Goal: Task Accomplishment & Management: Use online tool/utility

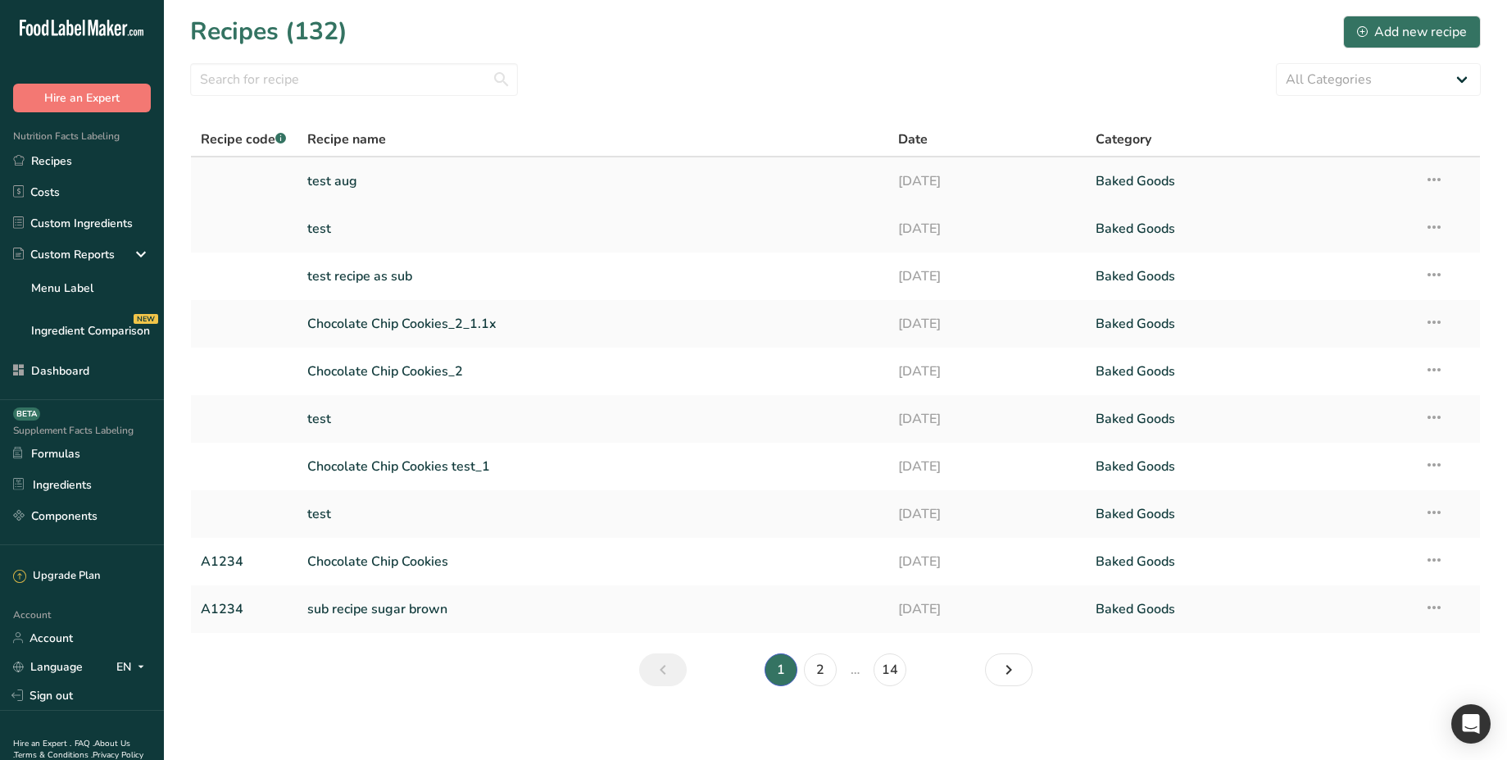
click at [358, 175] on link "test aug" at bounding box center [593, 181] width 572 height 34
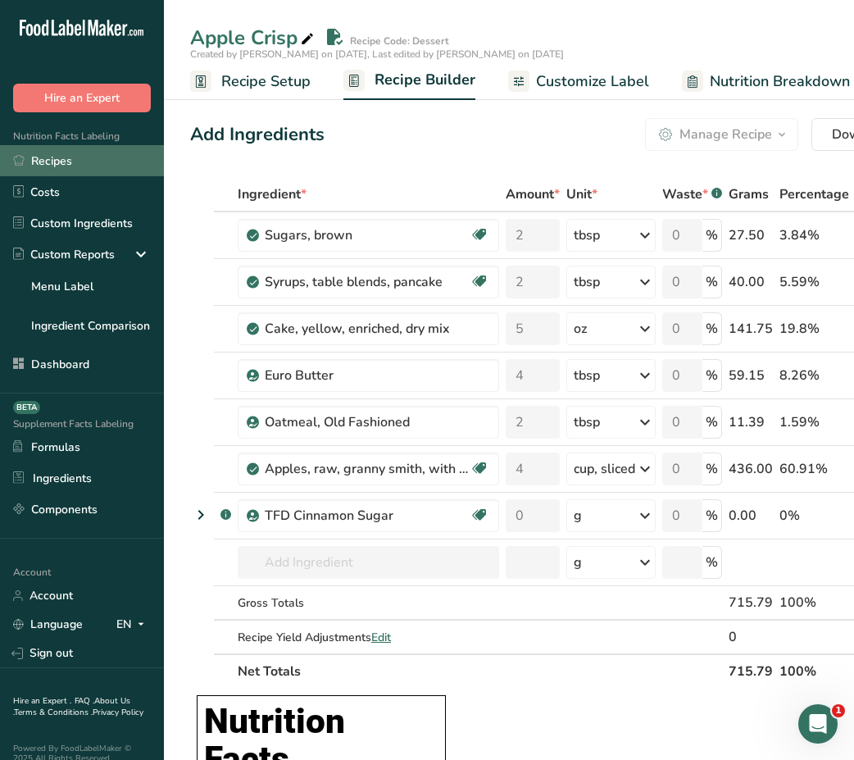
click at [75, 162] on link "Recipes" at bounding box center [82, 160] width 164 height 31
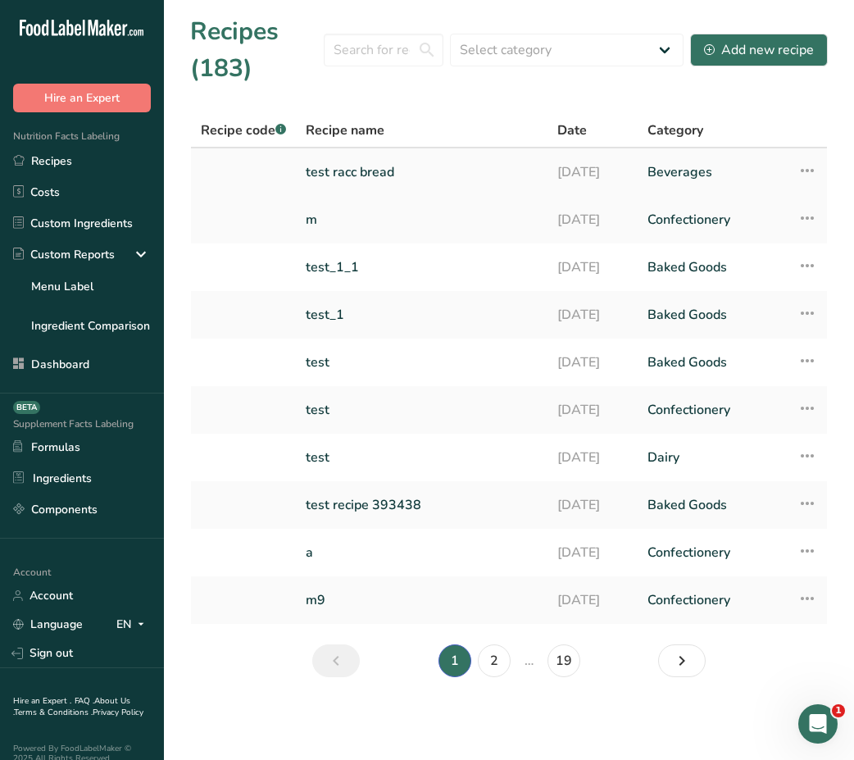
click at [366, 169] on link "test racc bread" at bounding box center [422, 172] width 232 height 34
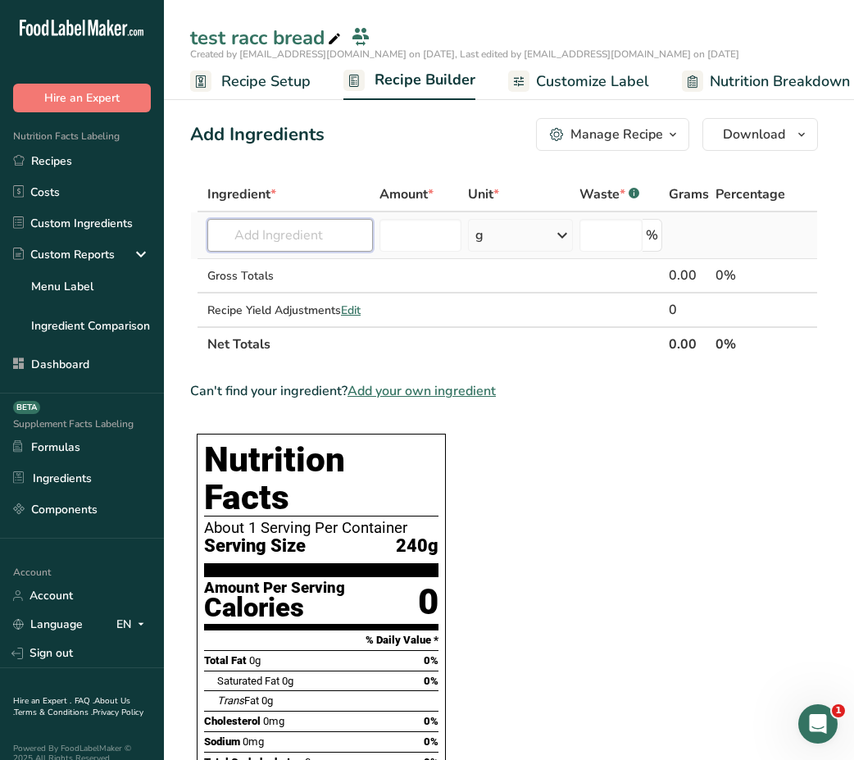
click at [295, 234] on input "text" at bounding box center [290, 235] width 166 height 33
paste input "raw garlic"
type input "raw garlic"
click at [325, 274] on p "11215 Garlic, raw" at bounding box center [273, 268] width 106 height 17
type input "Garlic, raw"
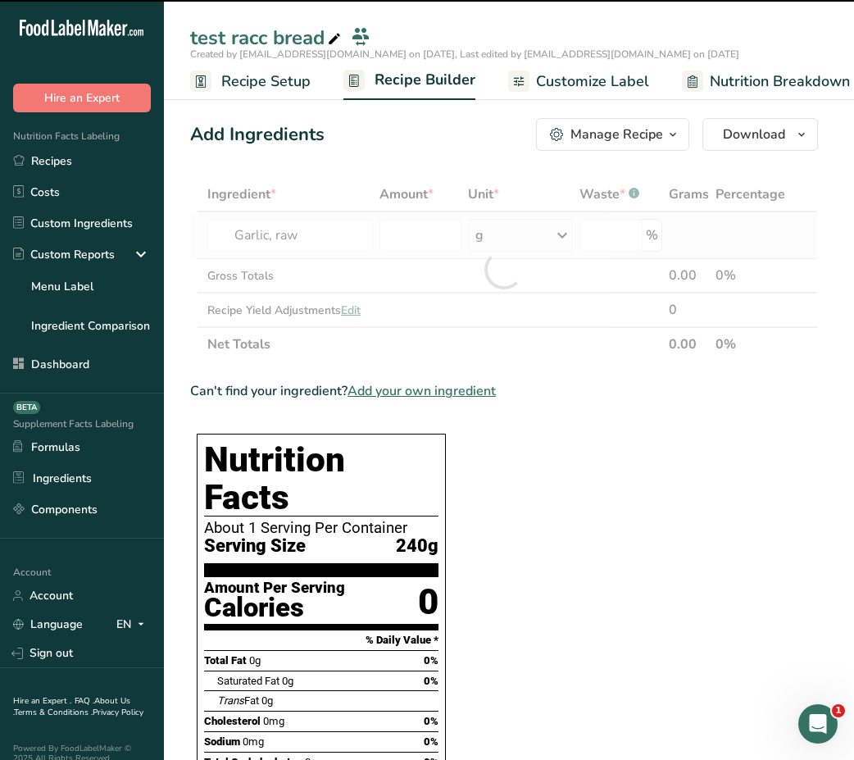
type input "0"
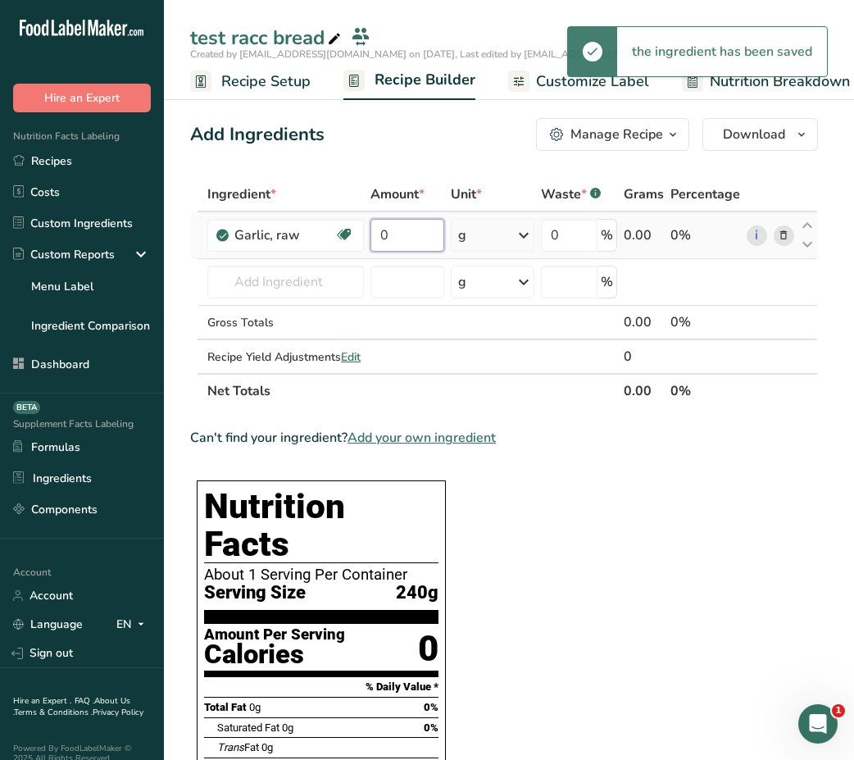
click at [404, 241] on input "0" at bounding box center [407, 235] width 74 height 33
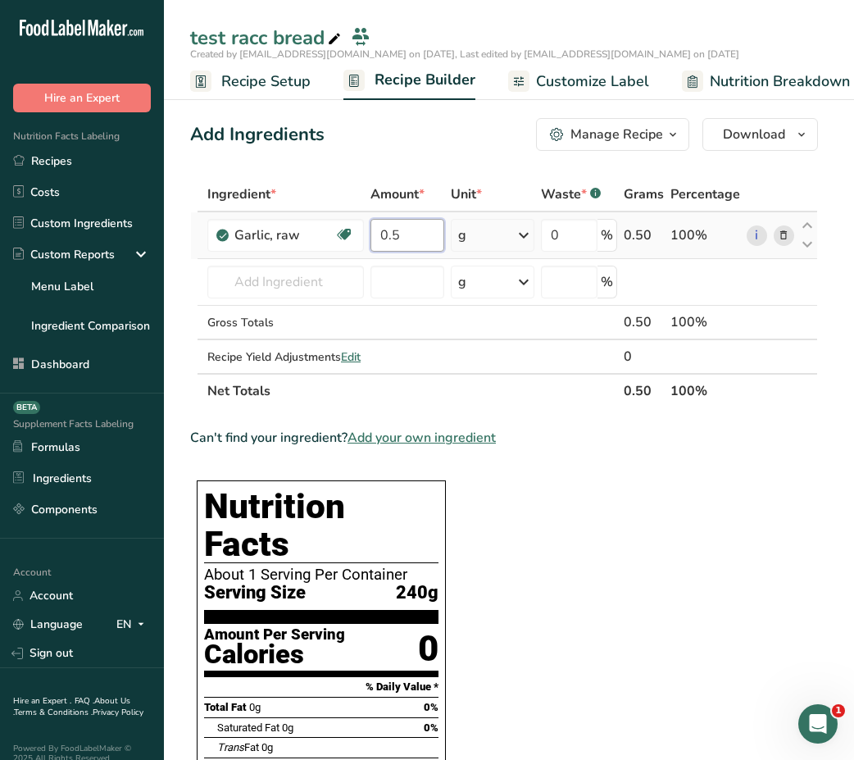
type input "0.5"
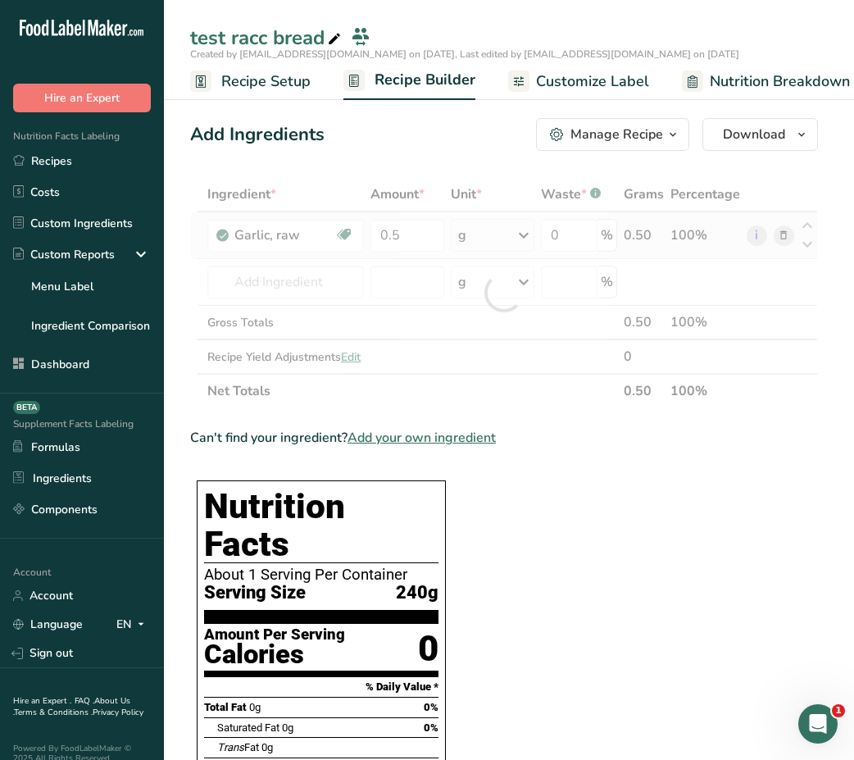
click at [488, 234] on div "Ingredient * Amount * Unit * Waste * .a-a{fill:#347362;}.b-a{fill:#fff;} Grams …" at bounding box center [504, 292] width 628 height 231
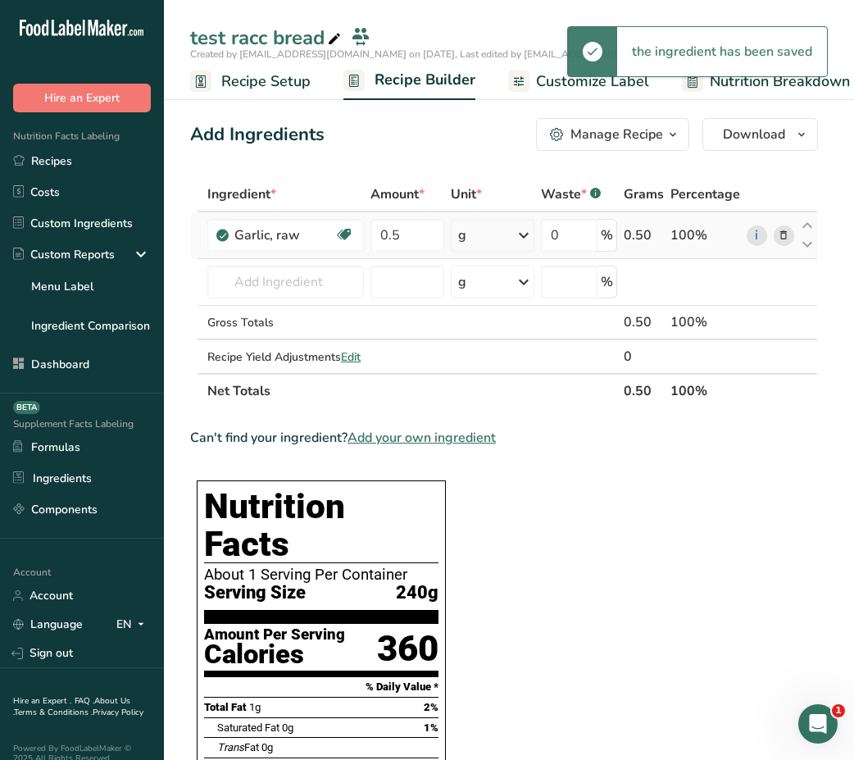
click at [509, 235] on div "g" at bounding box center [493, 235] width 84 height 33
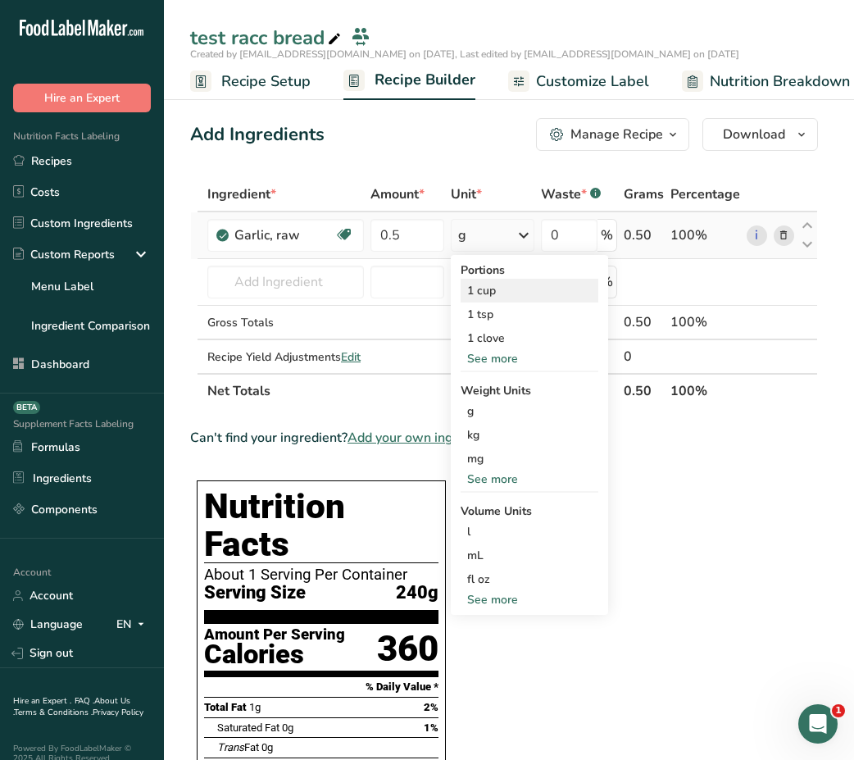
click at [534, 294] on div "1 cup" at bounding box center [530, 291] width 138 height 24
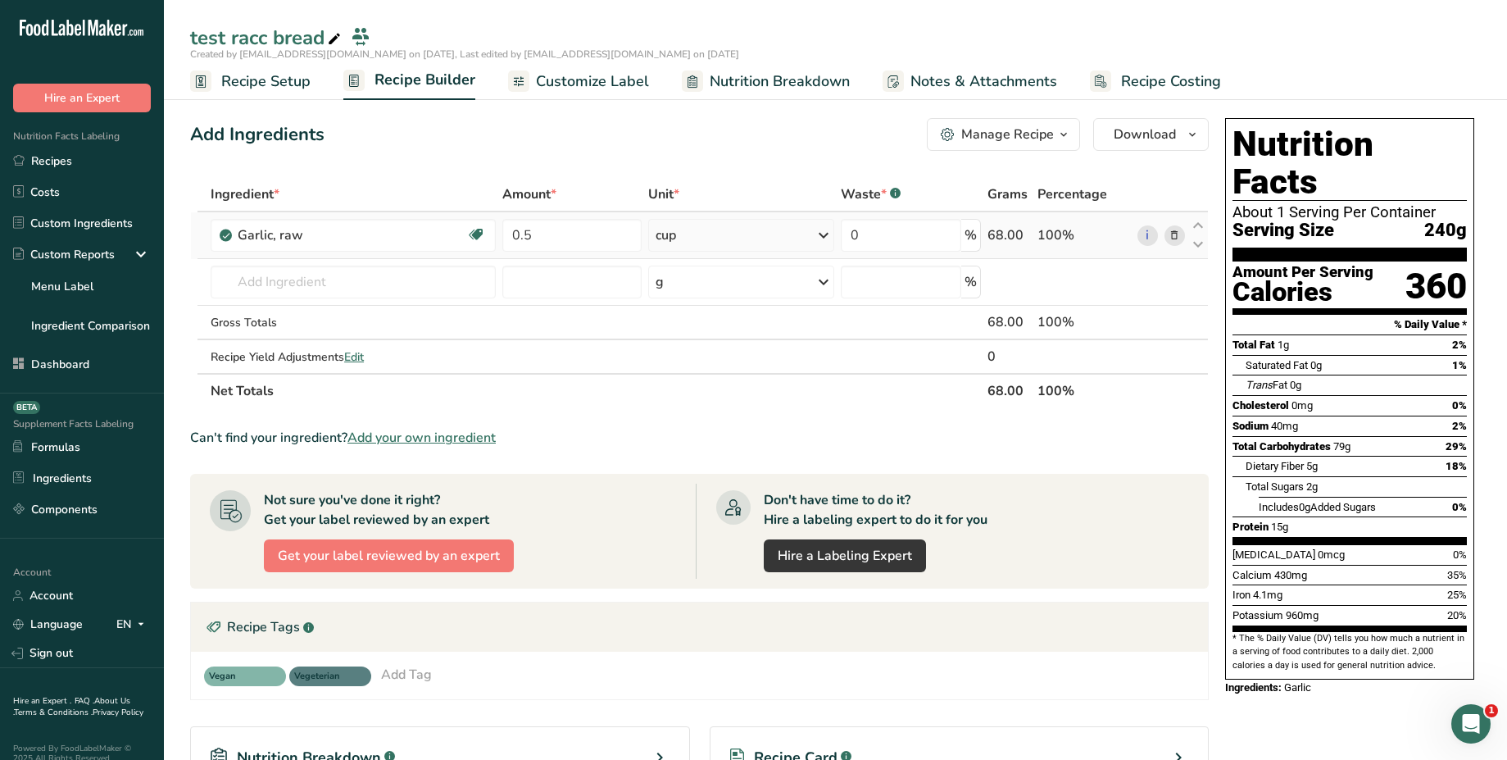
click at [760, 231] on div "cup" at bounding box center [741, 235] width 186 height 33
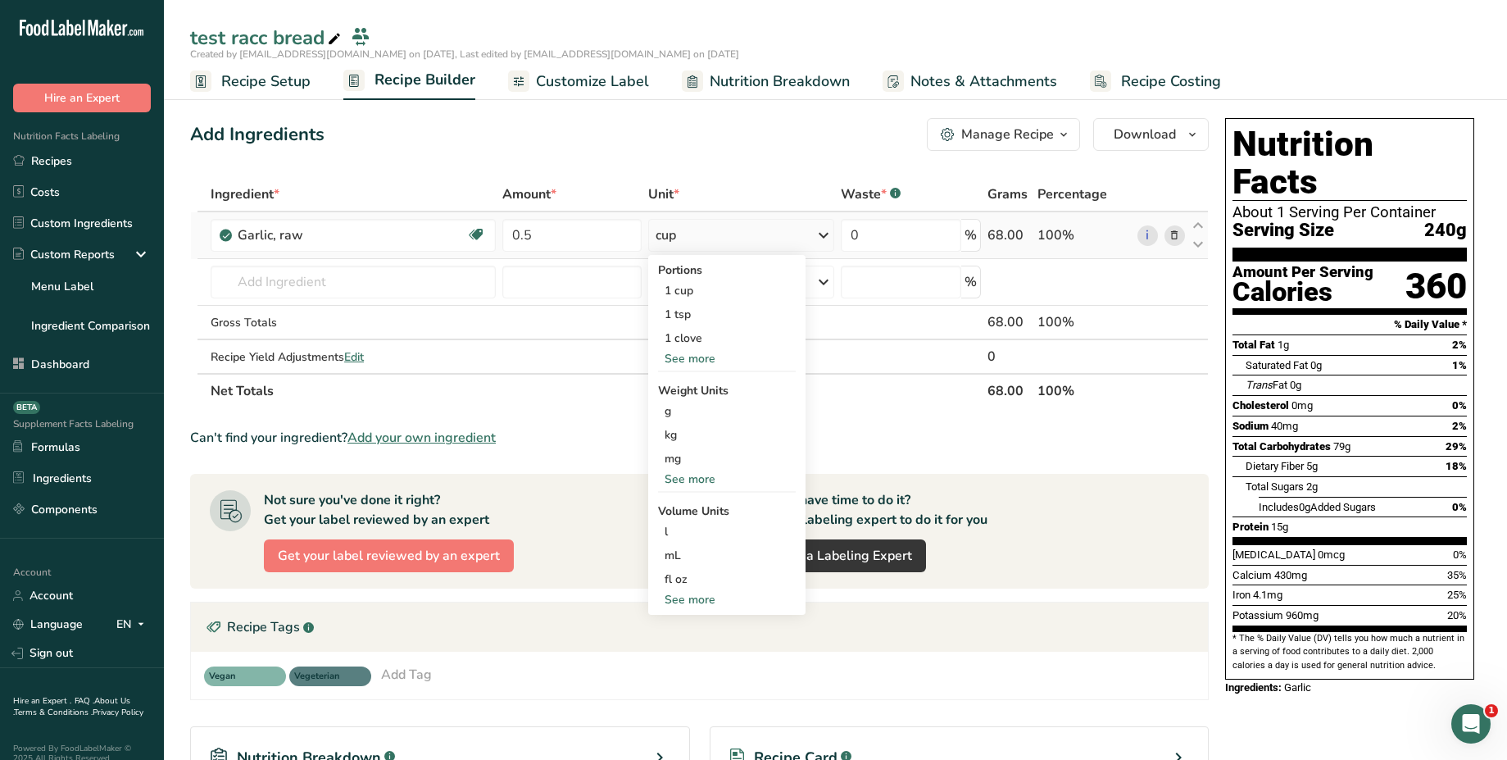
click at [702, 591] on div "See more" at bounding box center [727, 599] width 138 height 17
click at [704, 650] on div "cup" at bounding box center [727, 650] width 125 height 17
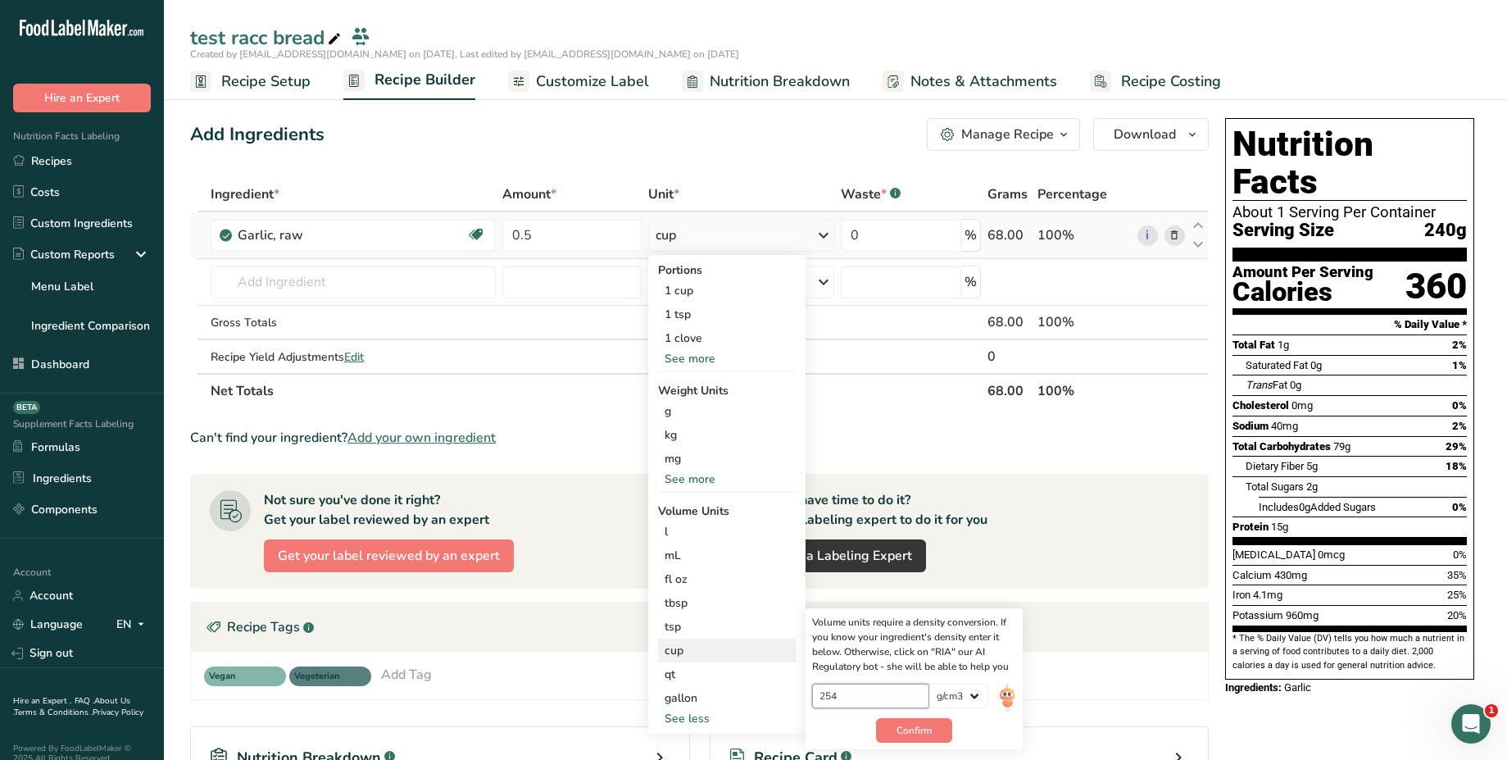
click at [853, 691] on input "254" at bounding box center [870, 695] width 117 height 25
click at [853, 693] on img at bounding box center [1007, 697] width 18 height 29
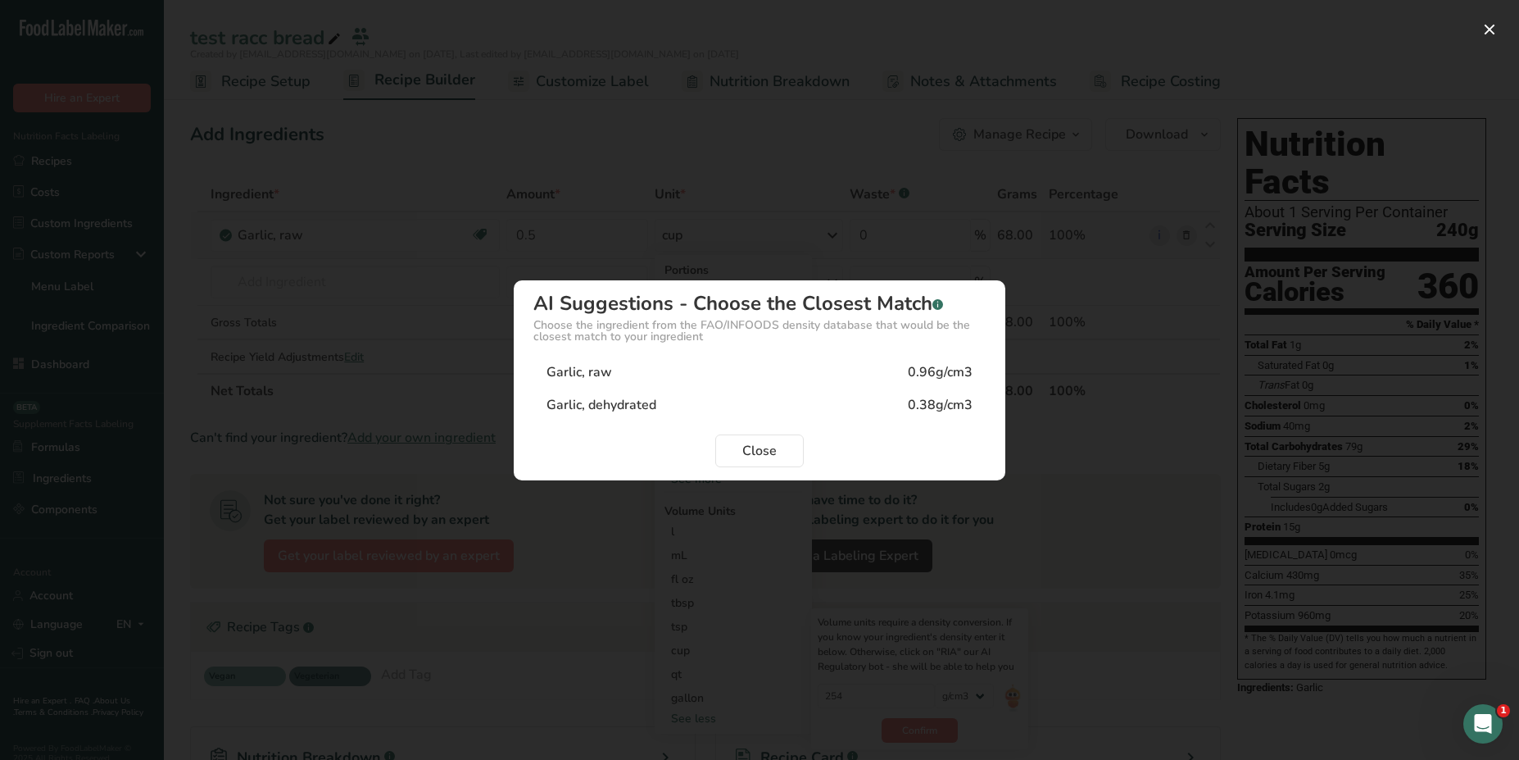
click at [850, 378] on div "Garlic, raw 0.96g/cm3" at bounding box center [760, 372] width 452 height 33
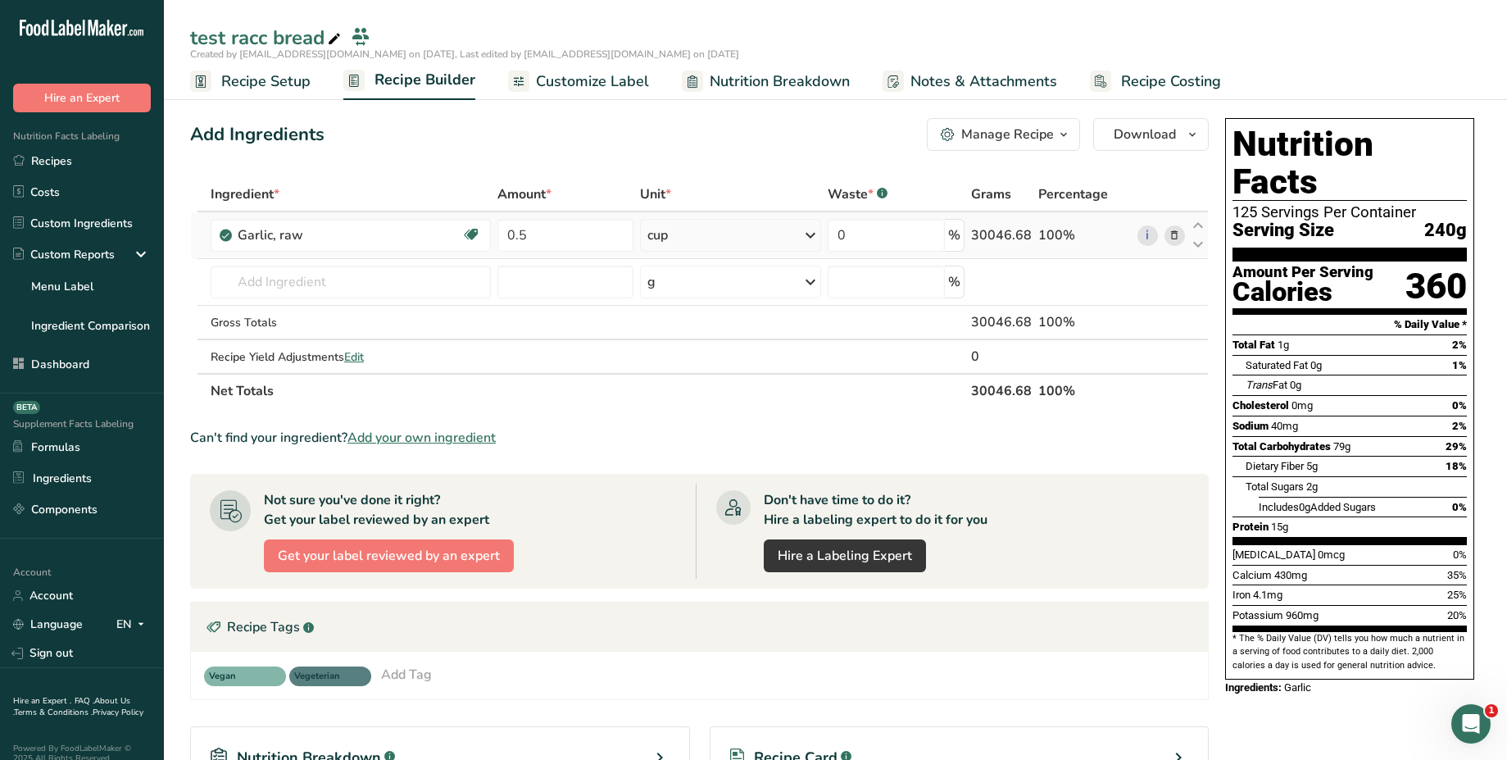
click at [735, 234] on div "cup" at bounding box center [730, 235] width 181 height 33
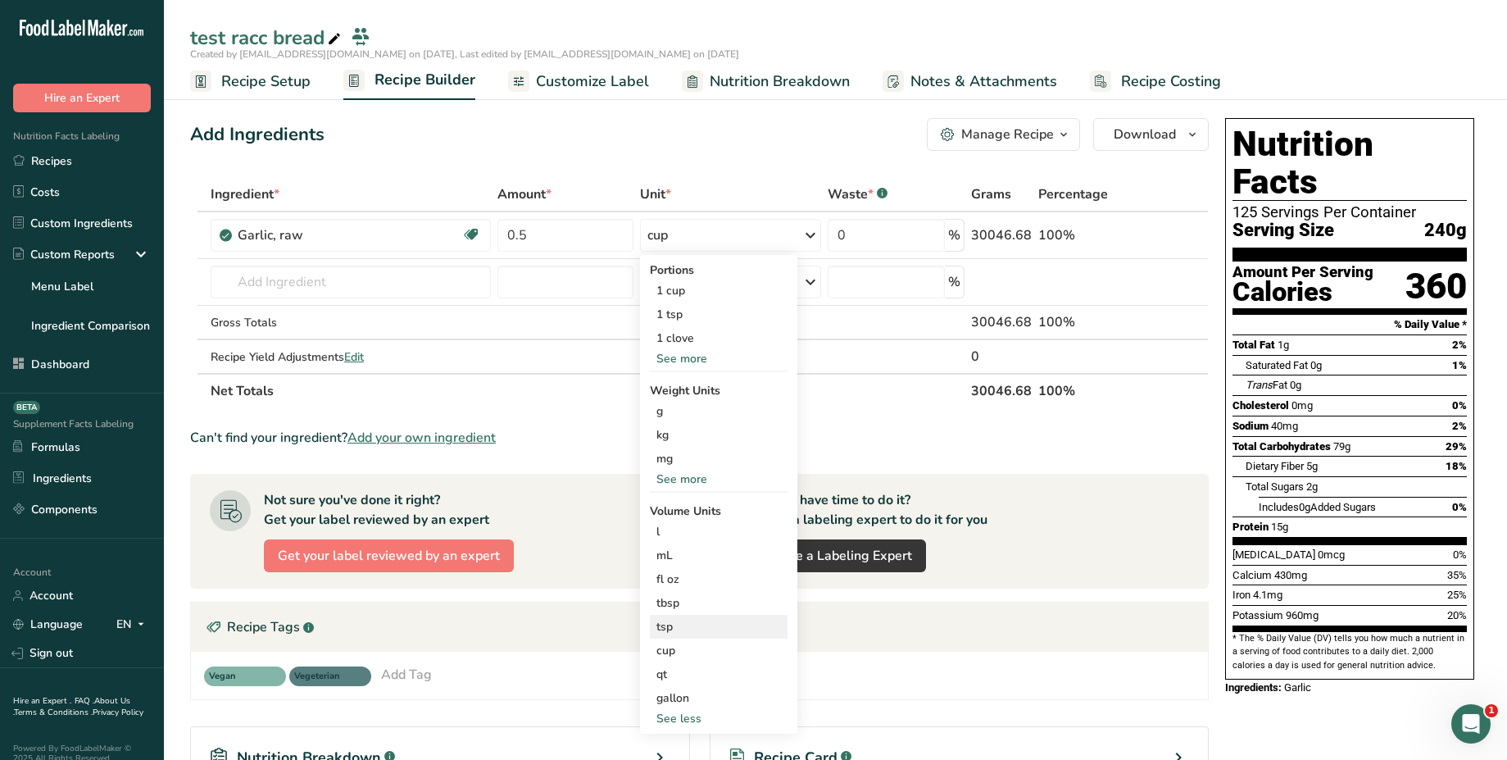
click at [721, 624] on div "tsp" at bounding box center [718, 626] width 125 height 17
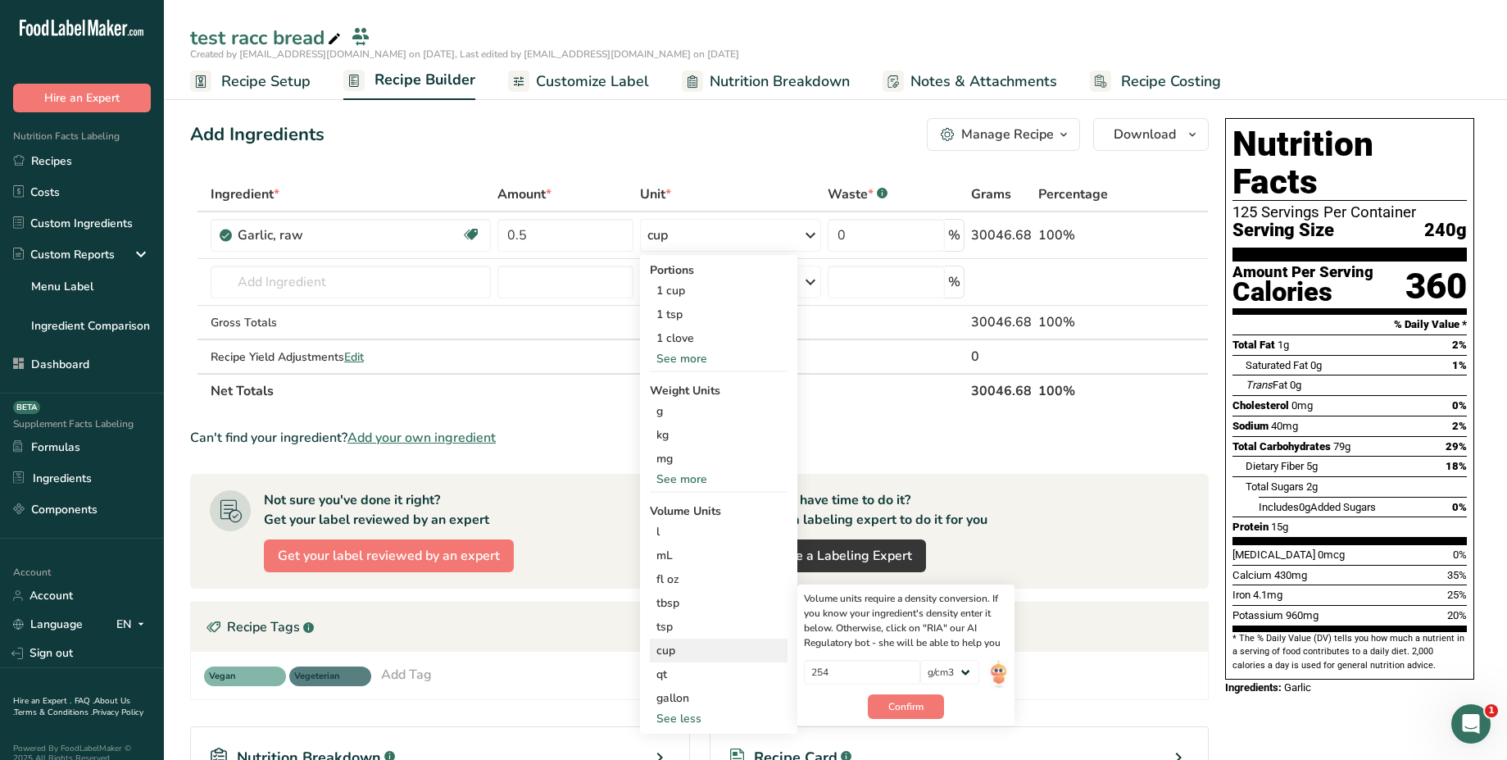
click at [700, 645] on div "cup" at bounding box center [718, 650] width 125 height 17
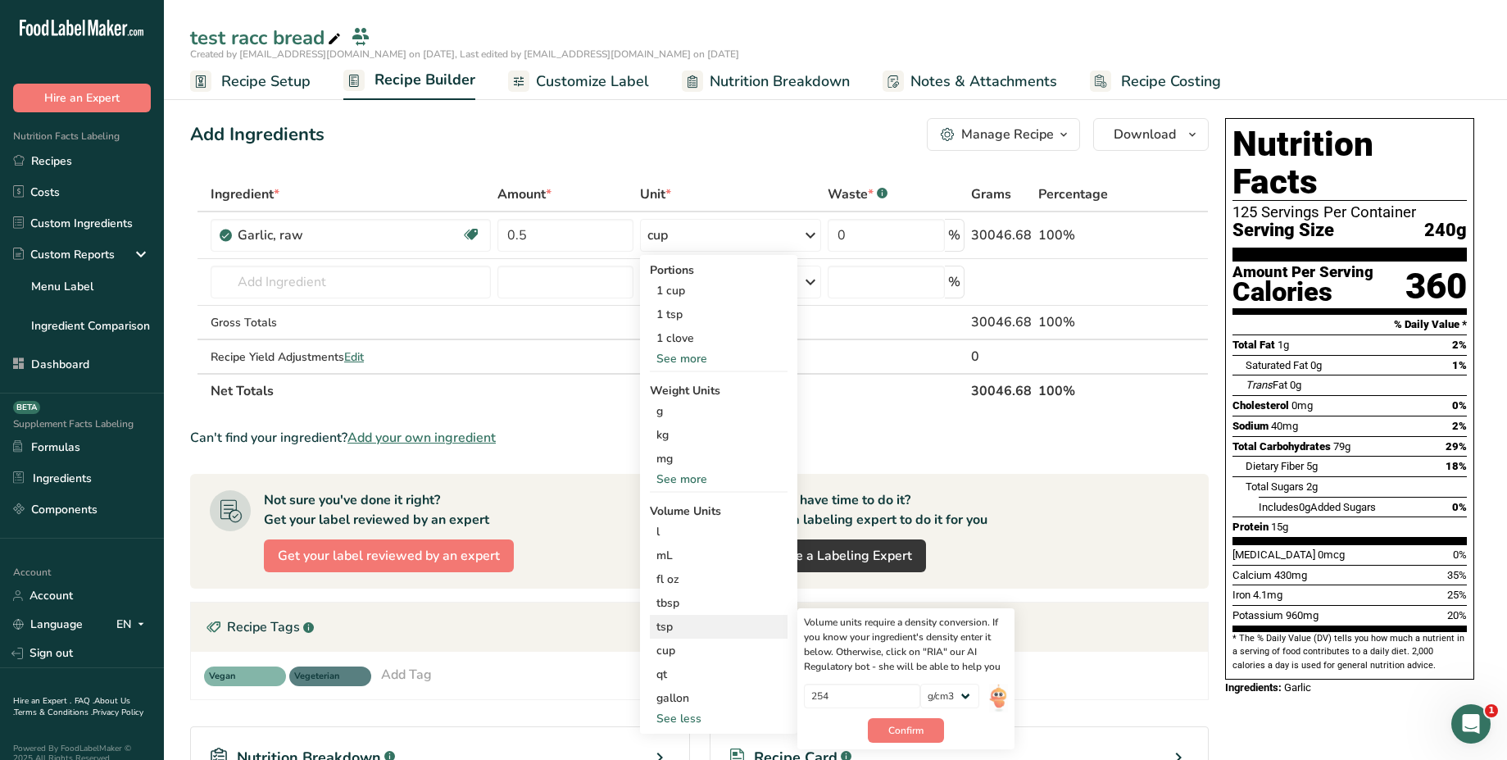
click at [712, 622] on div "tsp" at bounding box center [718, 626] width 125 height 17
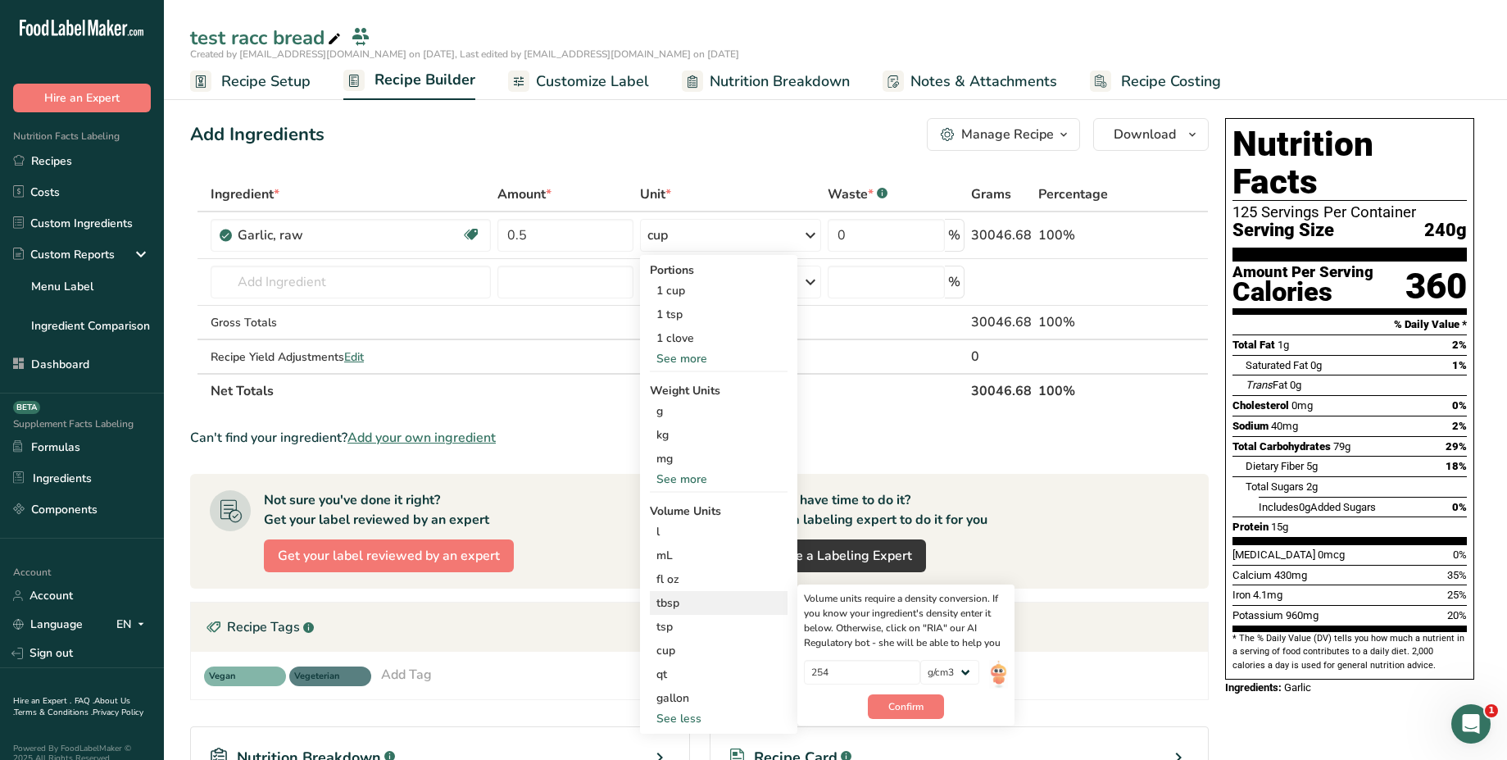
click at [711, 593] on div "tbsp Volume units require a density conversion. If you know your ingredient's d…" at bounding box center [719, 603] width 138 height 24
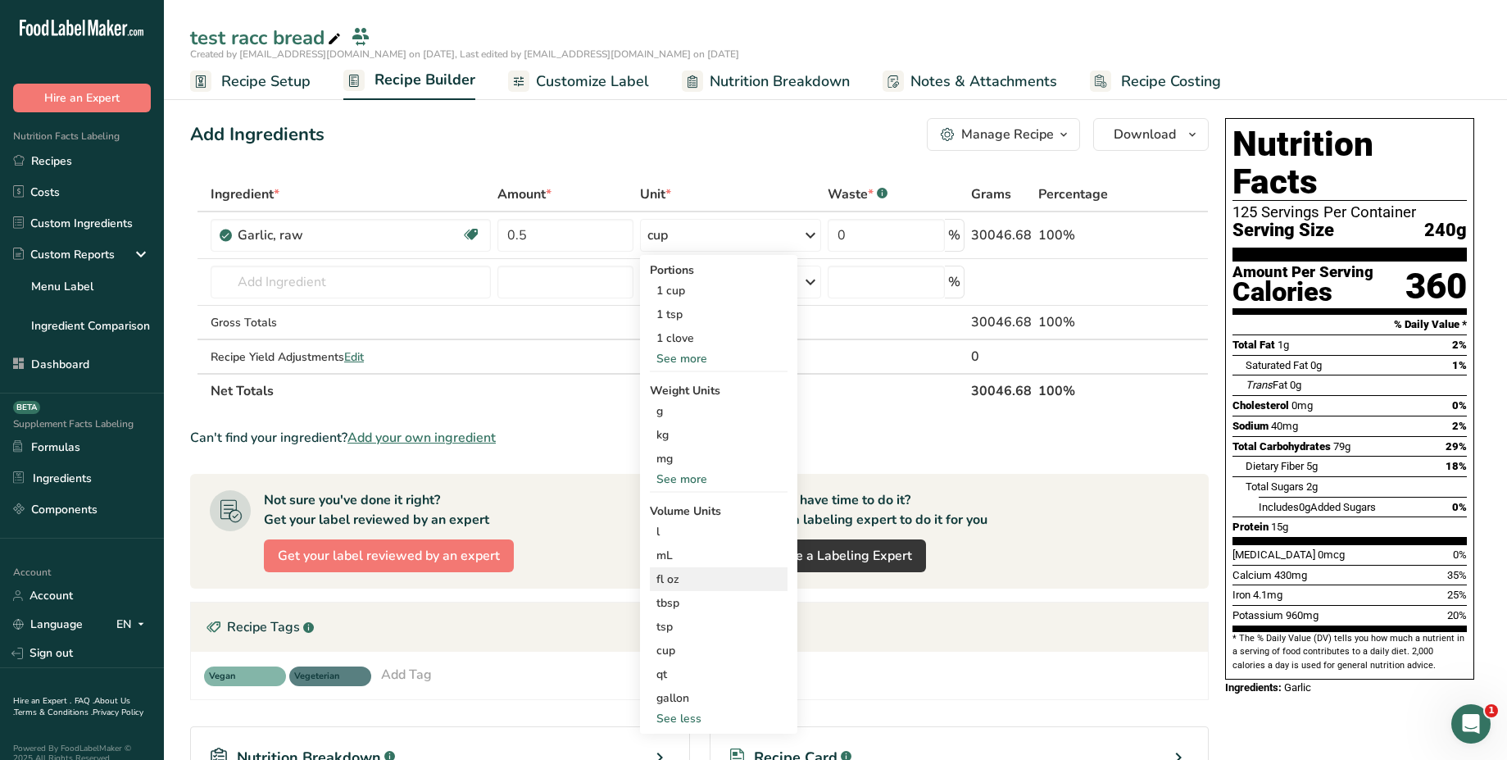
click at [727, 572] on div "fl oz" at bounding box center [718, 578] width 125 height 17
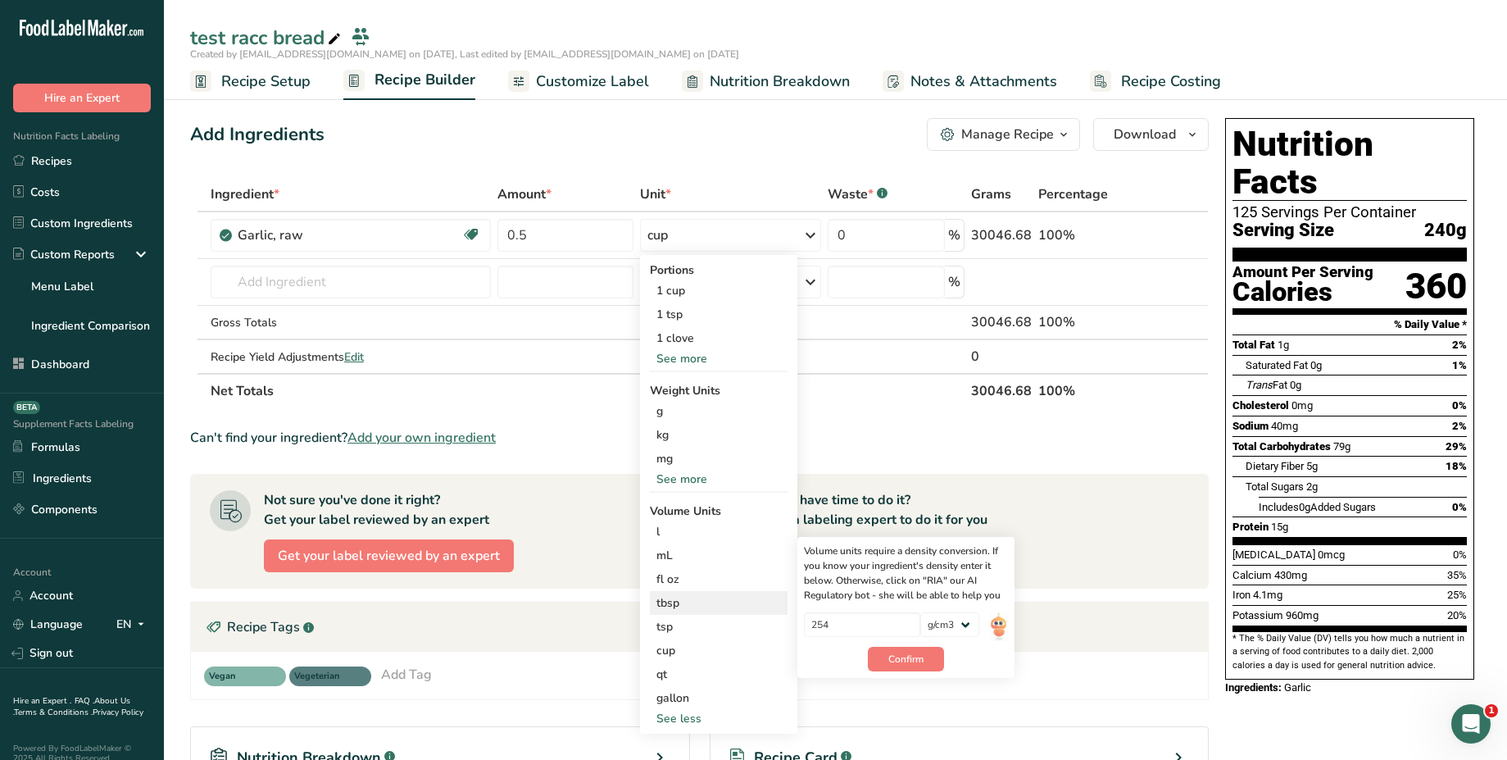
click at [721, 604] on div "tbsp" at bounding box center [718, 602] width 125 height 17
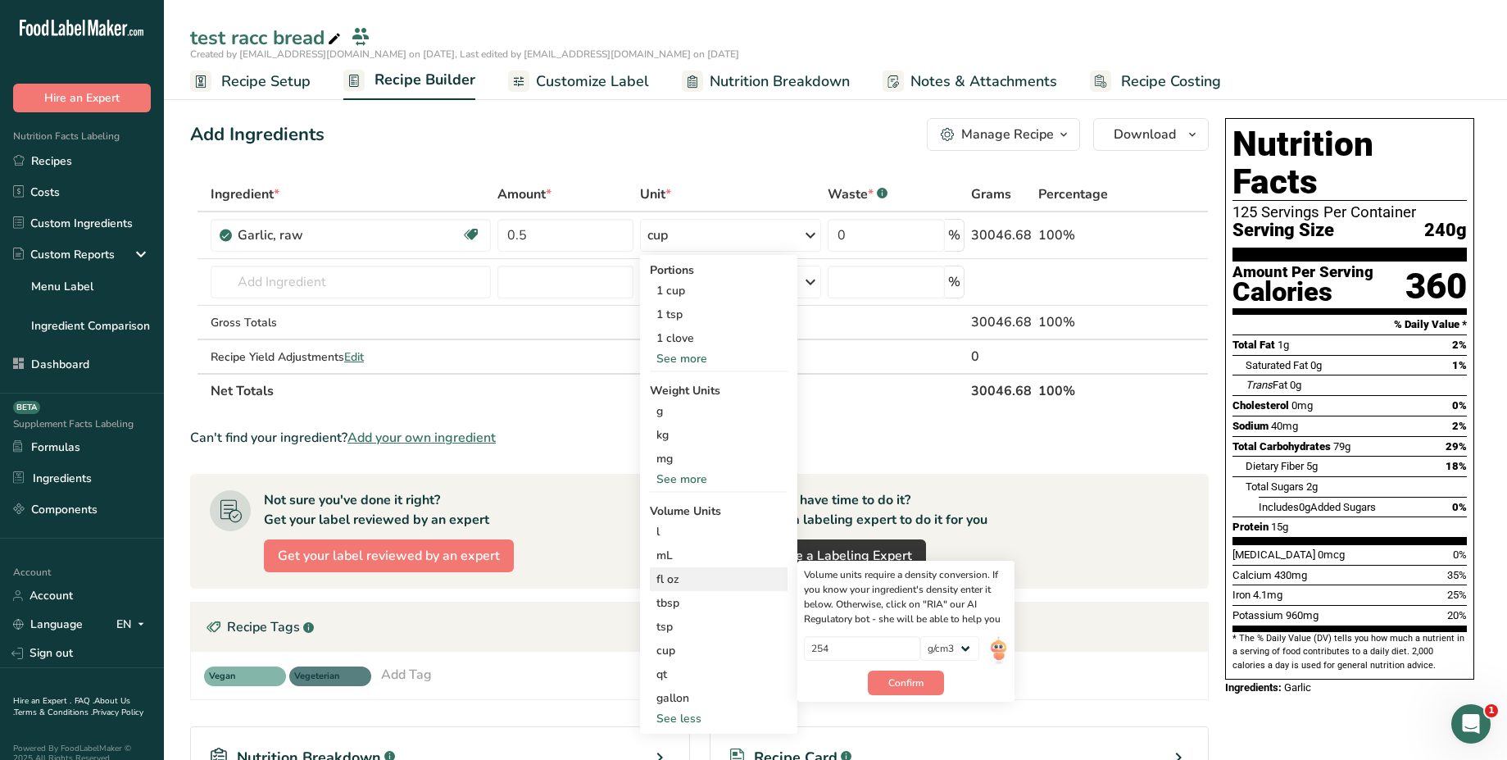
click at [735, 574] on div "fl oz" at bounding box center [718, 578] width 125 height 17
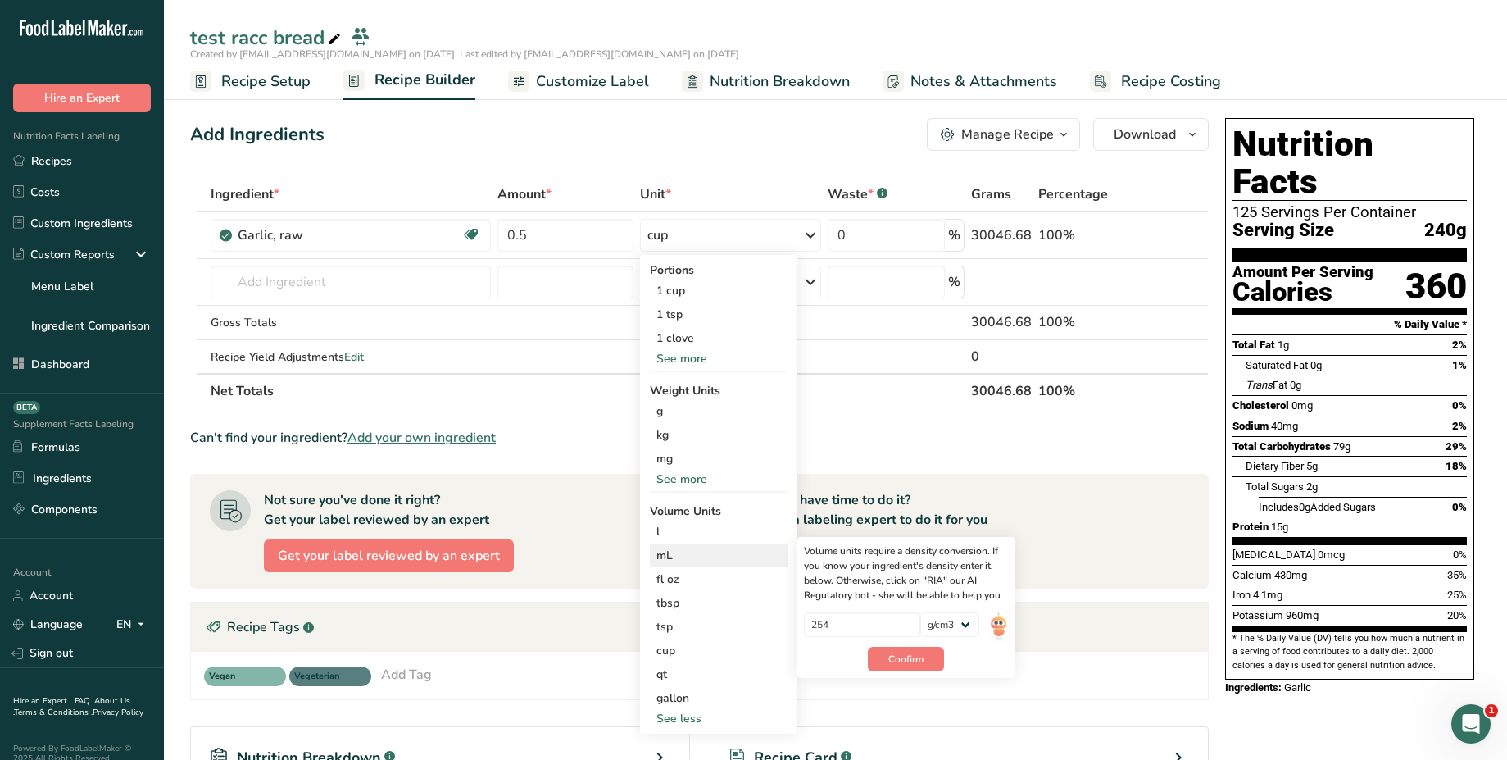
click at [712, 551] on div "mL" at bounding box center [718, 555] width 125 height 17
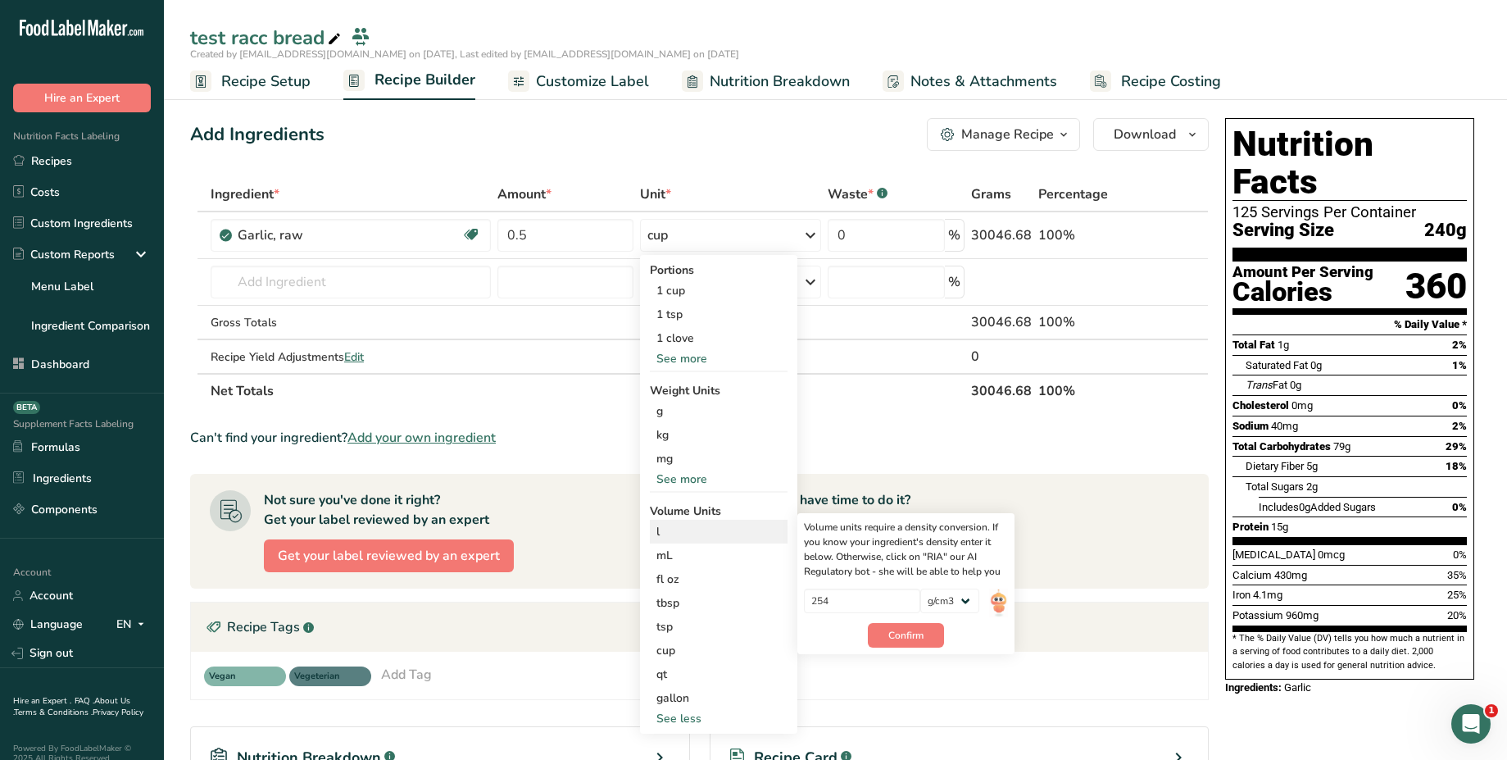
click at [683, 532] on div "l" at bounding box center [718, 531] width 125 height 17
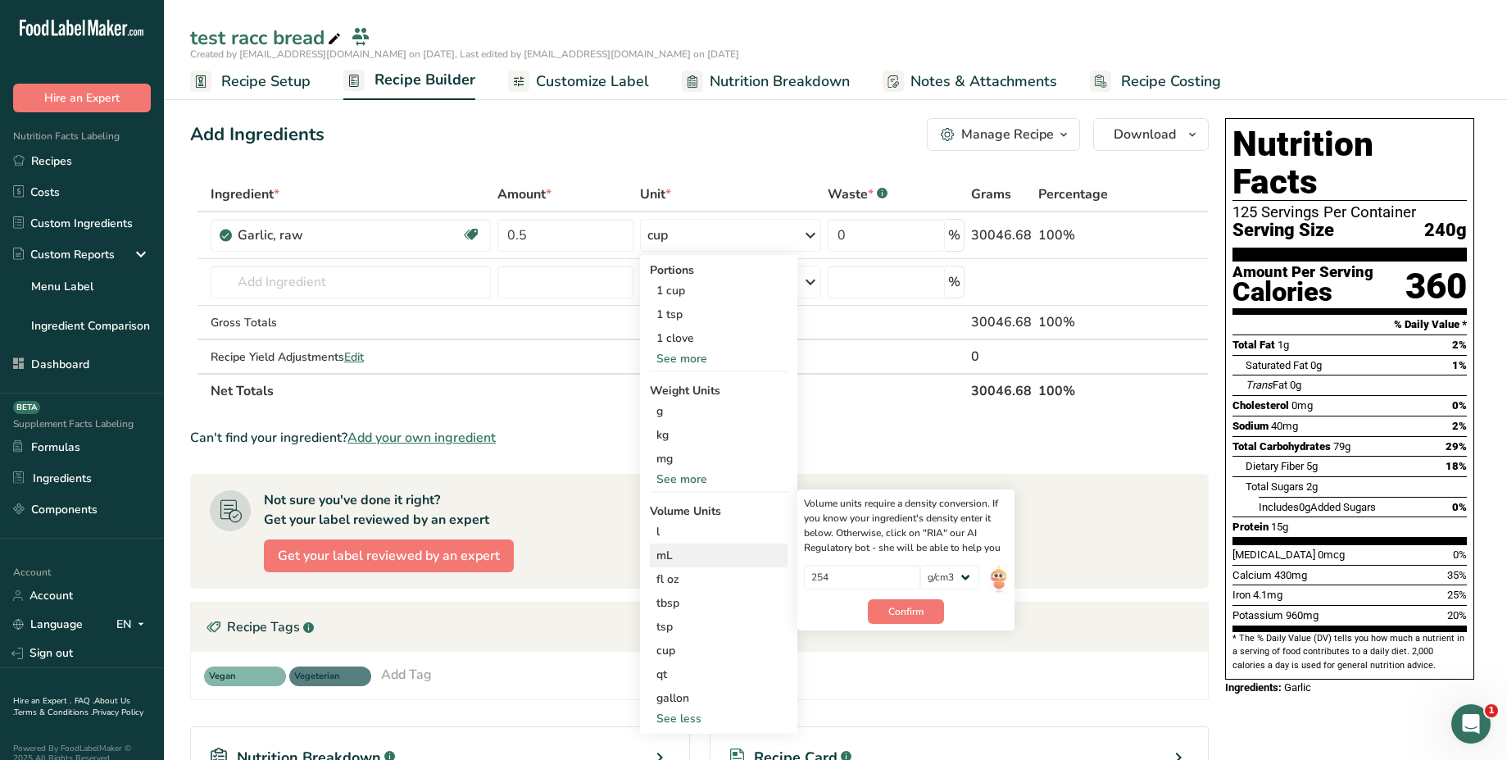
click at [687, 552] on div "mL" at bounding box center [718, 555] width 125 height 17
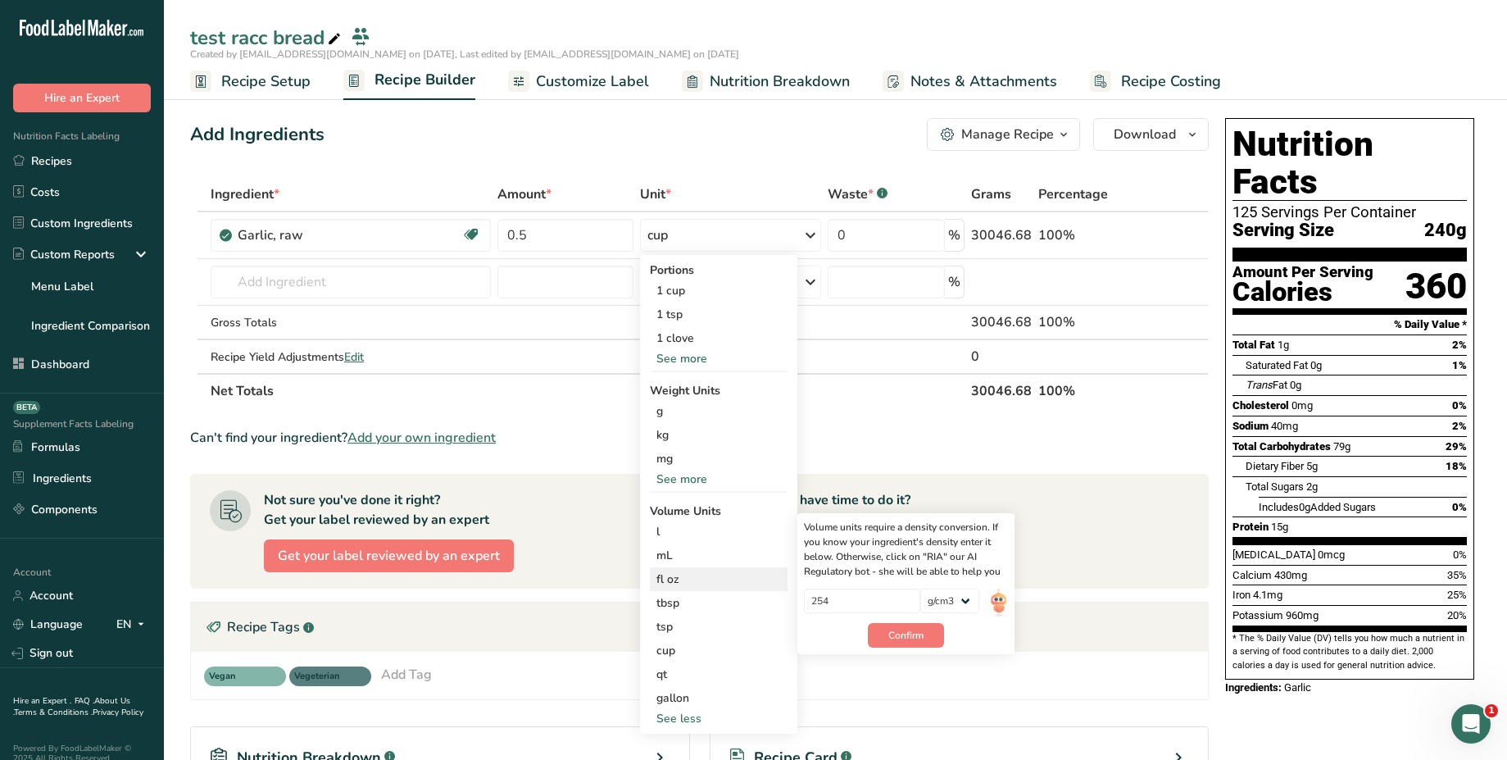
click at [690, 570] on div "fl oz" at bounding box center [718, 578] width 125 height 17
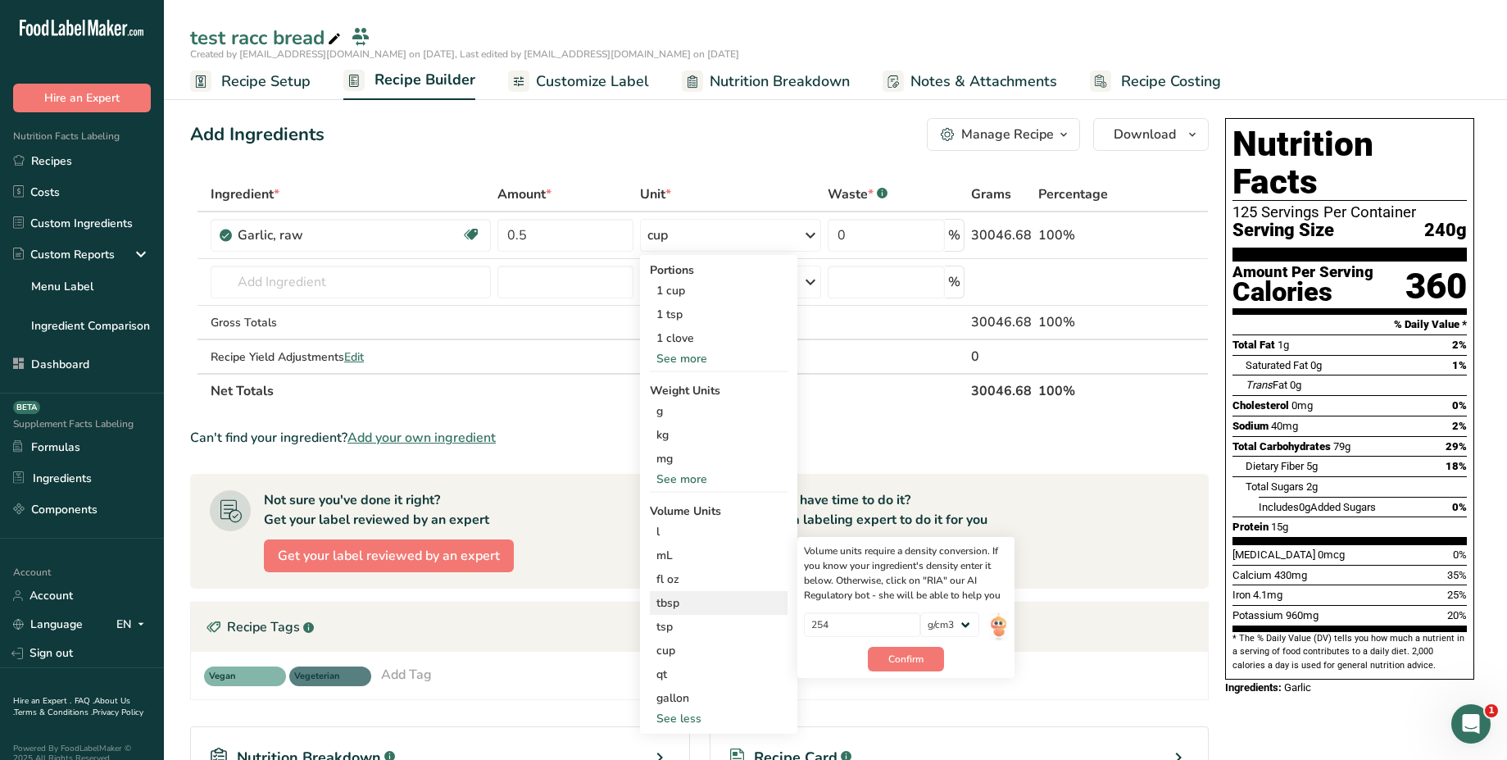
click at [697, 597] on div "tbsp" at bounding box center [718, 602] width 125 height 17
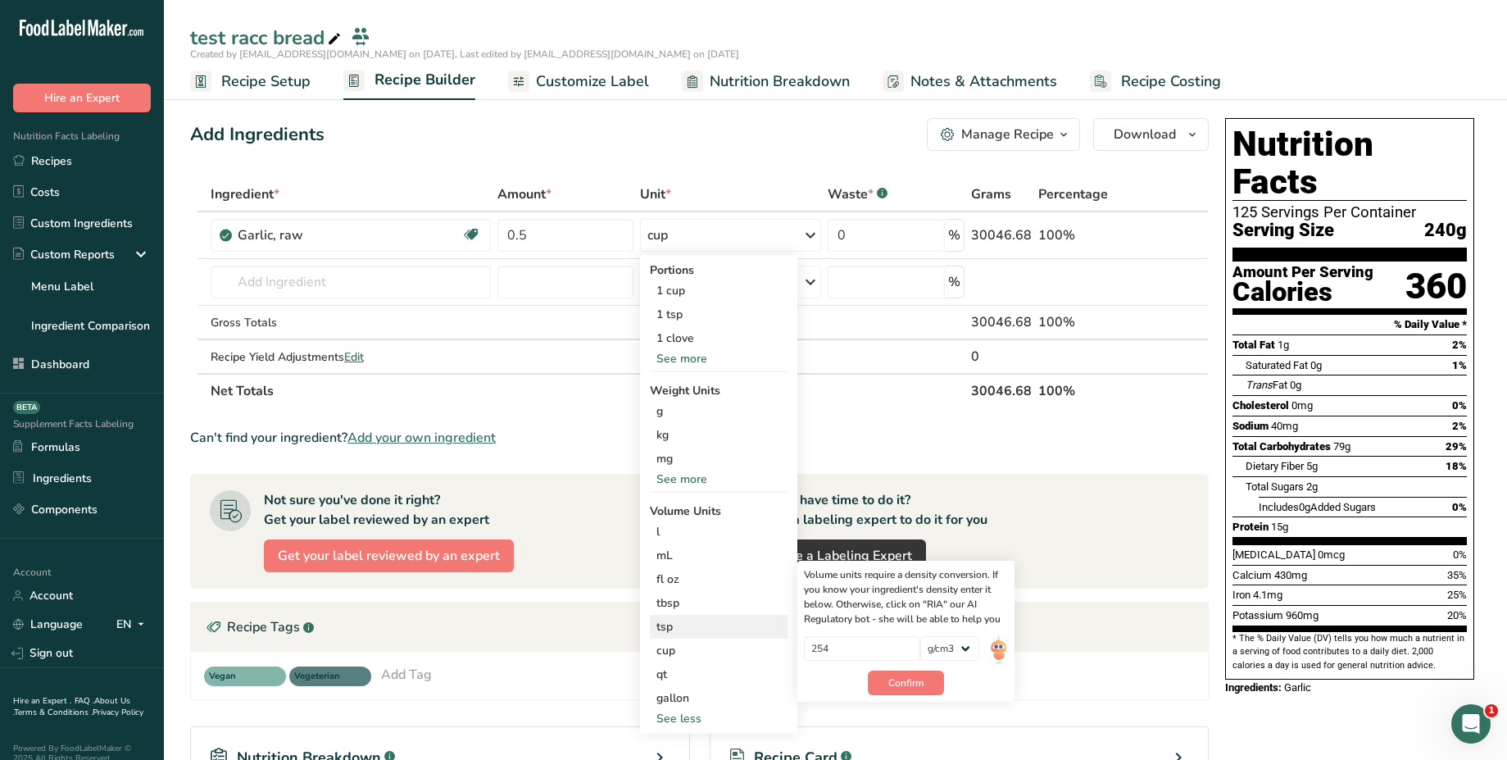
click at [705, 615] on div "tsp Volume units require a density conversion. If you know your ingredient's de…" at bounding box center [719, 627] width 138 height 24
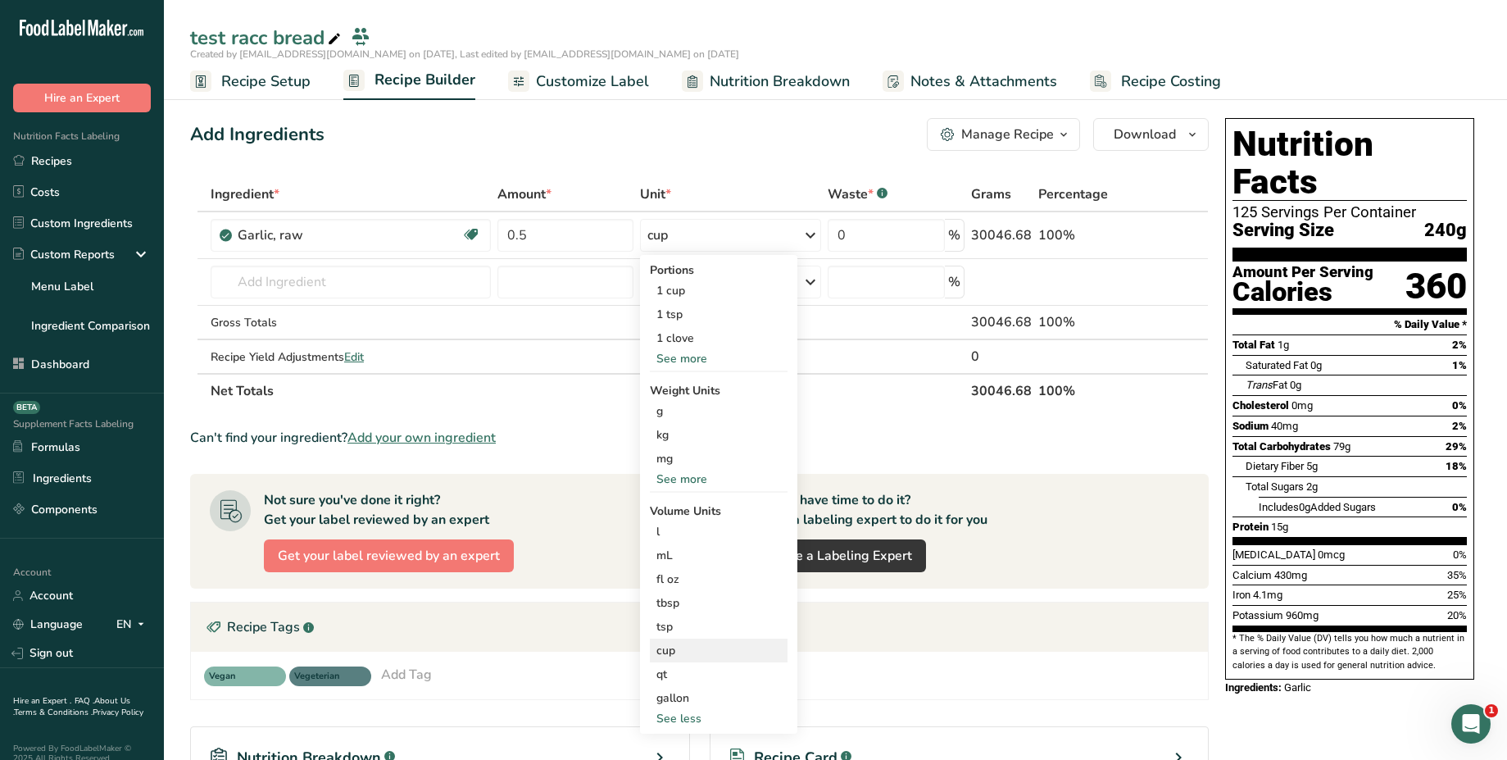
click at [704, 652] on div "cup" at bounding box center [718, 650] width 125 height 17
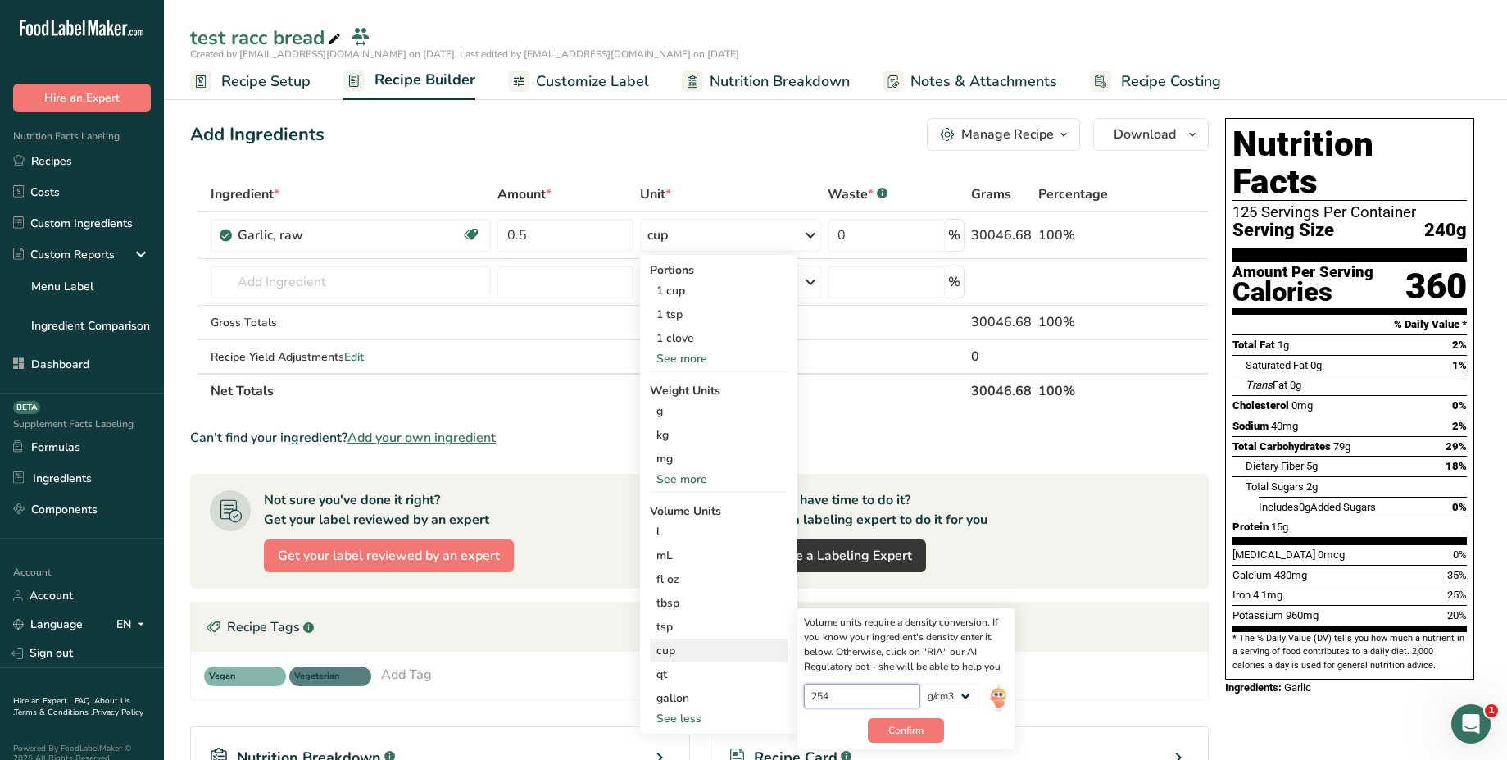
click at [846, 695] on input "254" at bounding box center [862, 695] width 117 height 25
click at [704, 318] on div "1 tsp" at bounding box center [719, 314] width 138 height 24
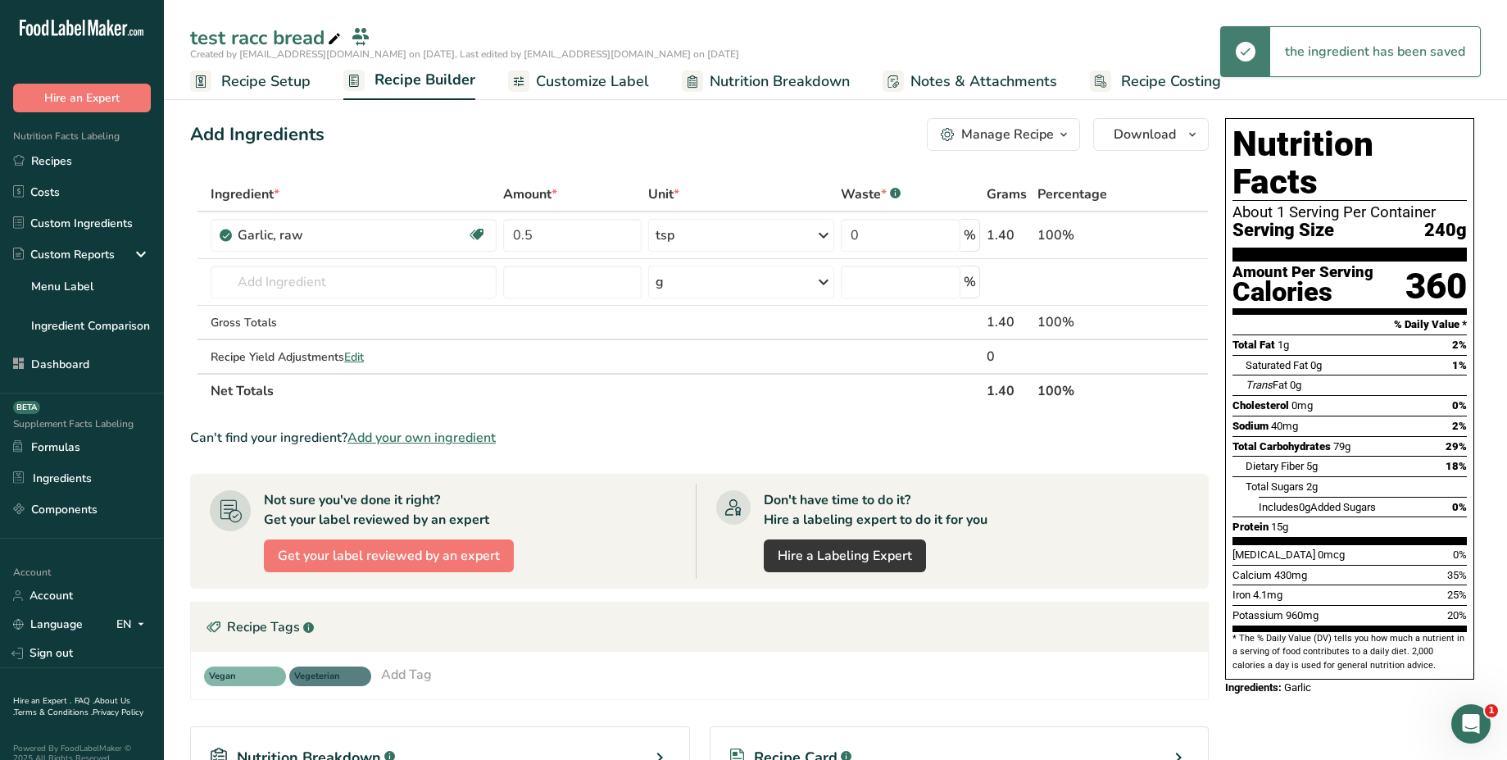
click at [797, 240] on div "tsp" at bounding box center [741, 235] width 186 height 33
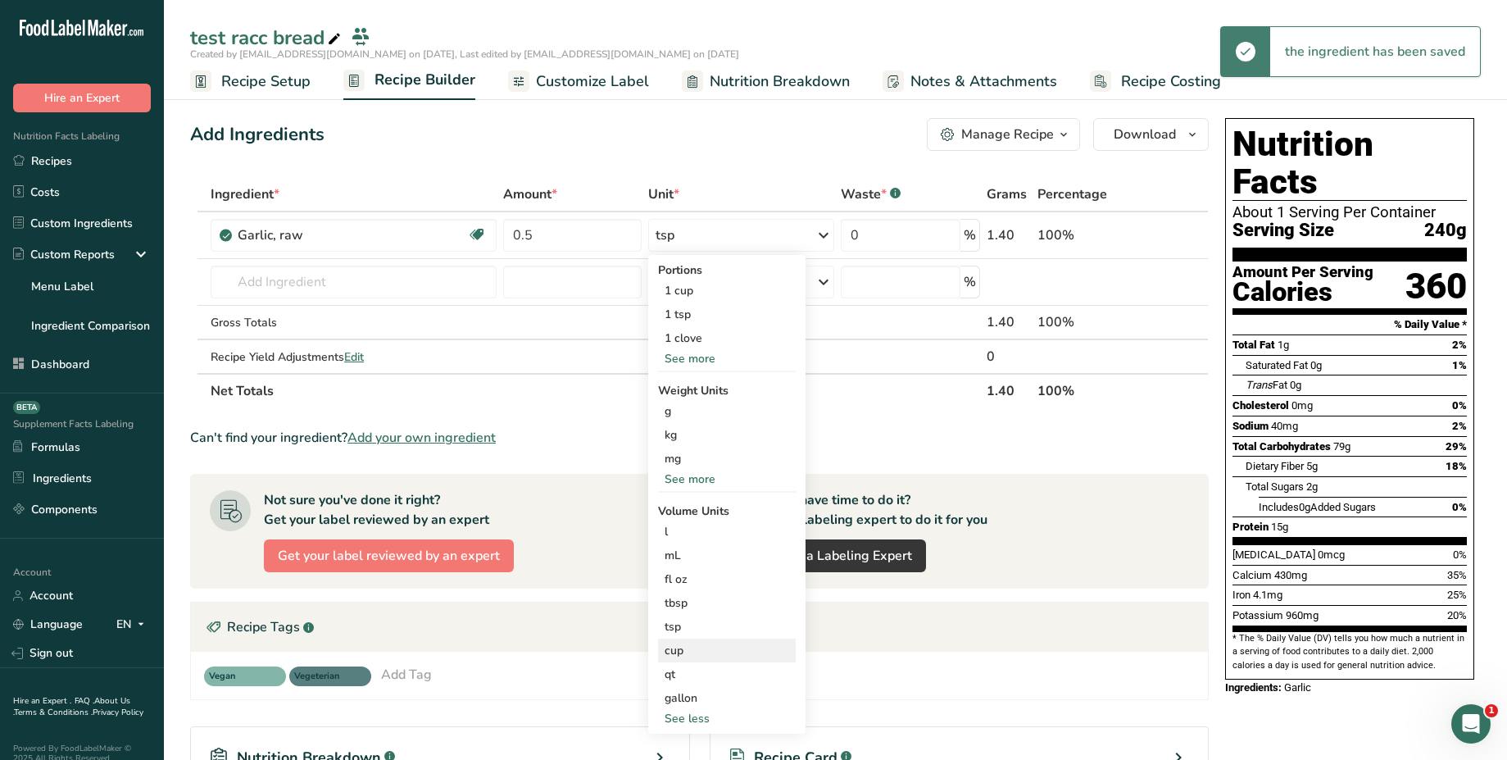
click at [729, 643] on div "cup" at bounding box center [727, 650] width 125 height 17
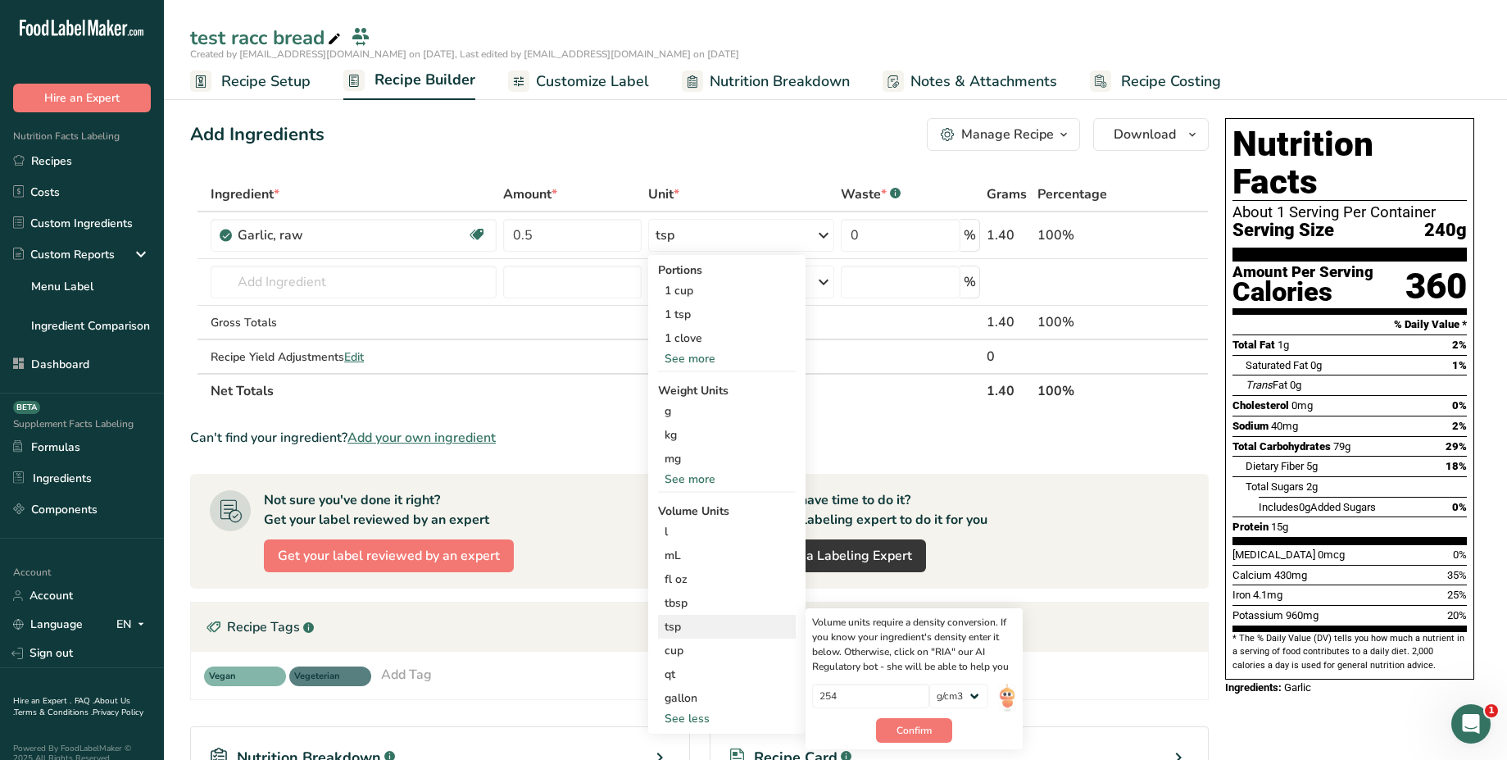
click at [730, 615] on div "tsp Volume units require a density conversion. If you know your ingredient's de…" at bounding box center [727, 627] width 138 height 24
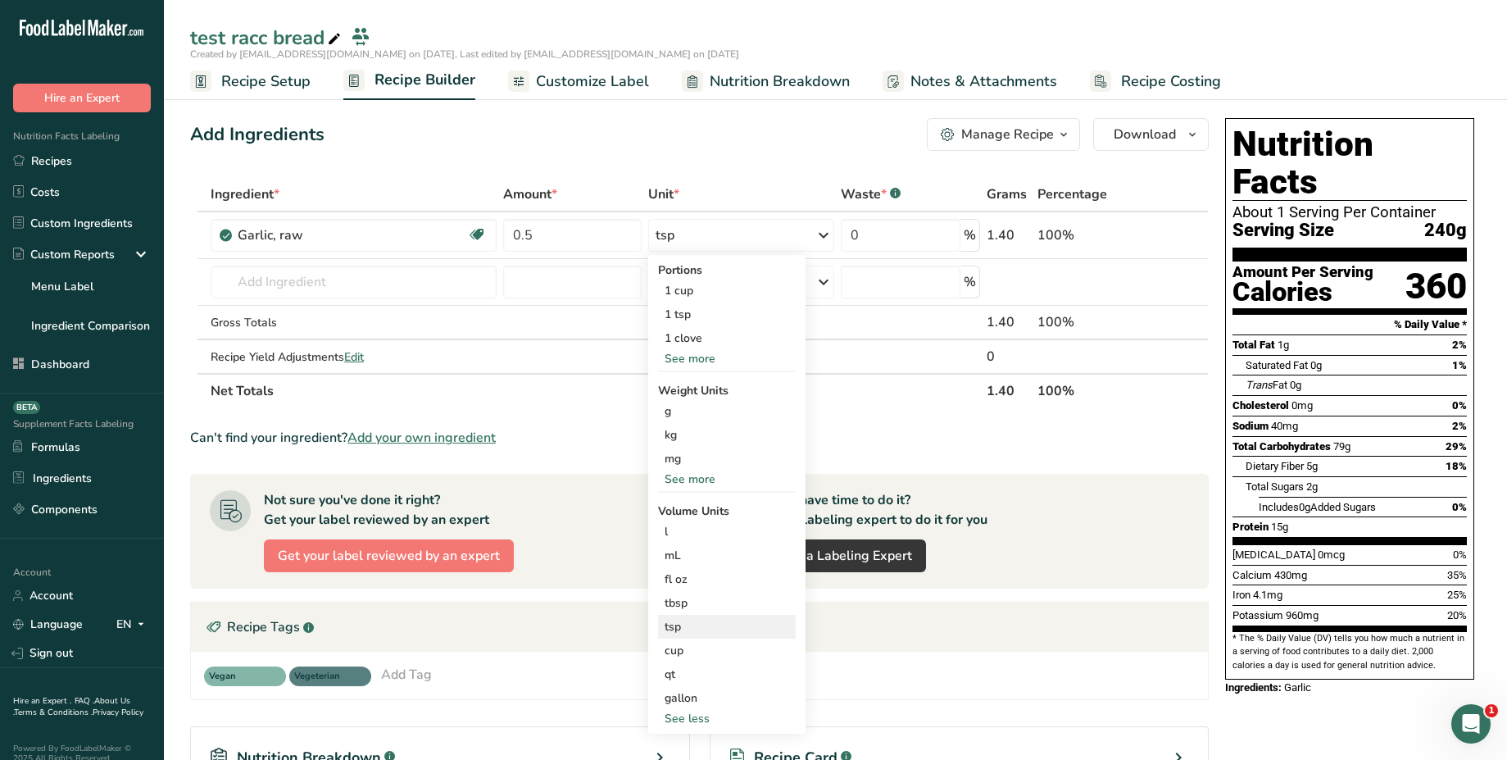
click at [730, 615] on div "tsp Volume units require a density conversion. If you know your ingredient's de…" at bounding box center [727, 627] width 138 height 24
click at [698, 605] on div "tbsp" at bounding box center [727, 602] width 125 height 17
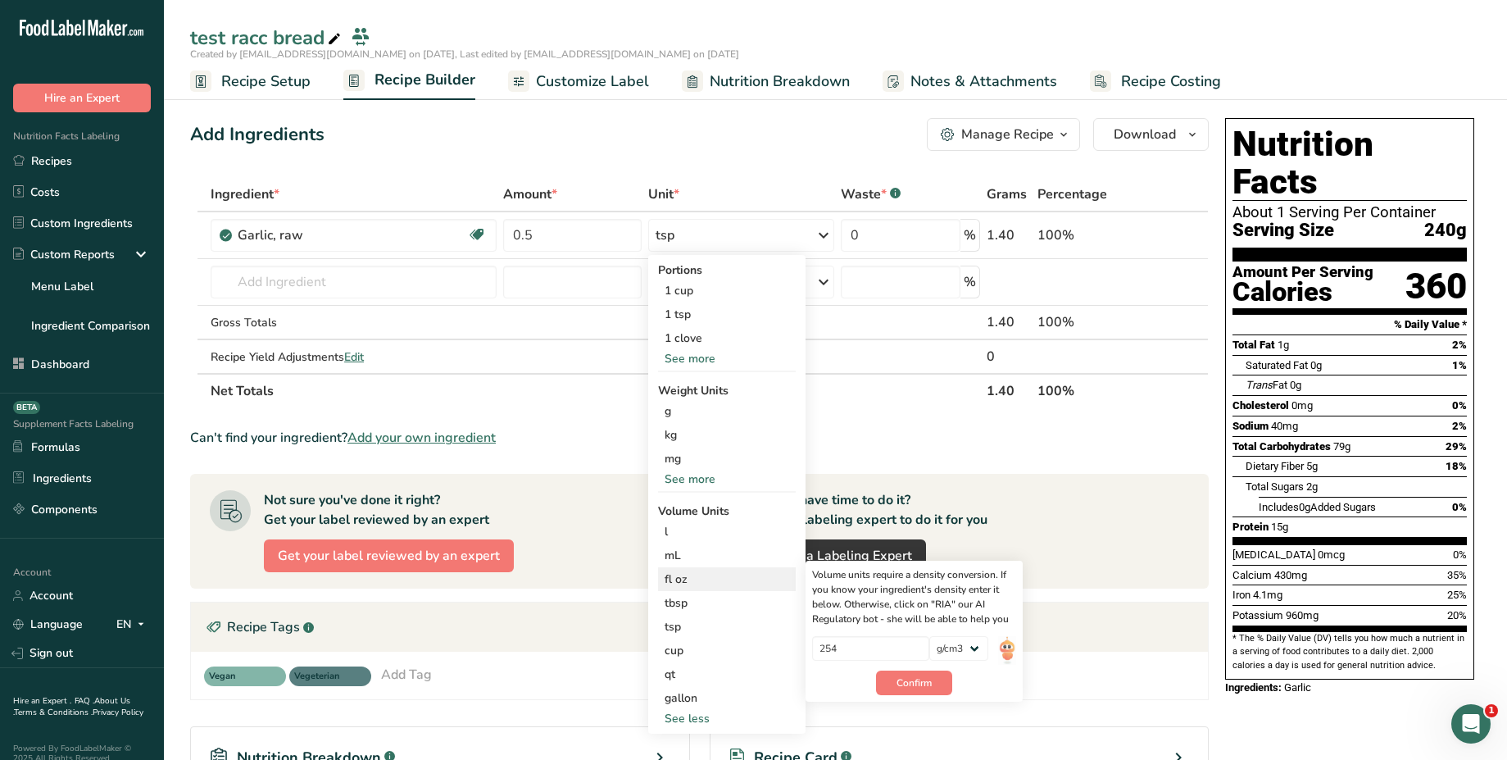
click at [692, 574] on div "fl oz" at bounding box center [727, 578] width 125 height 17
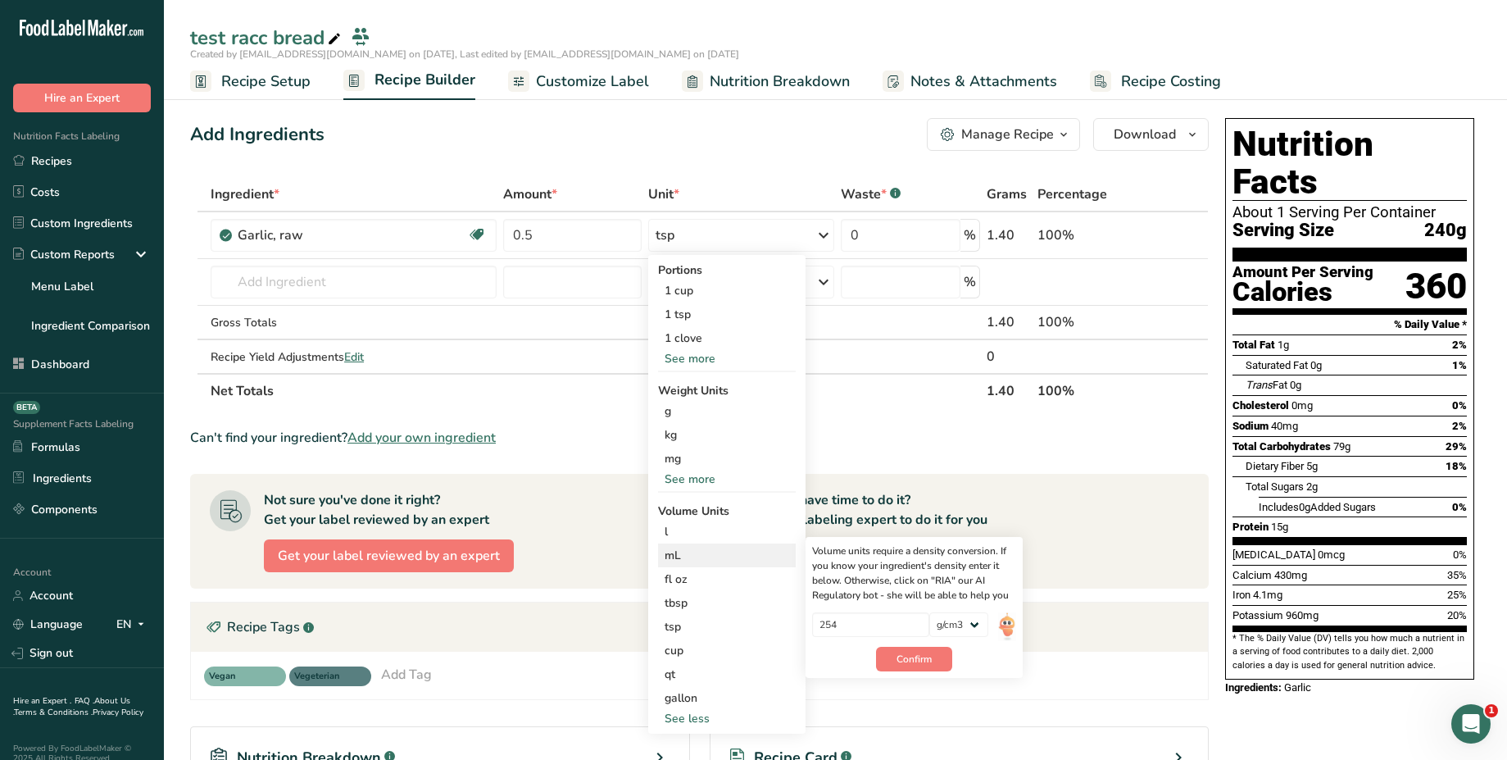
click at [711, 557] on div "mL" at bounding box center [727, 555] width 125 height 17
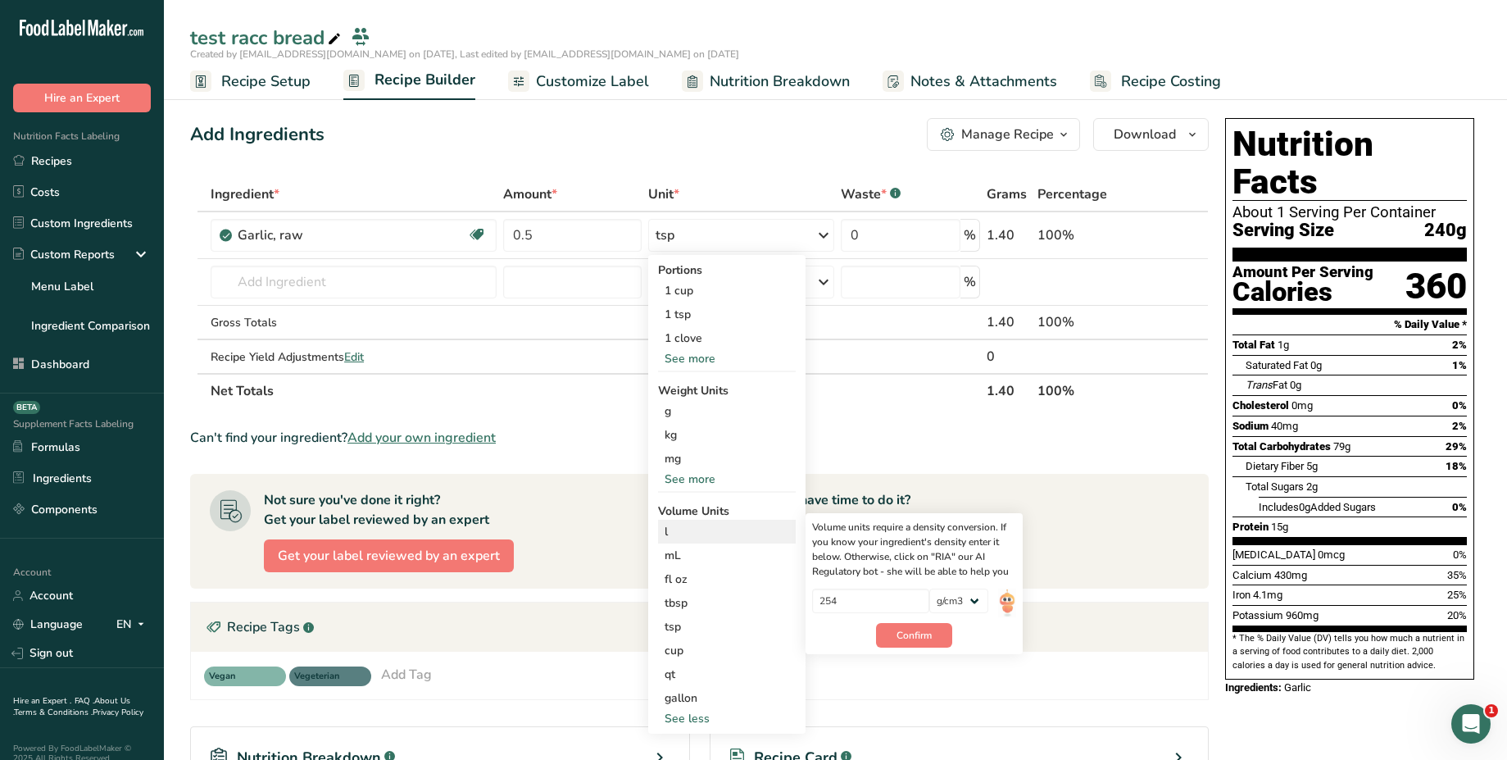
click at [746, 534] on div "l" at bounding box center [727, 531] width 125 height 17
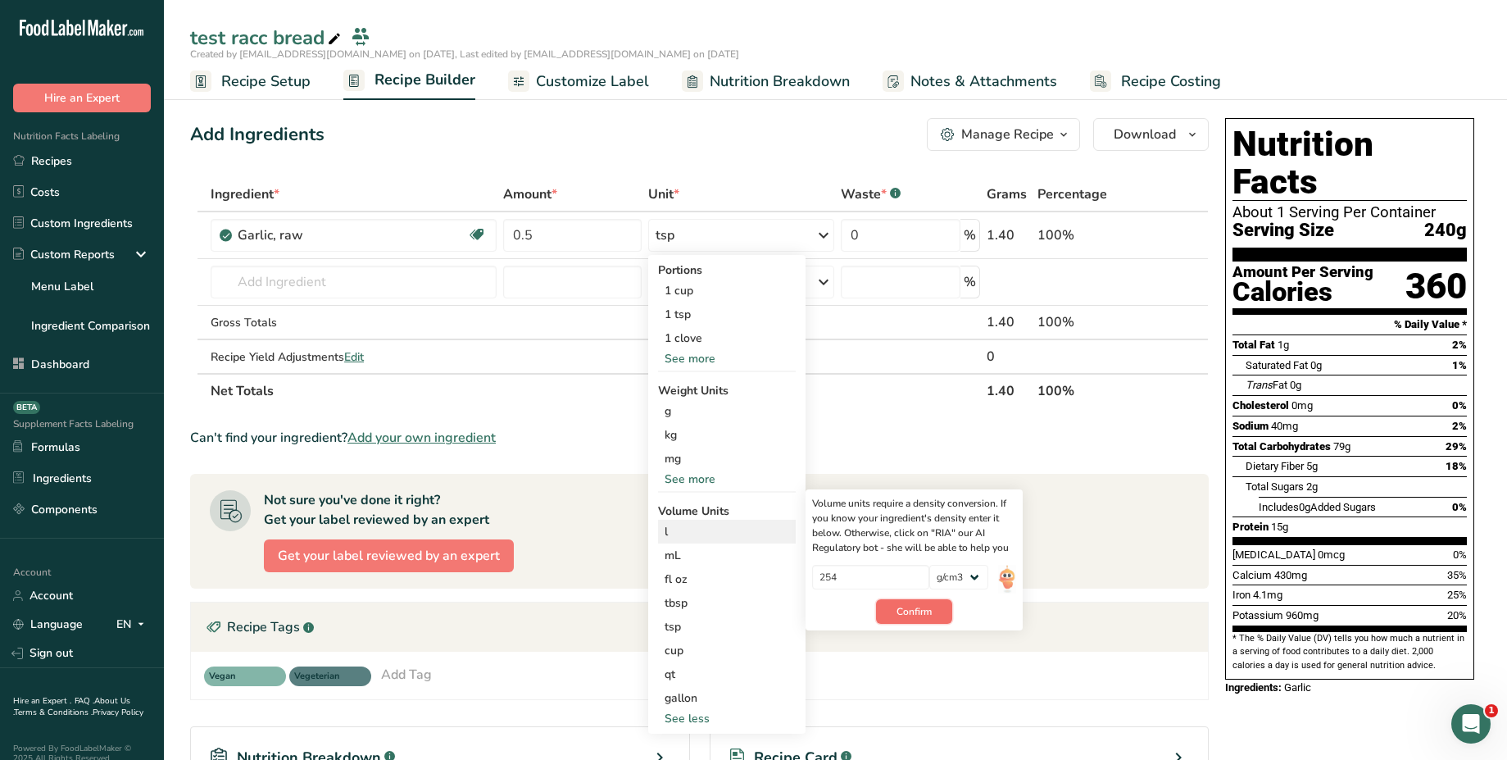
click at [853, 610] on span "Confirm" at bounding box center [914, 611] width 35 height 15
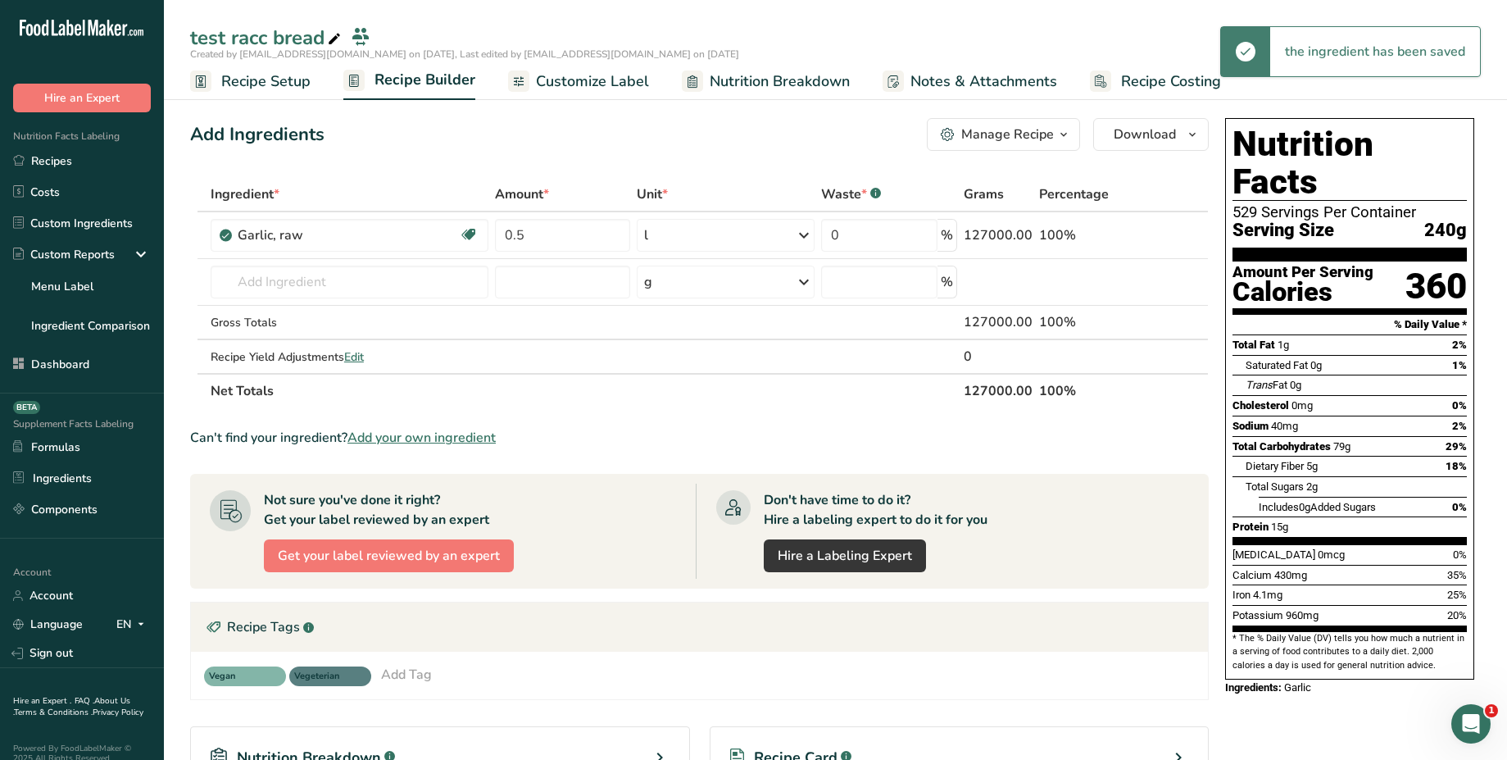
click at [744, 239] on div "l" at bounding box center [726, 235] width 178 height 33
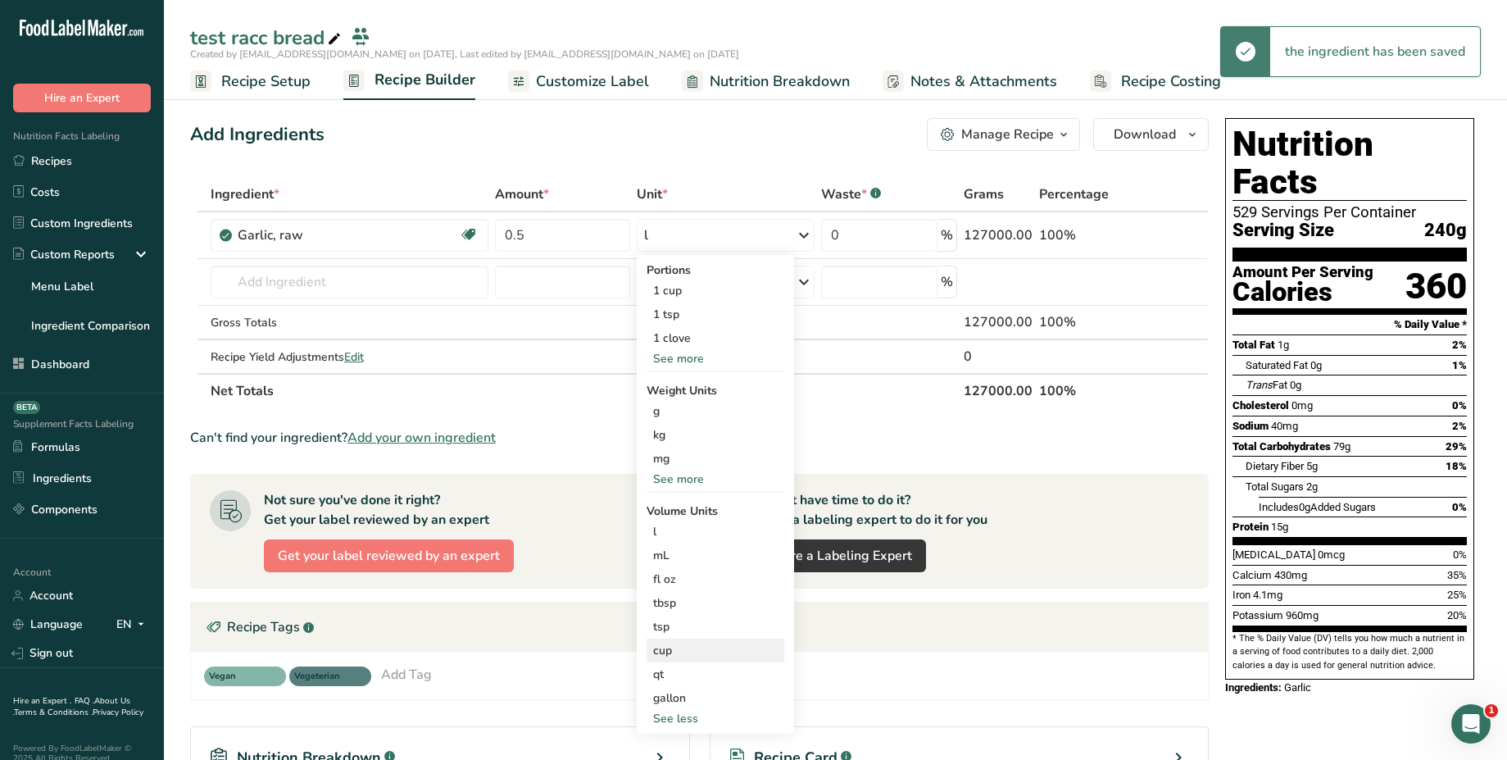
click at [711, 643] on div "cup" at bounding box center [715, 650] width 125 height 17
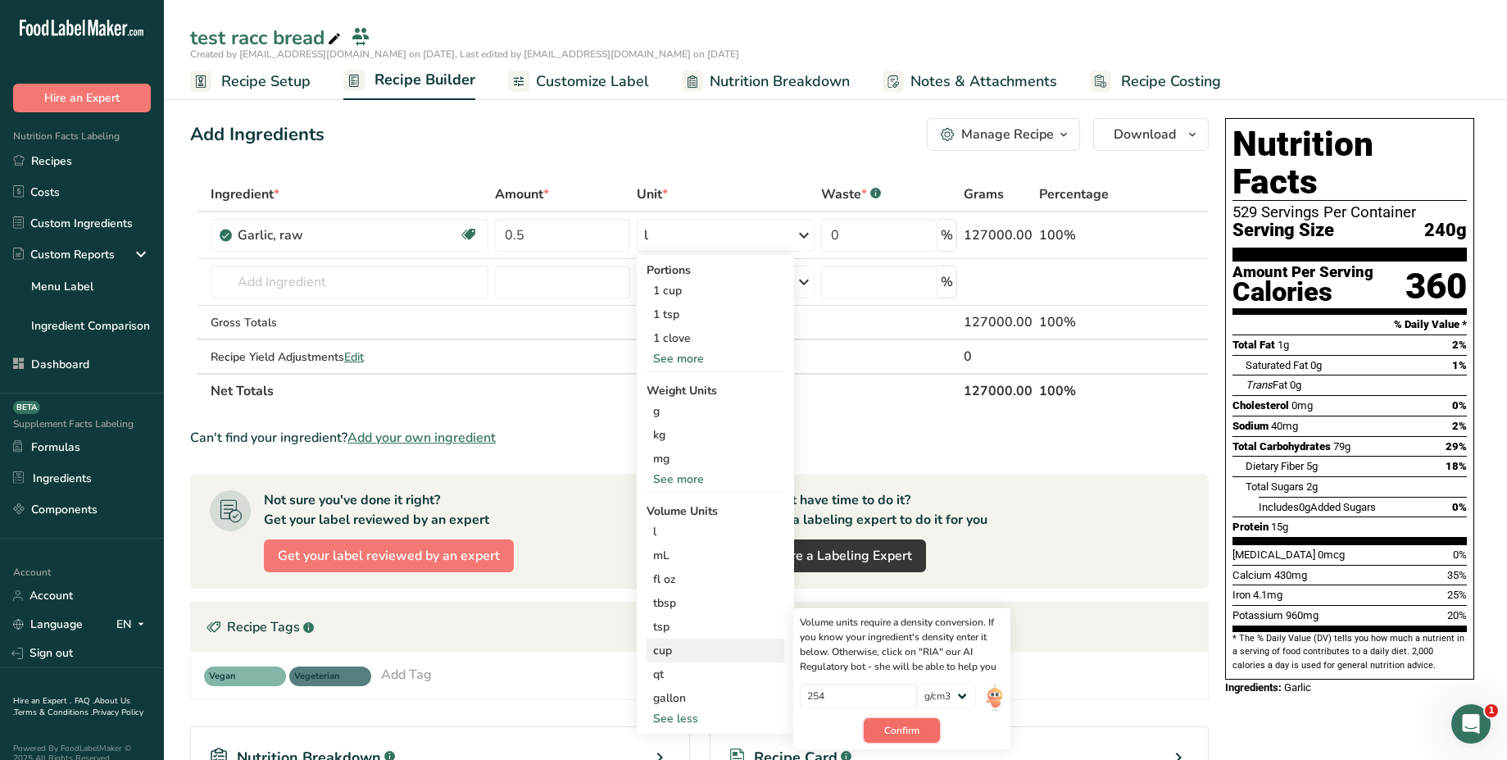
click at [853, 724] on button "Confirm" at bounding box center [902, 730] width 76 height 25
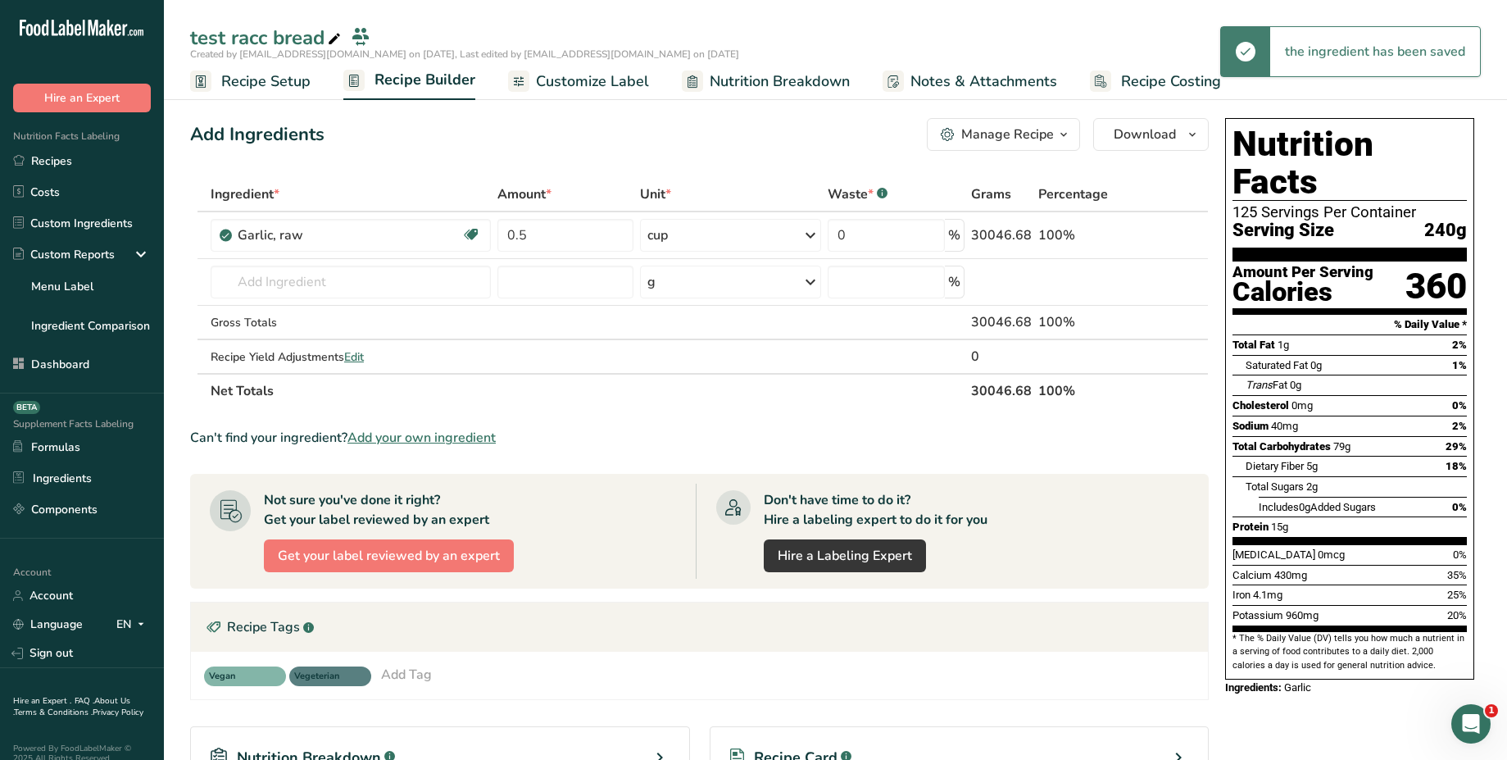
click at [801, 236] on div "cup" at bounding box center [730, 235] width 181 height 33
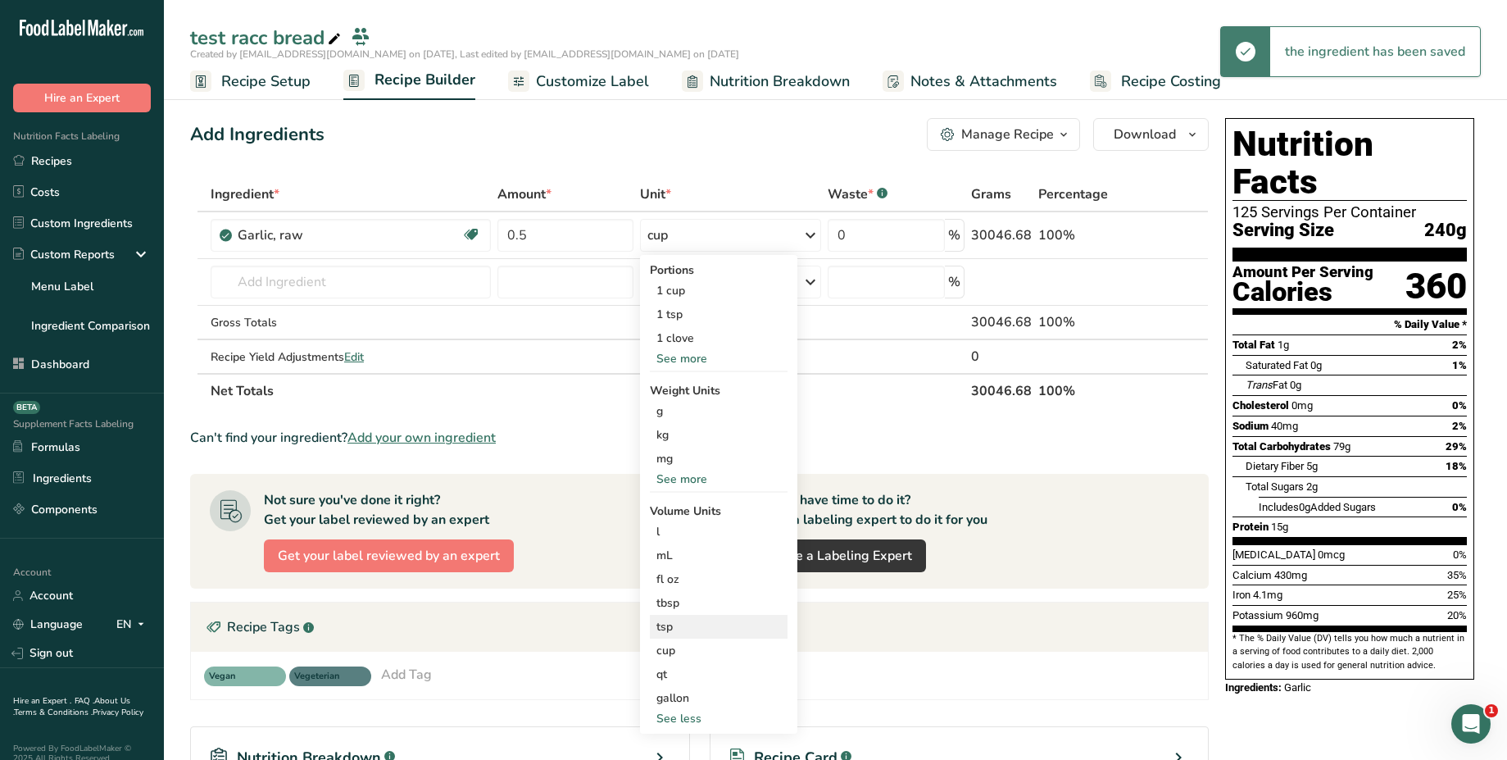
click at [730, 629] on div "tsp" at bounding box center [718, 626] width 125 height 17
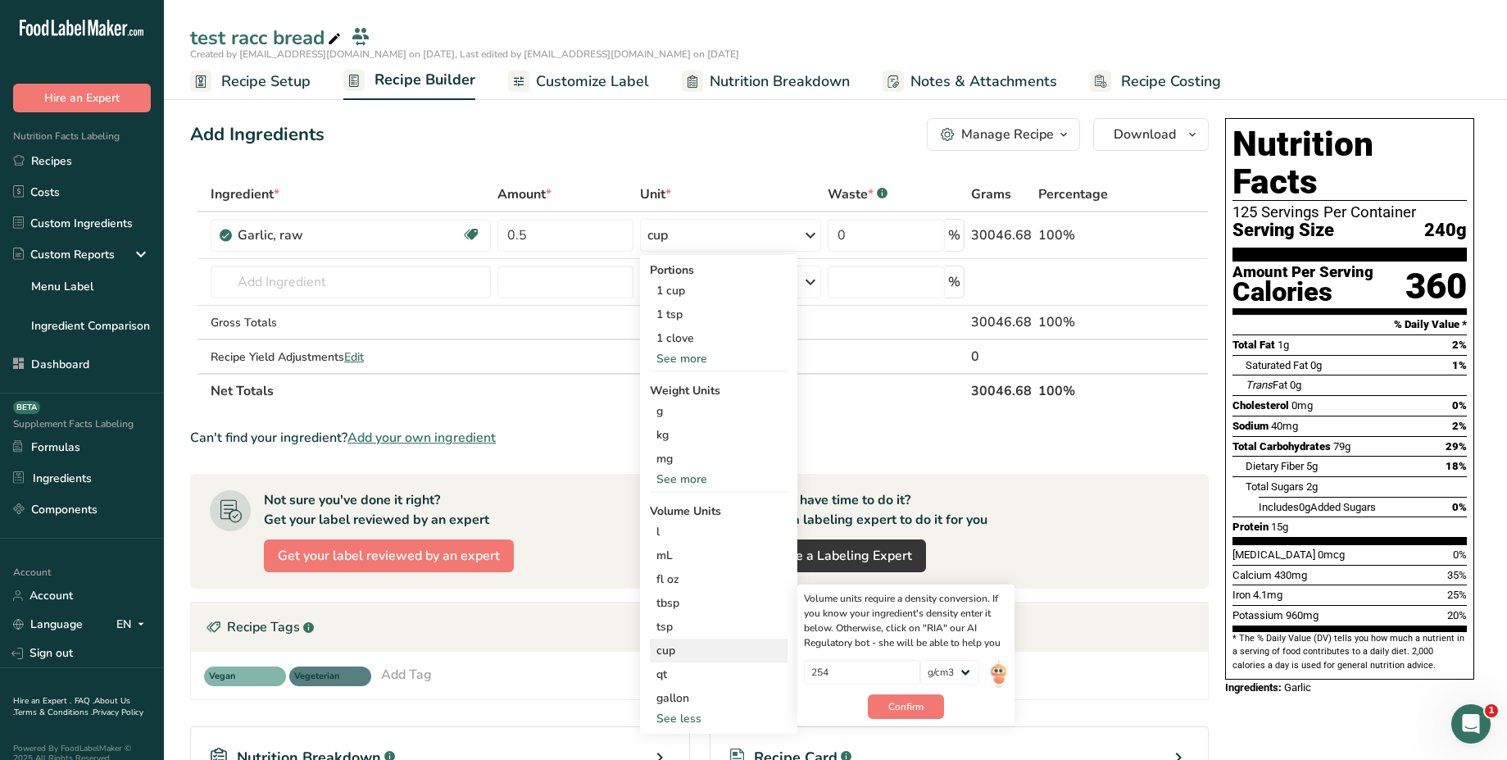
click at [709, 656] on div "cup" at bounding box center [718, 650] width 125 height 17
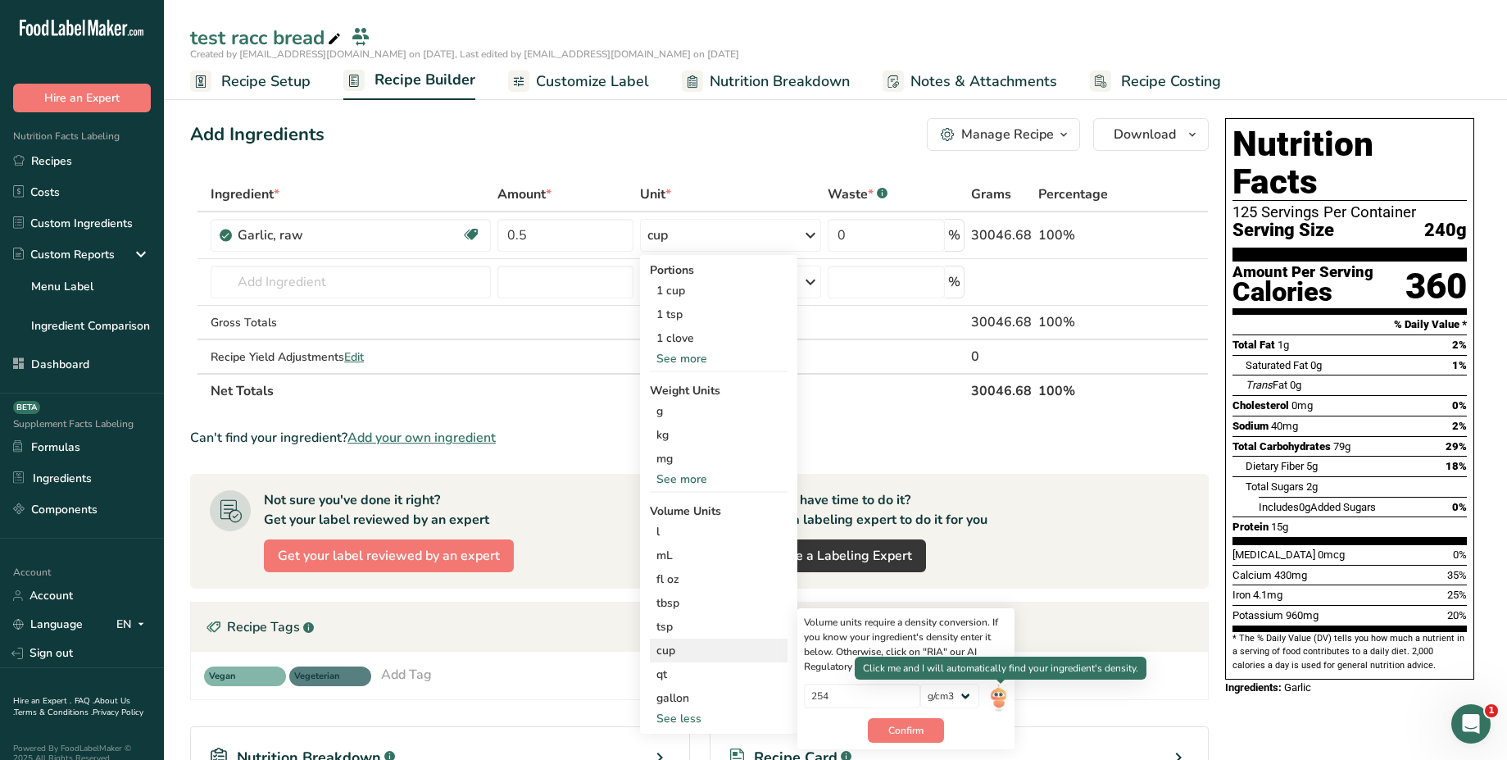
click at [853, 703] on img at bounding box center [998, 697] width 18 height 29
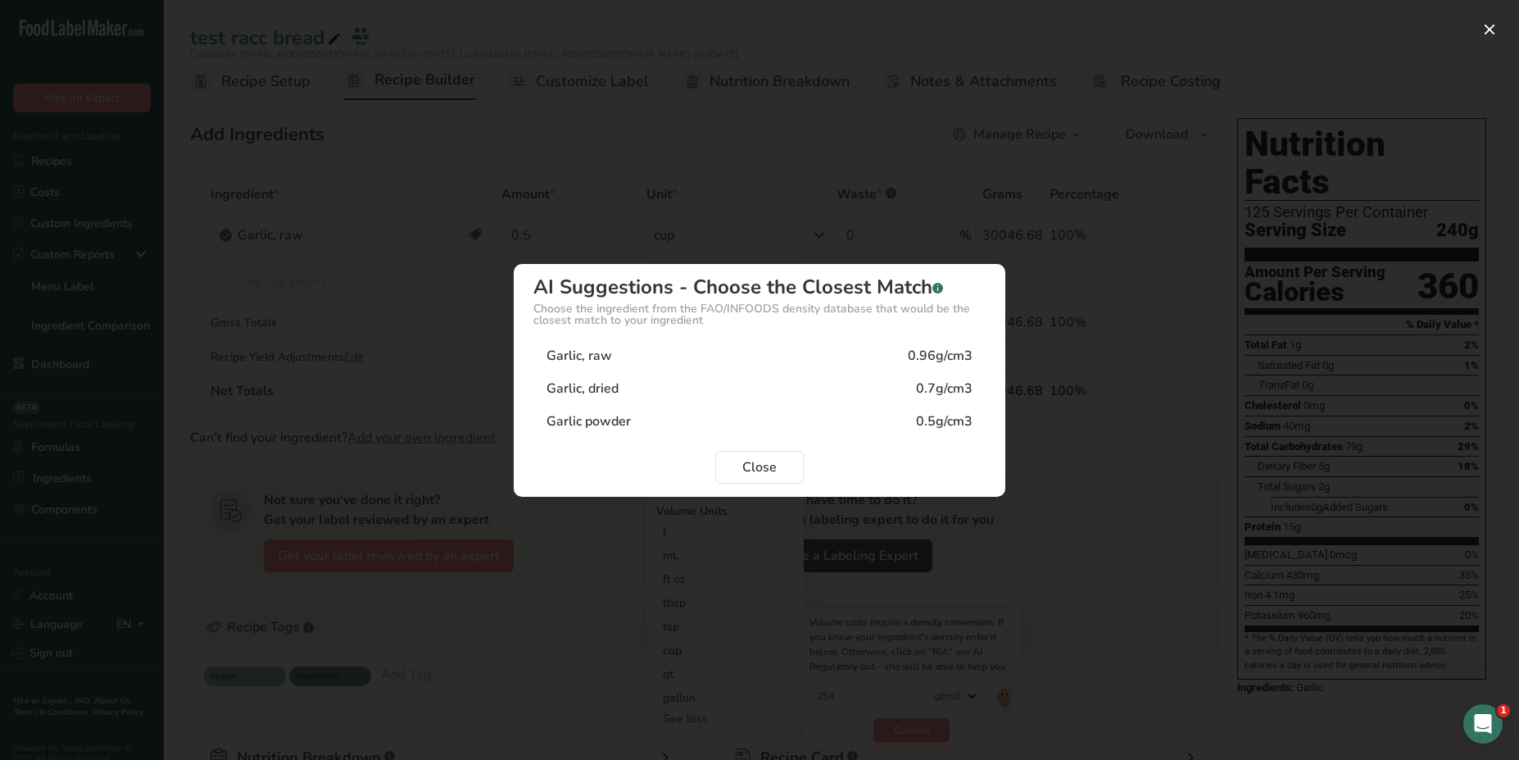
click at [853, 361] on div "Garlic, raw 0.96g/cm3" at bounding box center [760, 355] width 452 height 33
type input "0.96"
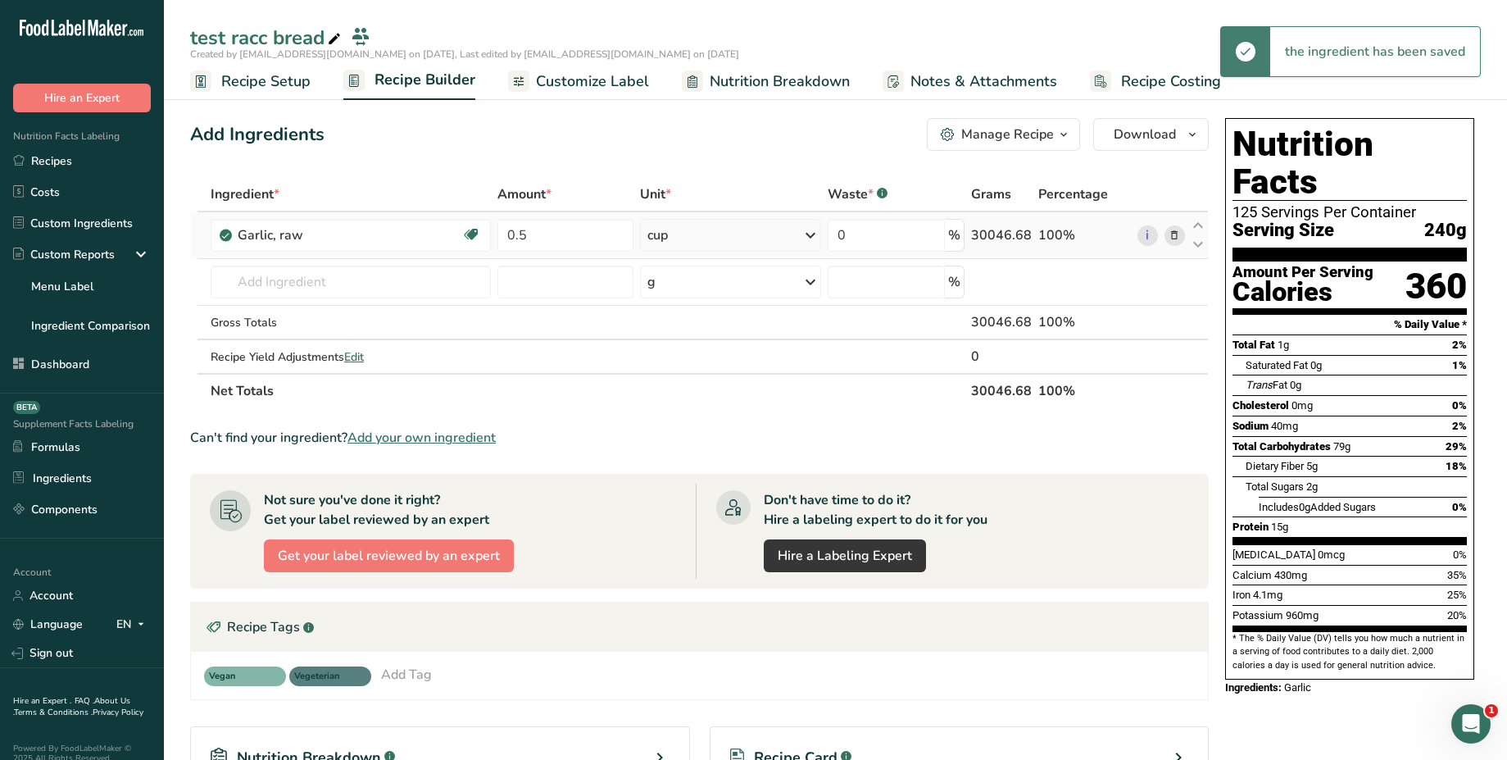
click at [754, 245] on div "cup" at bounding box center [730, 235] width 181 height 33
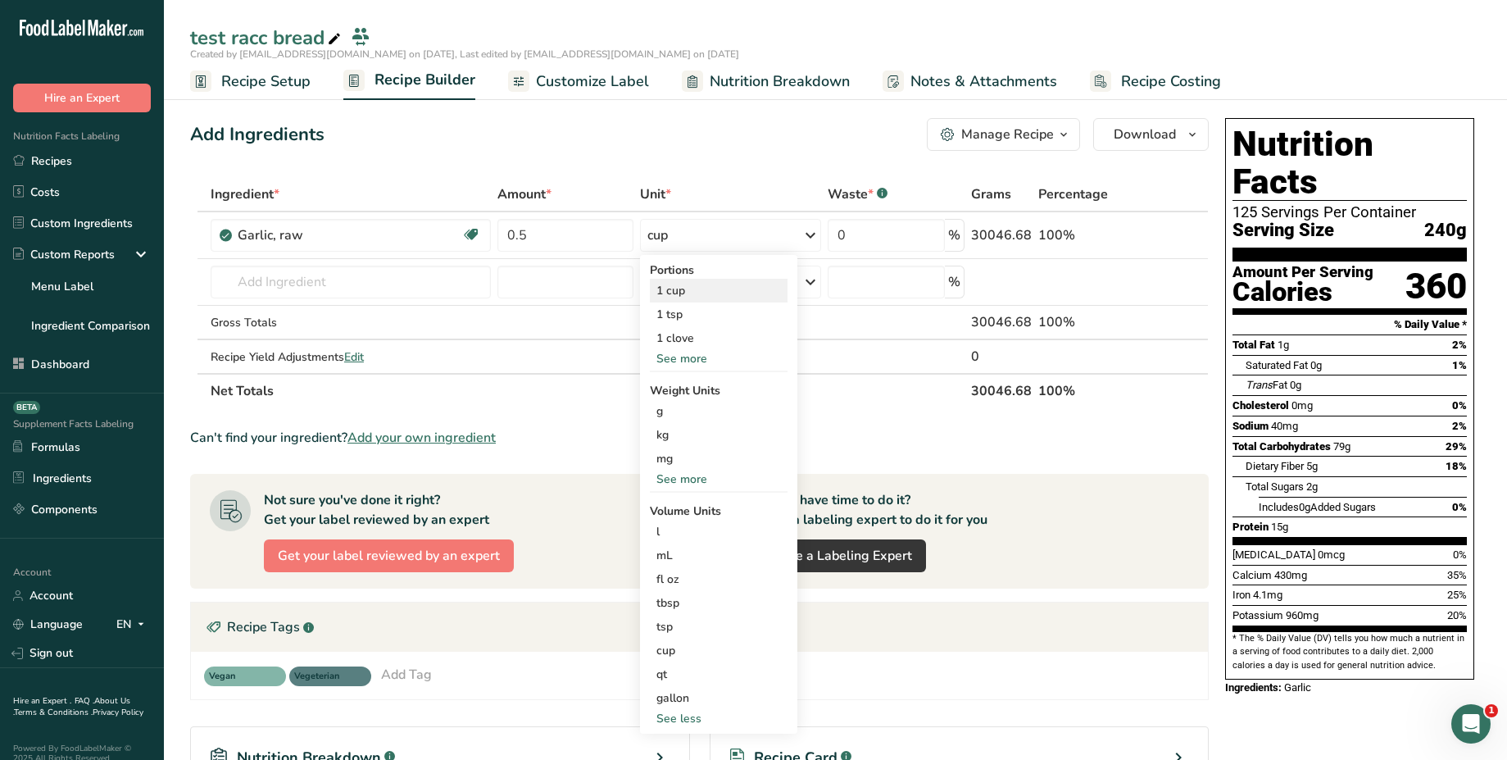
click at [769, 293] on div "1 cup" at bounding box center [719, 291] width 138 height 24
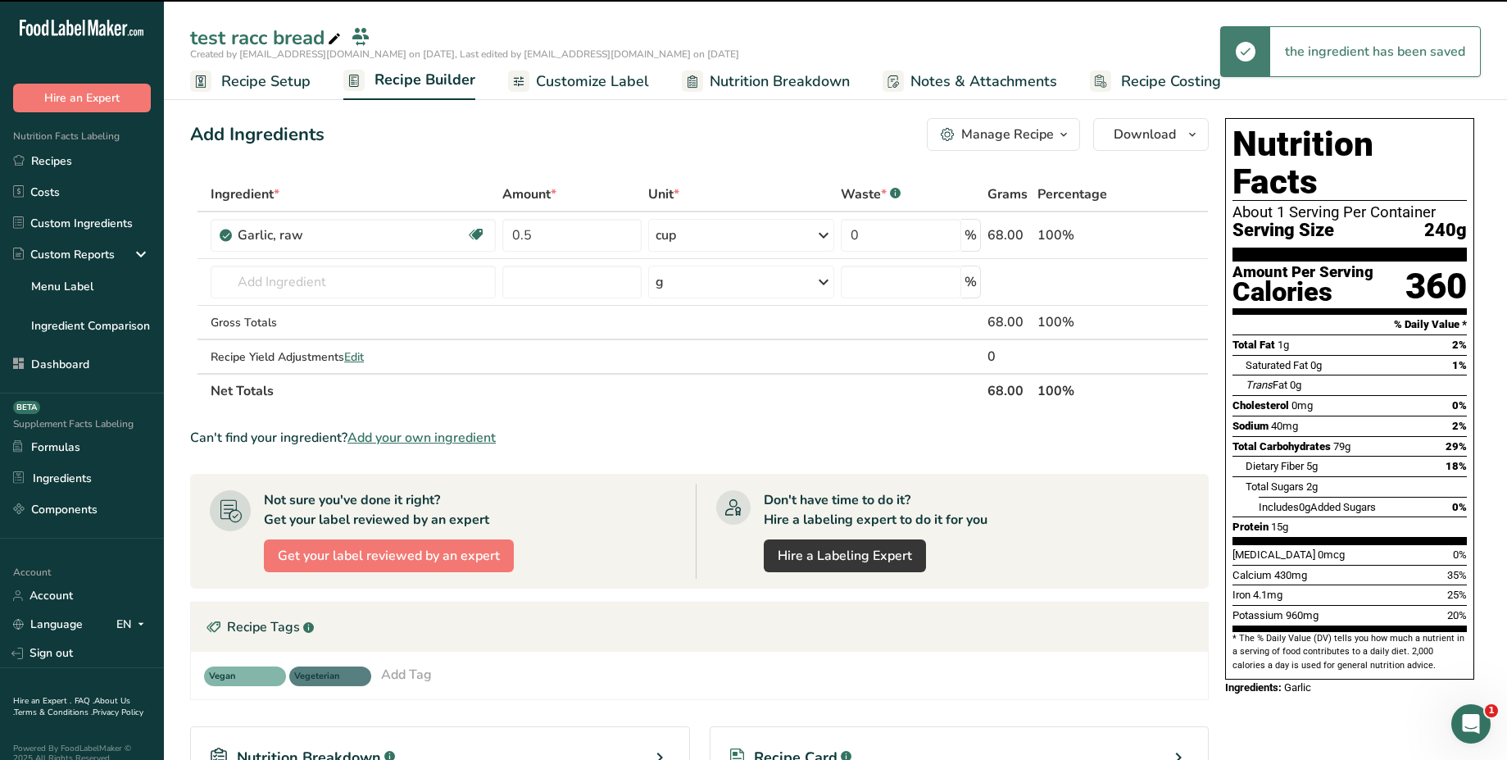
click at [793, 247] on div "cup" at bounding box center [741, 235] width 186 height 33
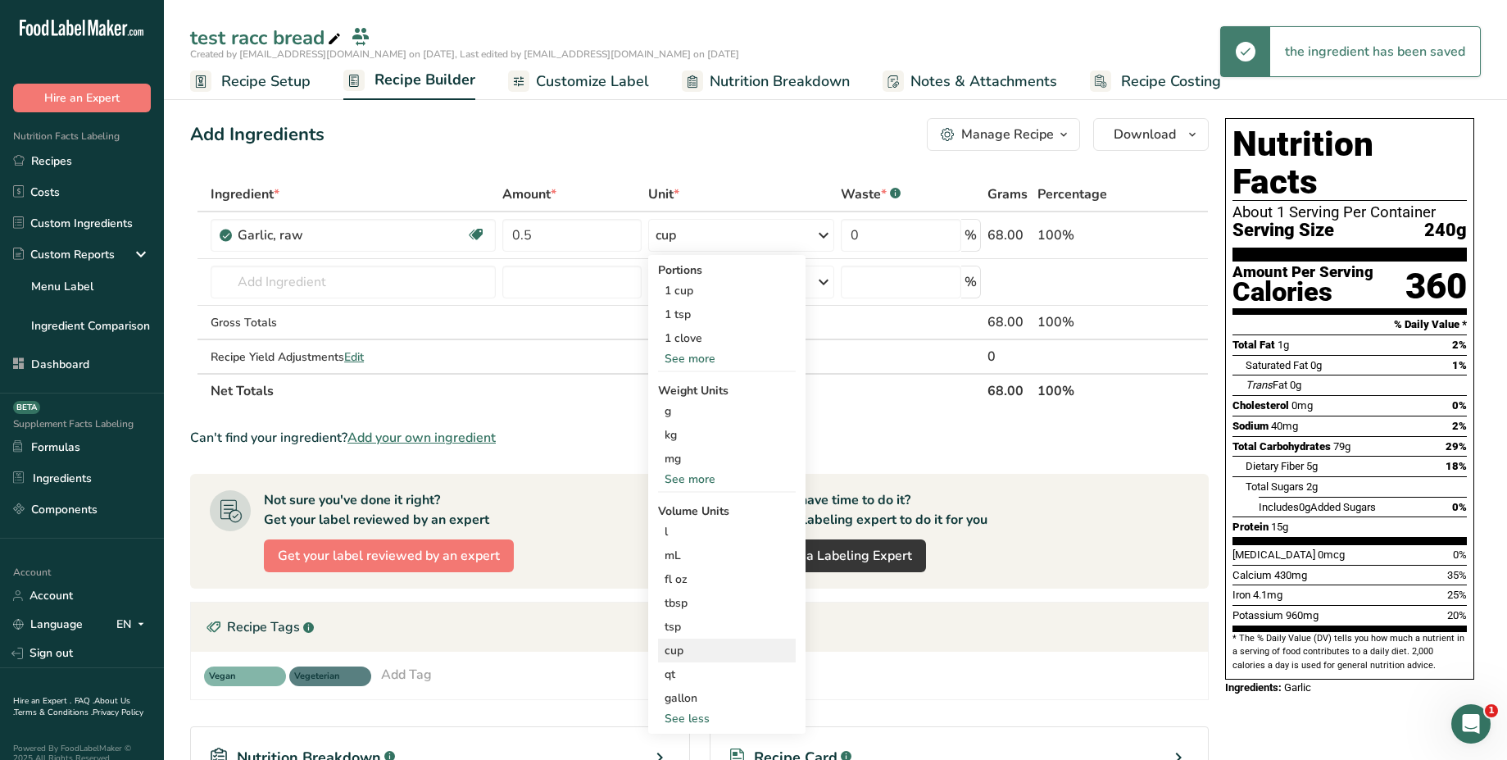
click at [726, 651] on div "cup" at bounding box center [727, 650] width 125 height 17
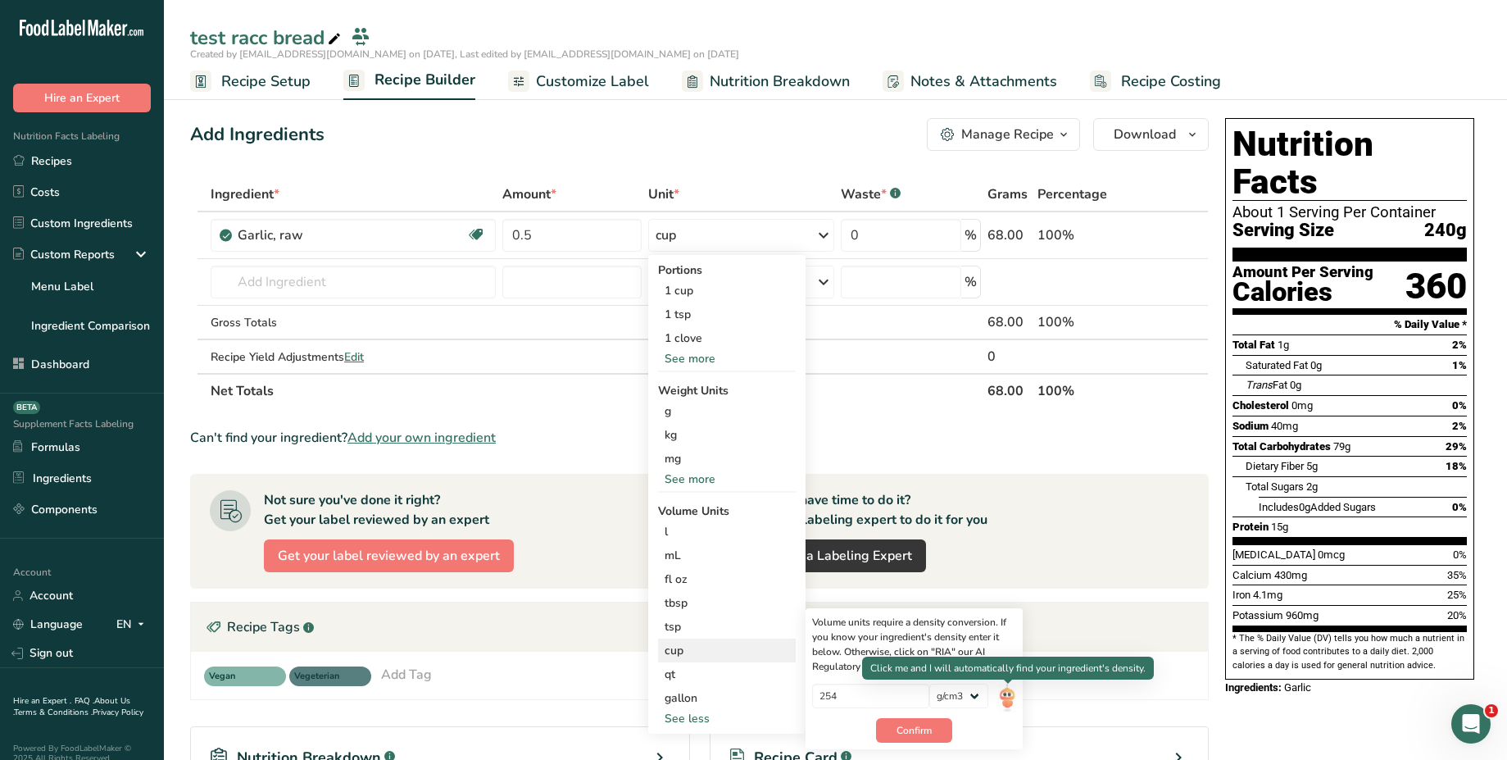
click at [853, 697] on img at bounding box center [1007, 697] width 18 height 29
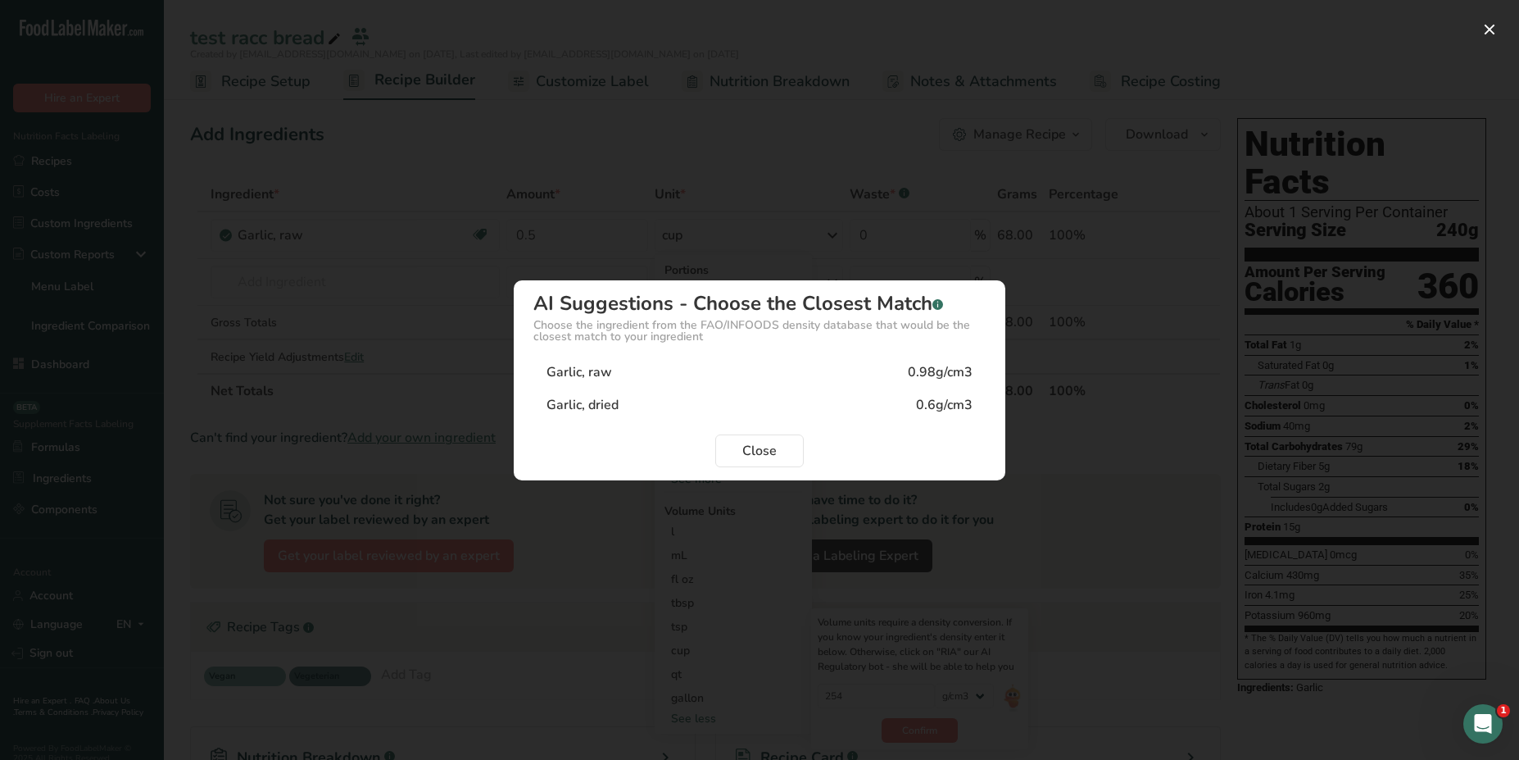
click at [853, 371] on div "Garlic, raw 0.98g/cm3" at bounding box center [760, 372] width 452 height 33
type input "0.98"
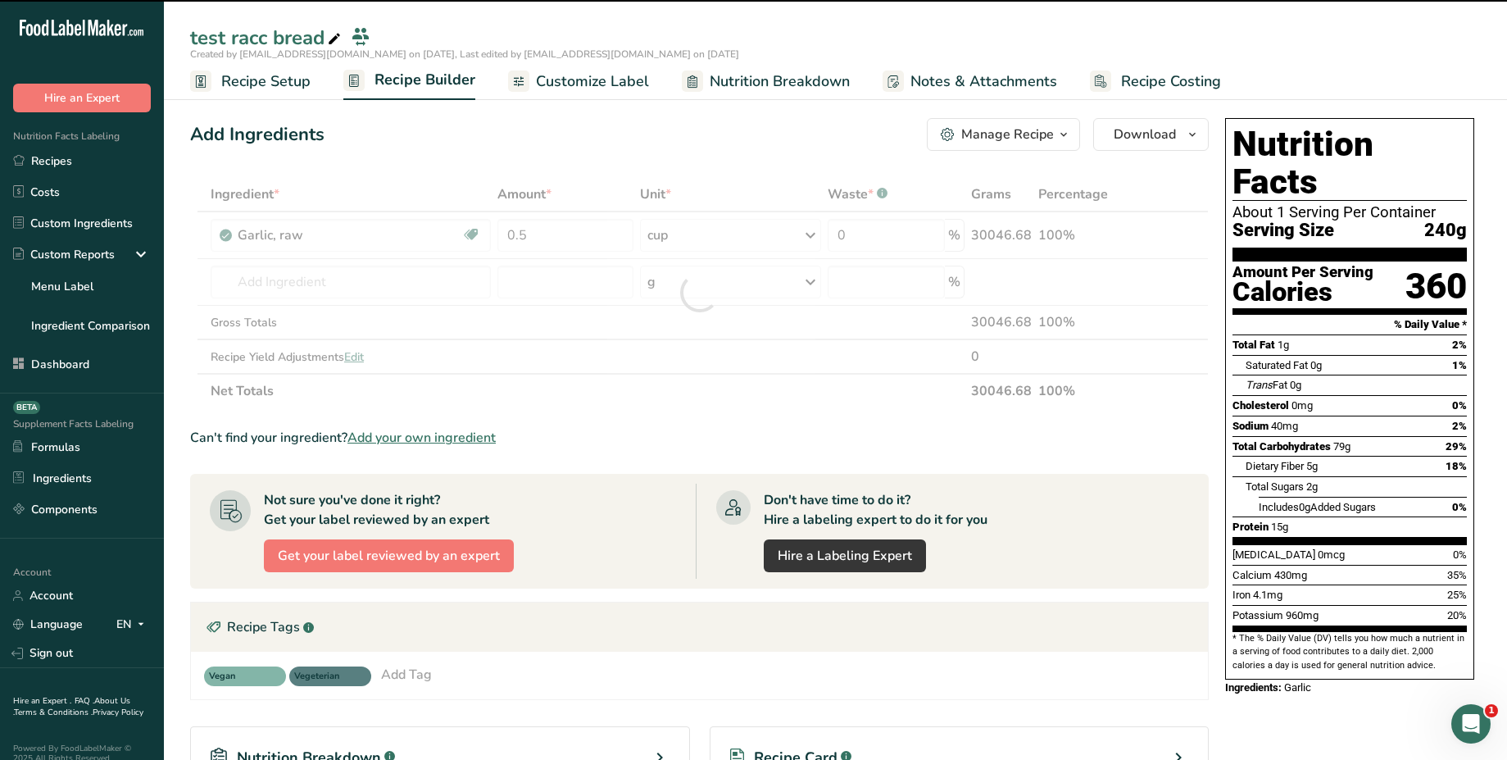
type input "254"
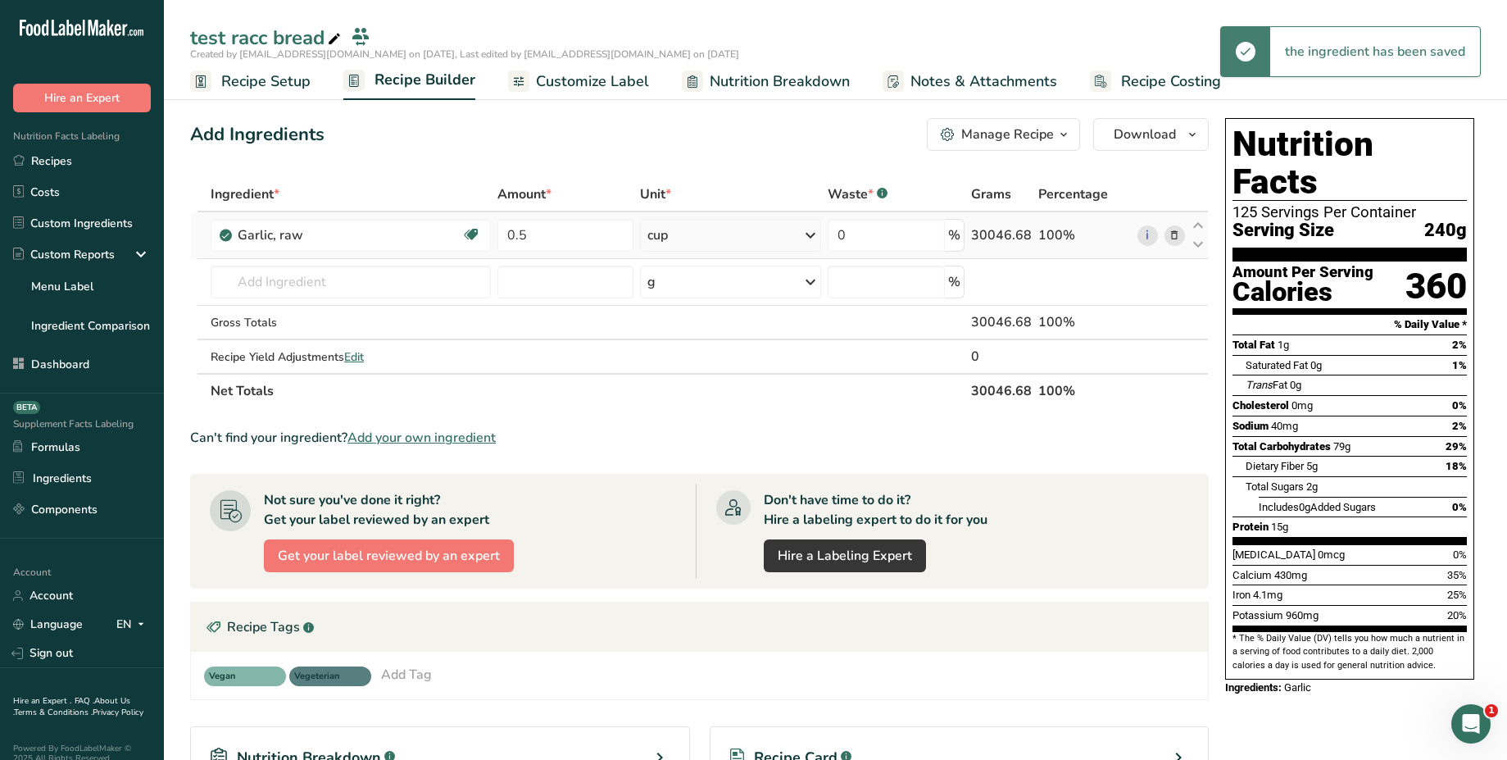
click at [777, 239] on div "cup" at bounding box center [730, 235] width 181 height 33
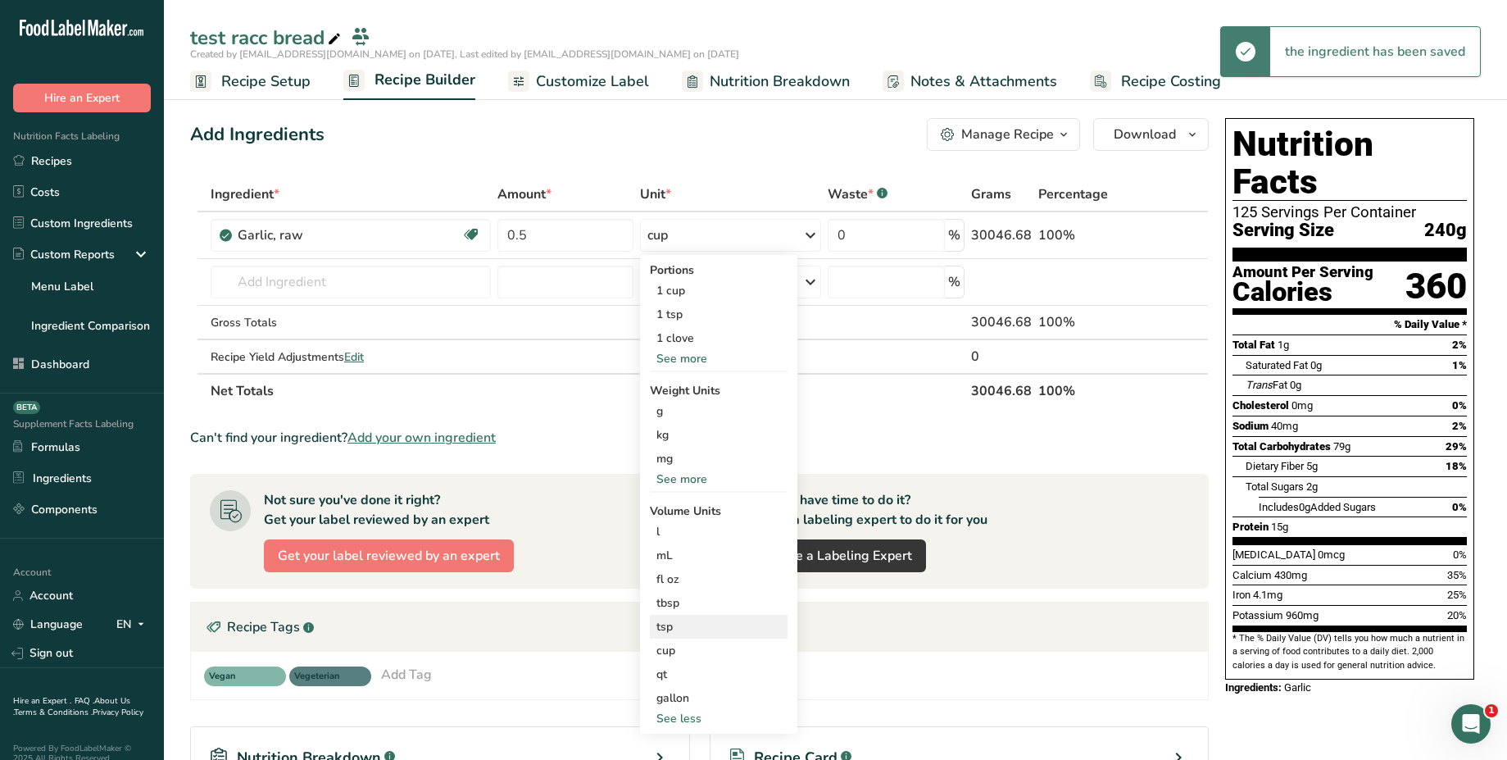
click at [706, 627] on div "tsp" at bounding box center [718, 626] width 125 height 17
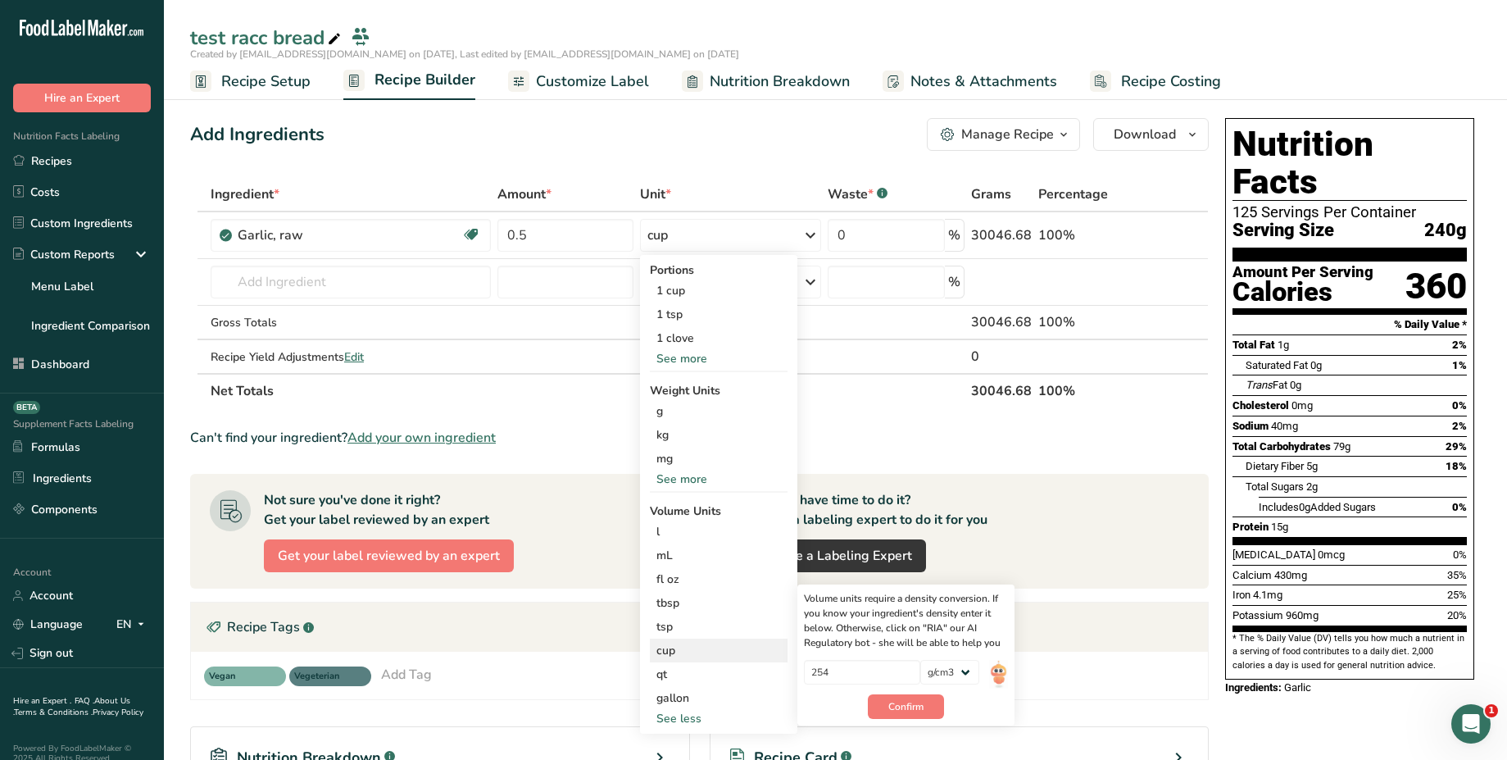
click at [724, 656] on div "cup" at bounding box center [718, 650] width 125 height 17
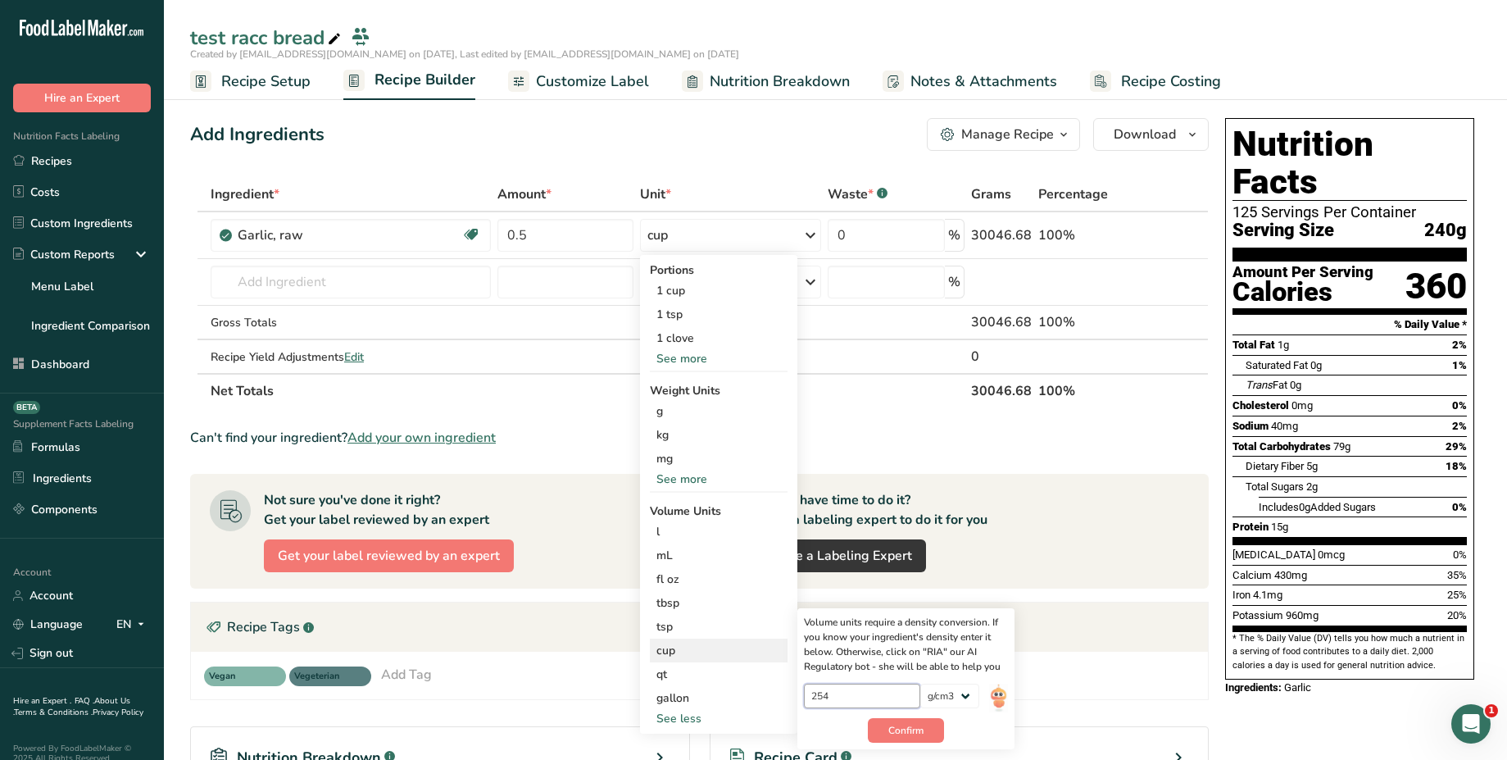
click at [848, 700] on input "254" at bounding box center [862, 695] width 117 height 25
click at [853, 697] on img at bounding box center [998, 697] width 18 height 29
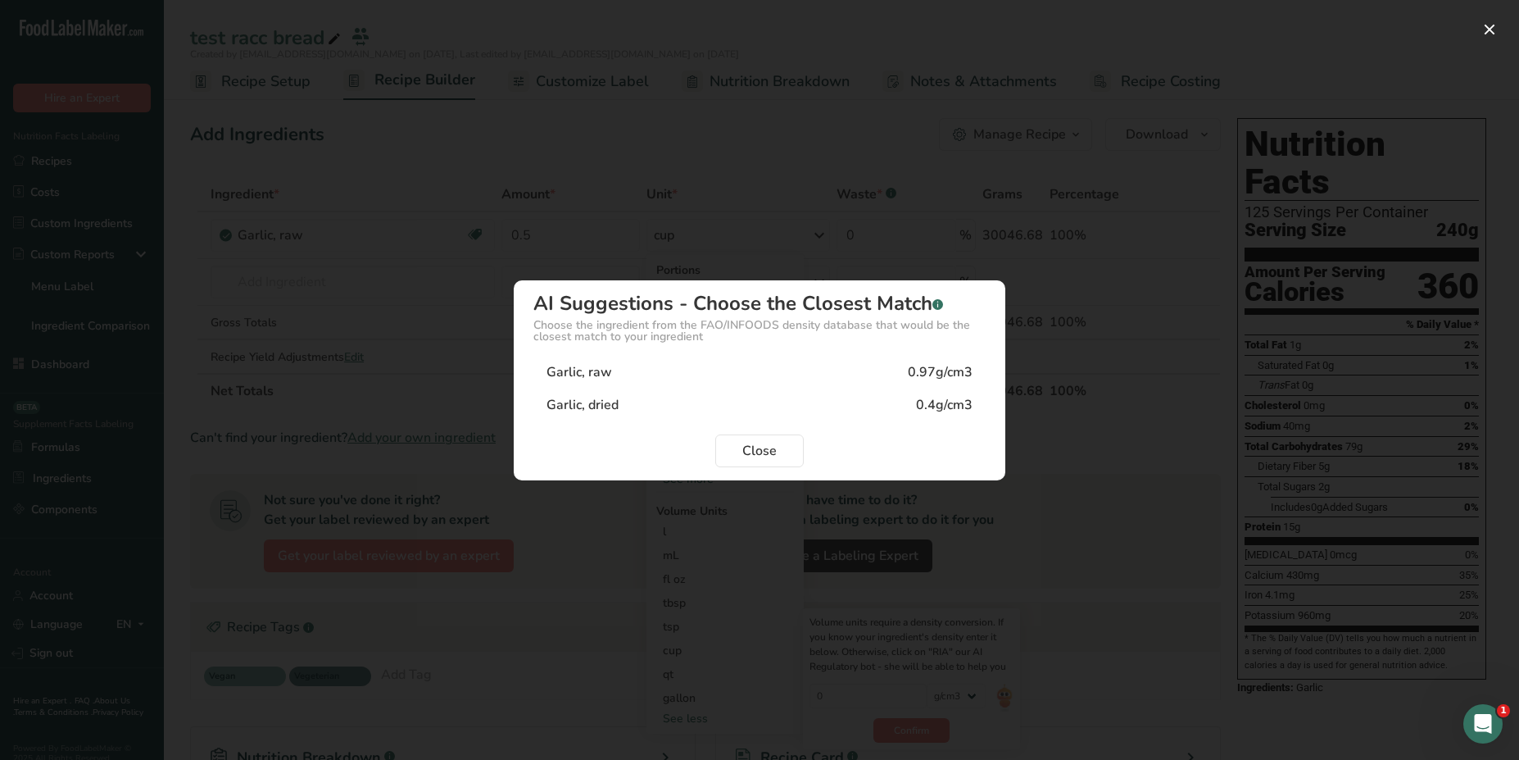
click at [790, 379] on div "Garlic, raw 0.97g/cm3" at bounding box center [760, 372] width 452 height 33
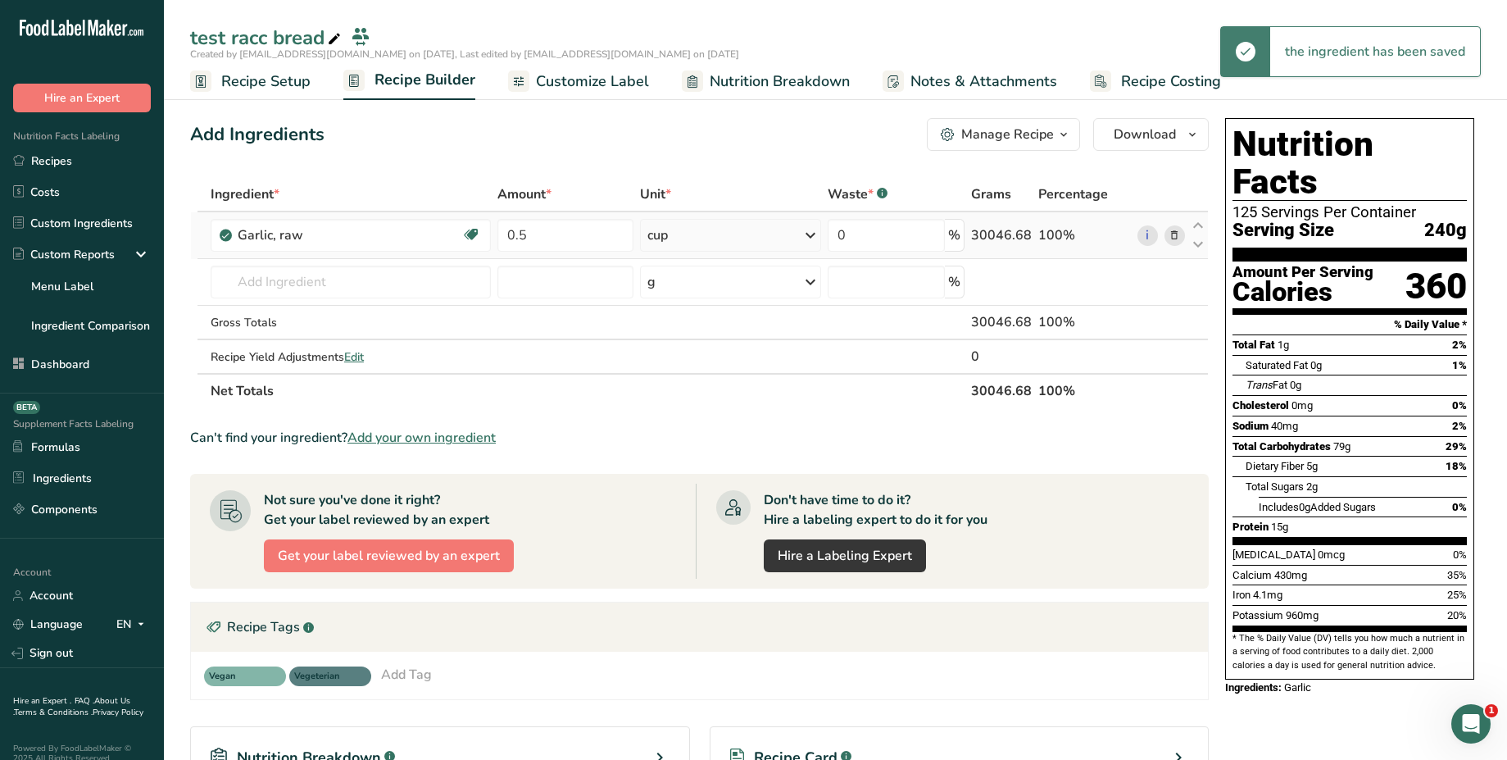
click at [788, 235] on div "cup" at bounding box center [730, 235] width 181 height 33
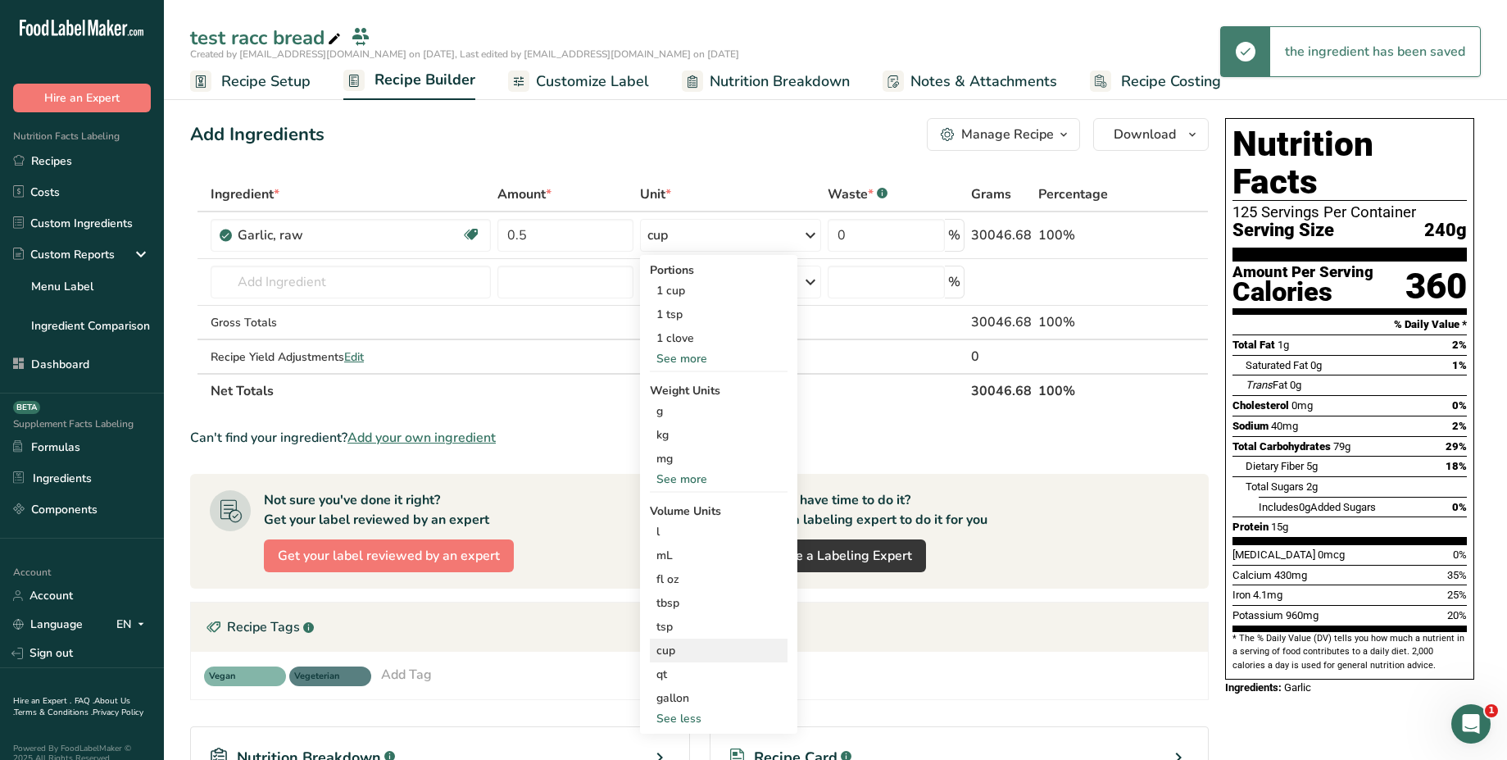
click at [764, 654] on div "cup" at bounding box center [718, 650] width 125 height 17
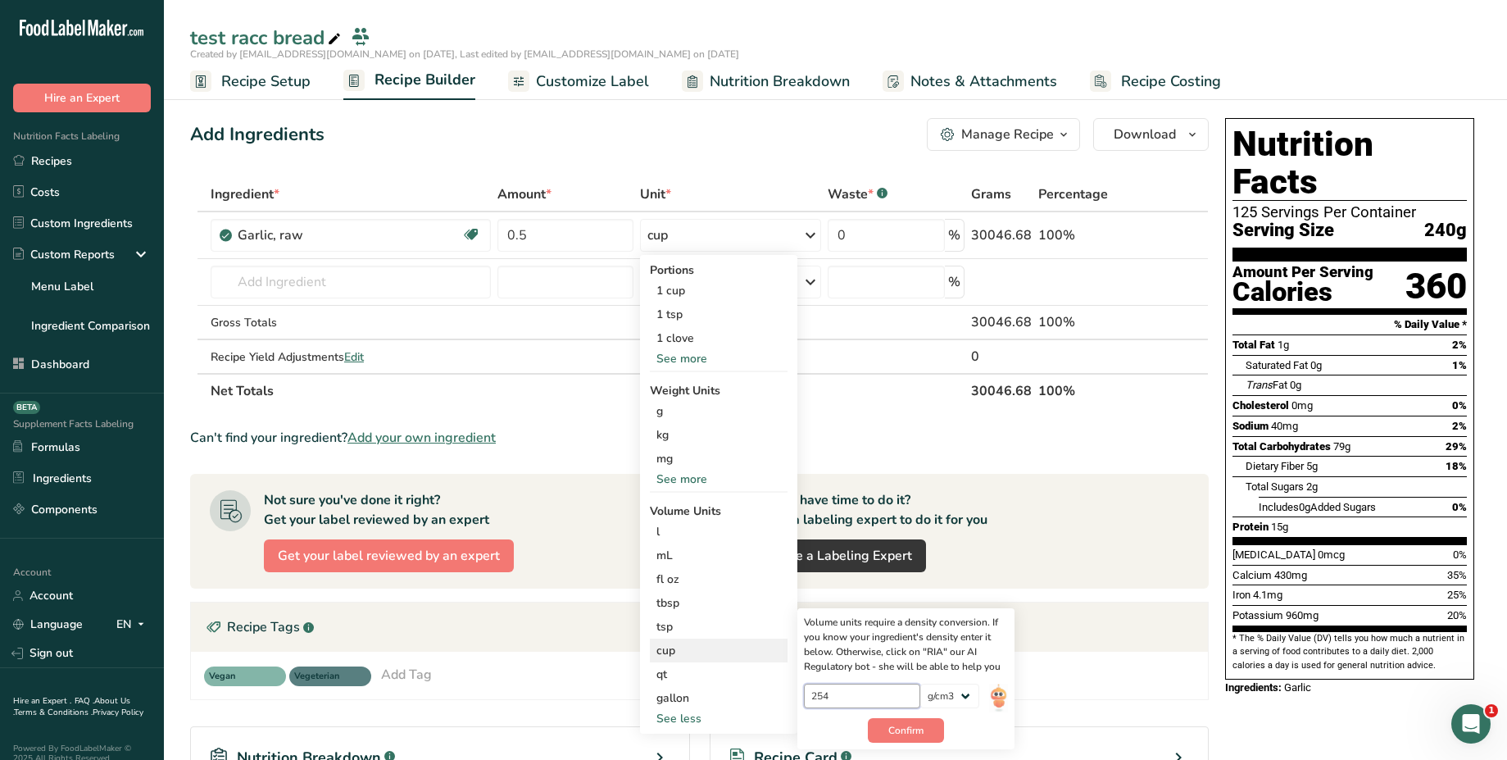
click at [834, 697] on input "254" at bounding box center [862, 695] width 117 height 25
type input "0"
click at [853, 731] on span "Confirm" at bounding box center [905, 730] width 35 height 15
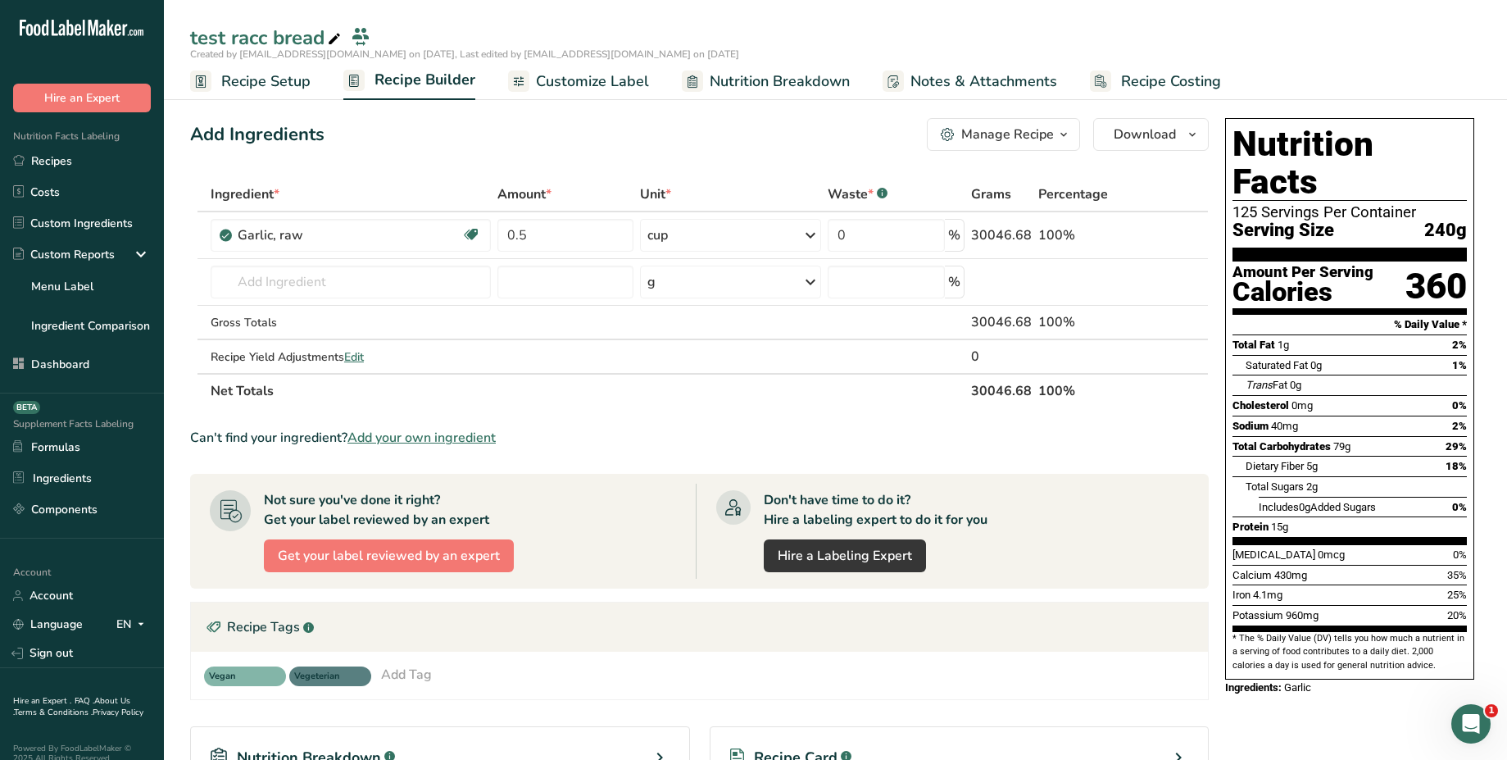
click at [803, 237] on icon at bounding box center [811, 235] width 20 height 30
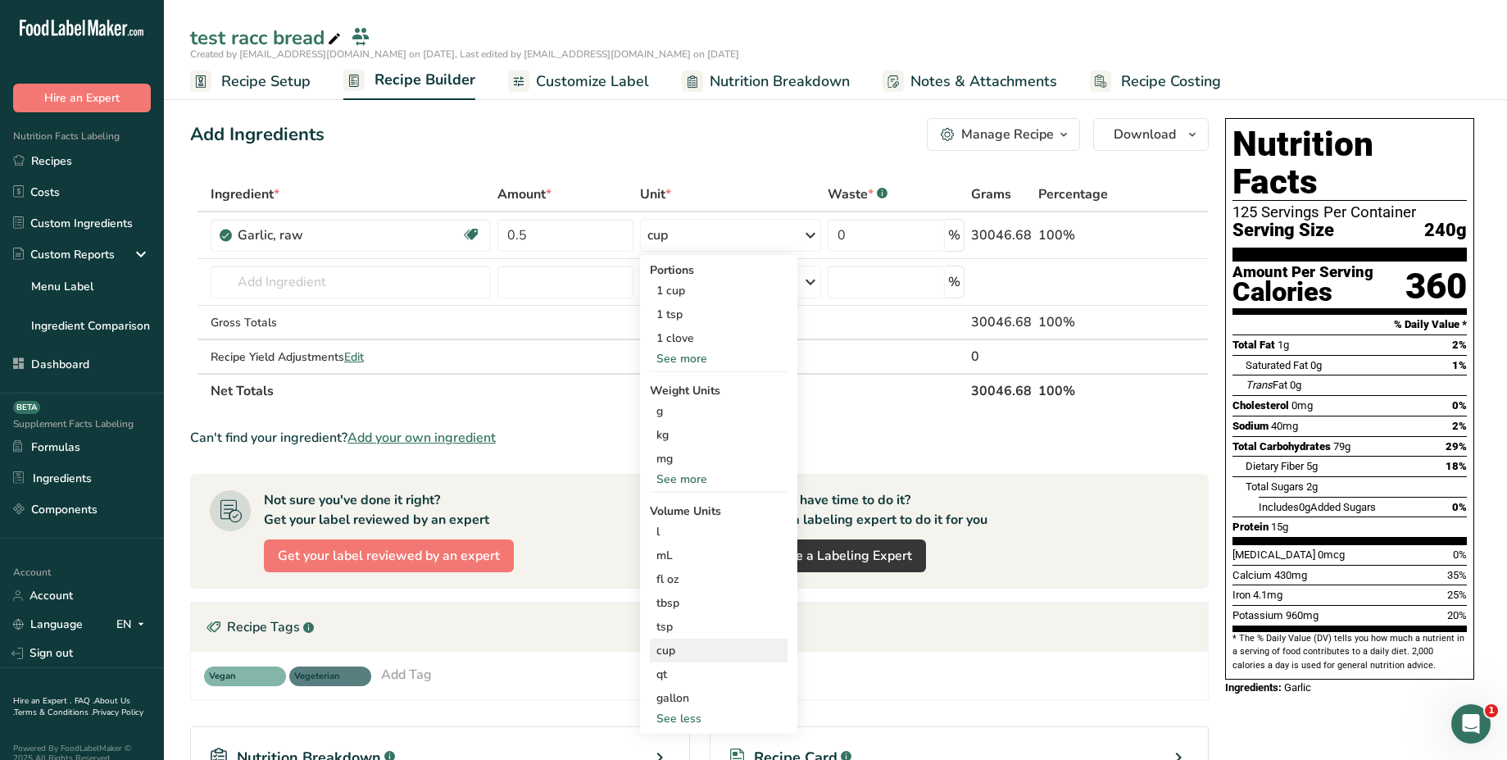
click at [738, 652] on div "cup" at bounding box center [718, 650] width 125 height 17
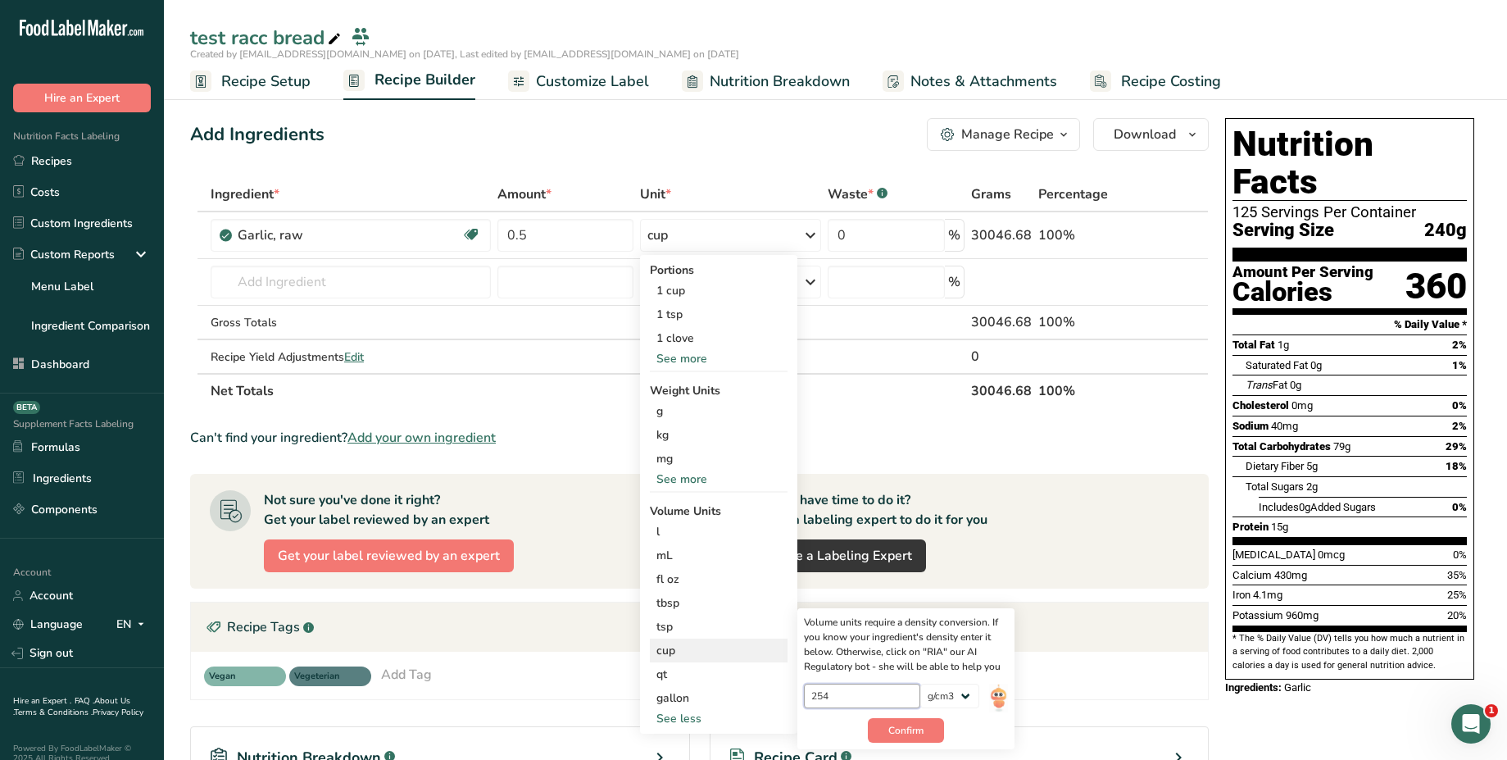
click at [844, 697] on input "254" at bounding box center [862, 695] width 117 height 25
click at [853, 697] on img at bounding box center [998, 697] width 18 height 29
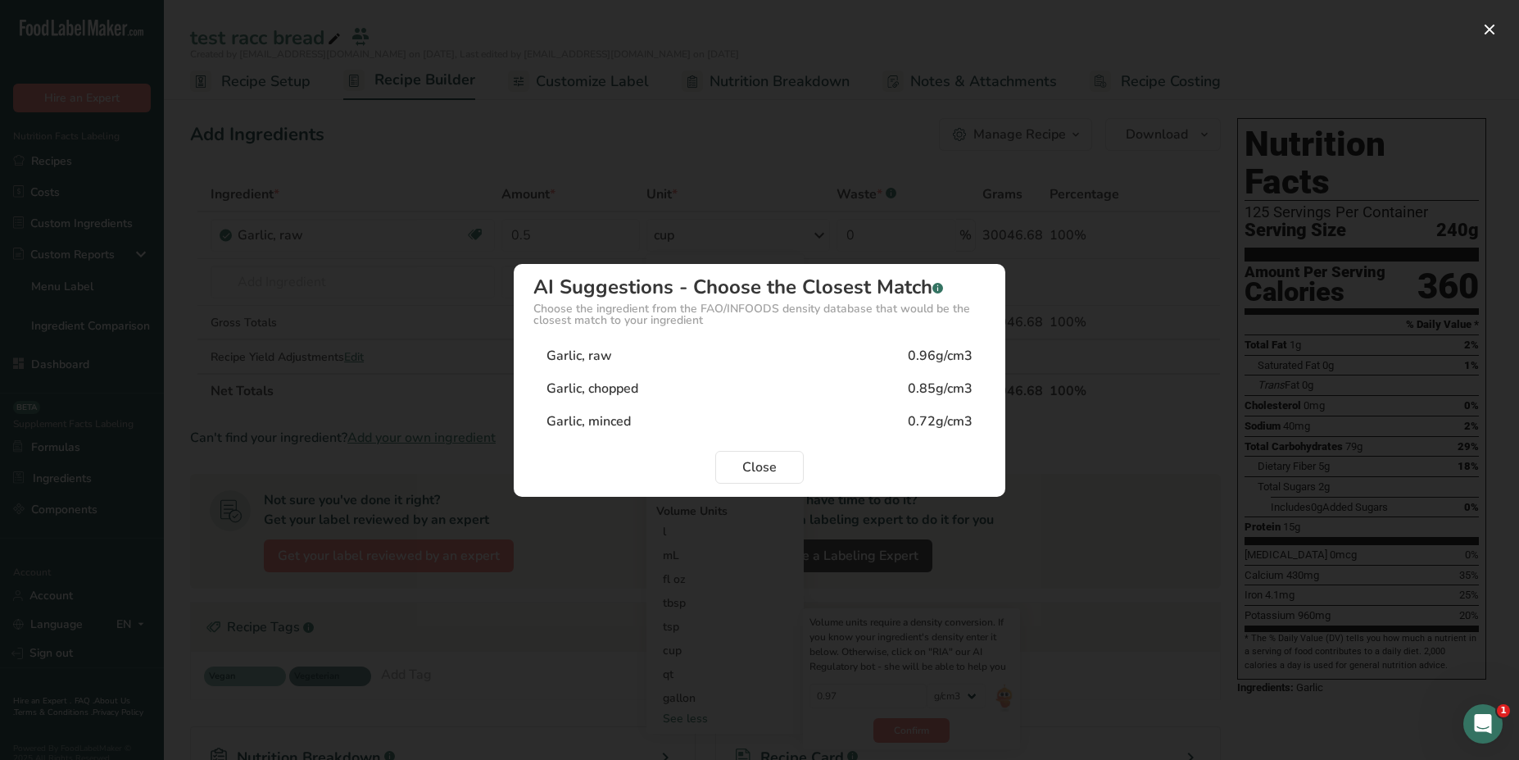
click at [853, 361] on div "Garlic, raw 0.96g/cm3" at bounding box center [760, 355] width 452 height 33
type input "0.96"
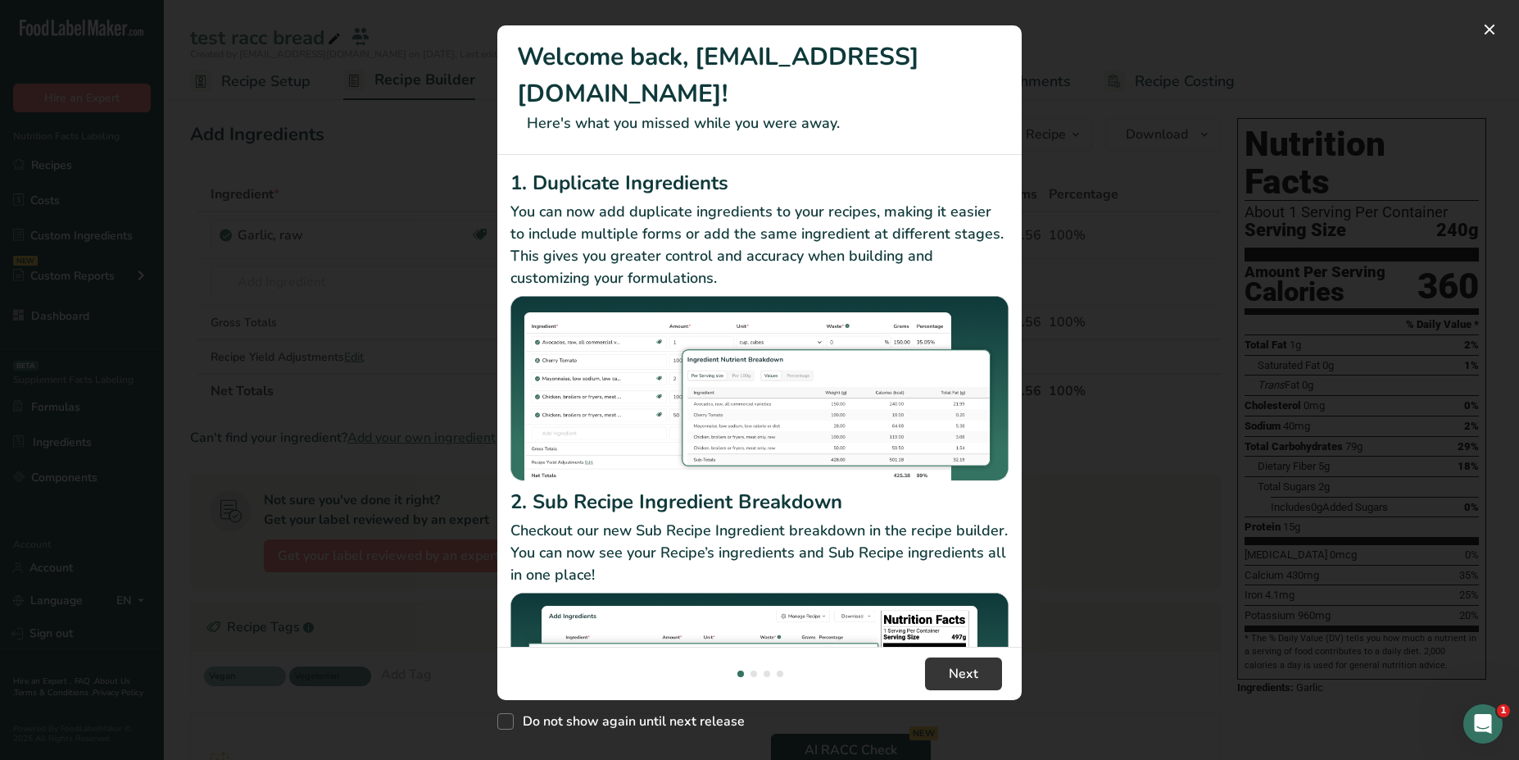
click at [1067, 215] on div "New Features" at bounding box center [759, 380] width 1519 height 760
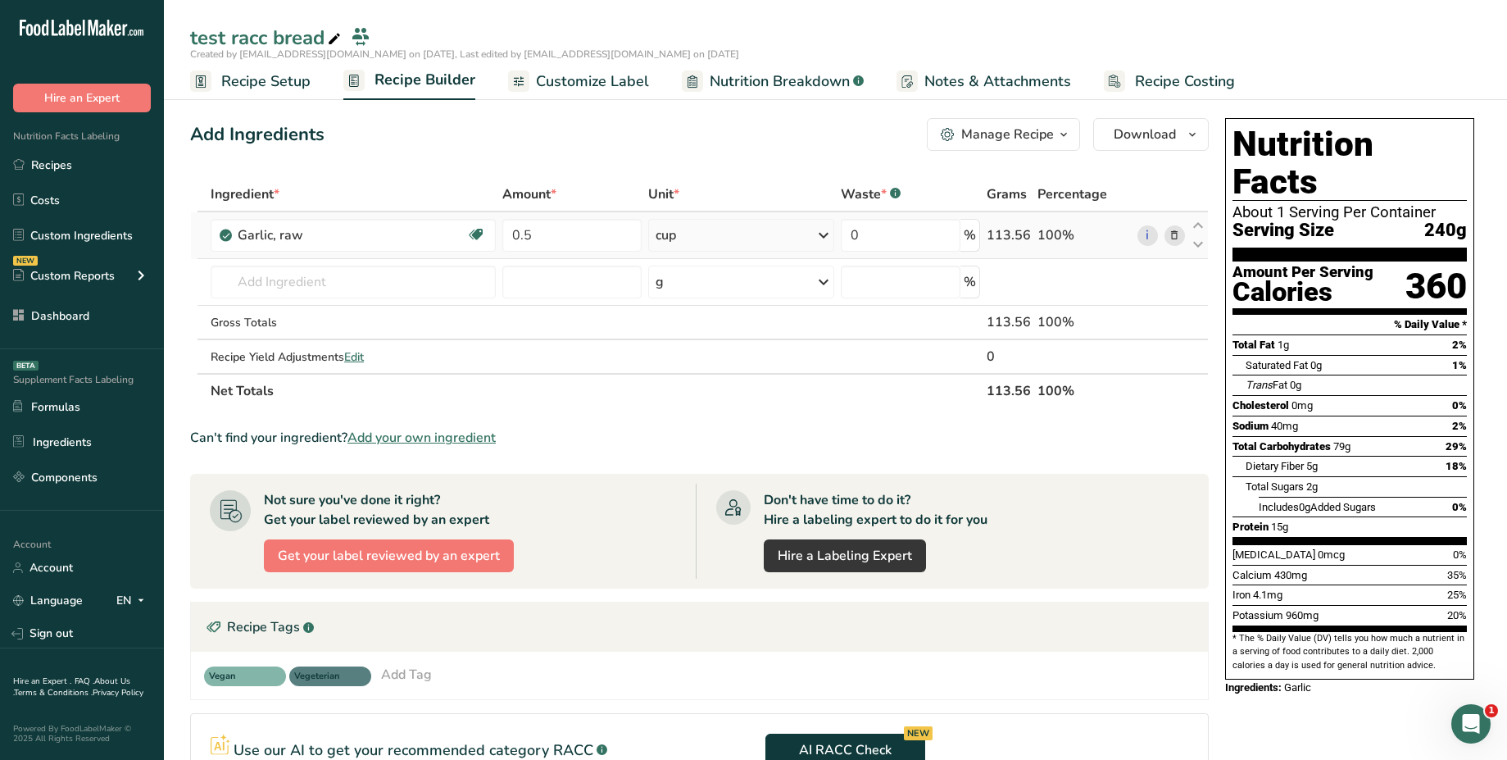
click at [785, 240] on div "cup" at bounding box center [741, 235] width 186 height 33
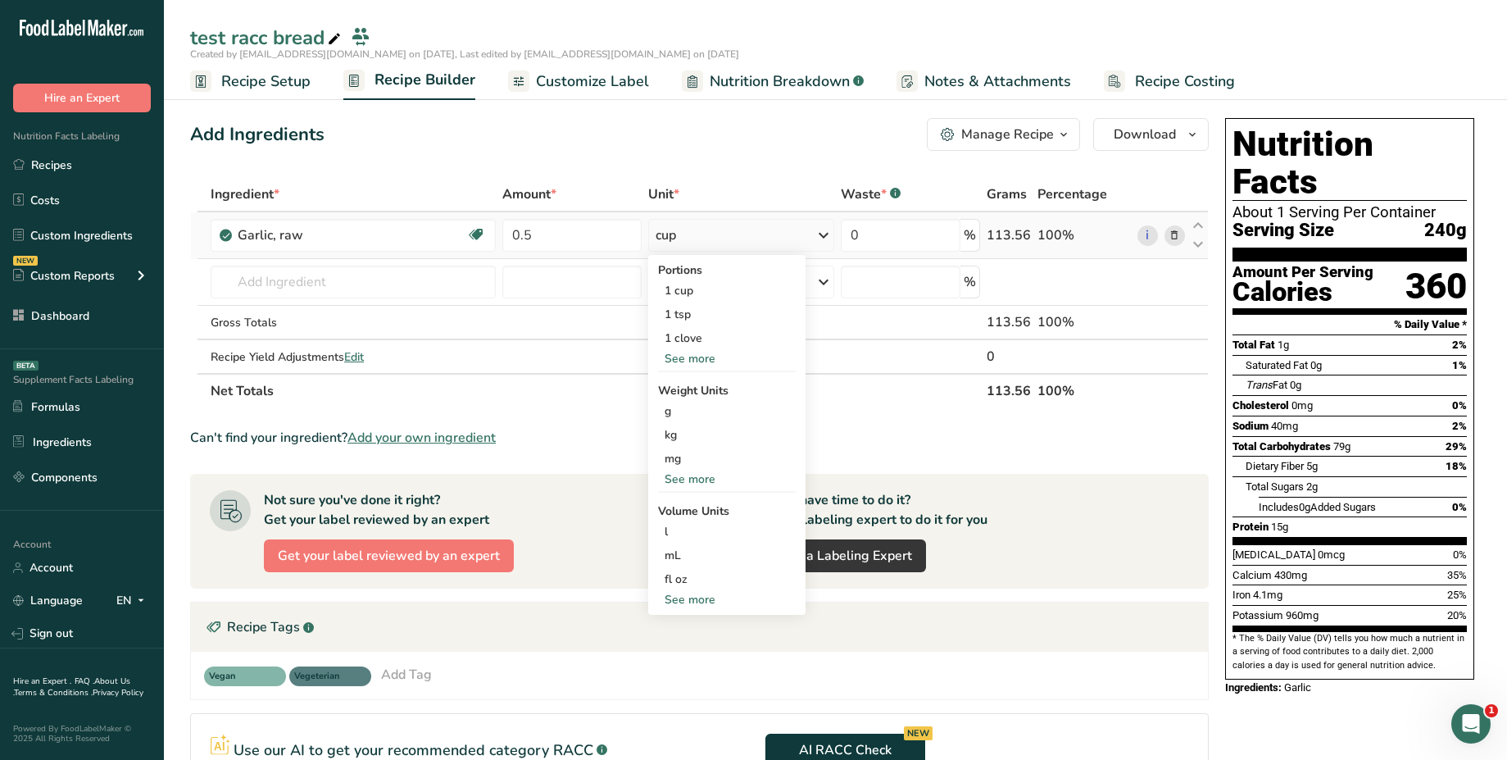
click at [728, 599] on div "See more" at bounding box center [727, 599] width 138 height 17
select select "22"
click at [693, 653] on div "cup" at bounding box center [727, 650] width 125 height 17
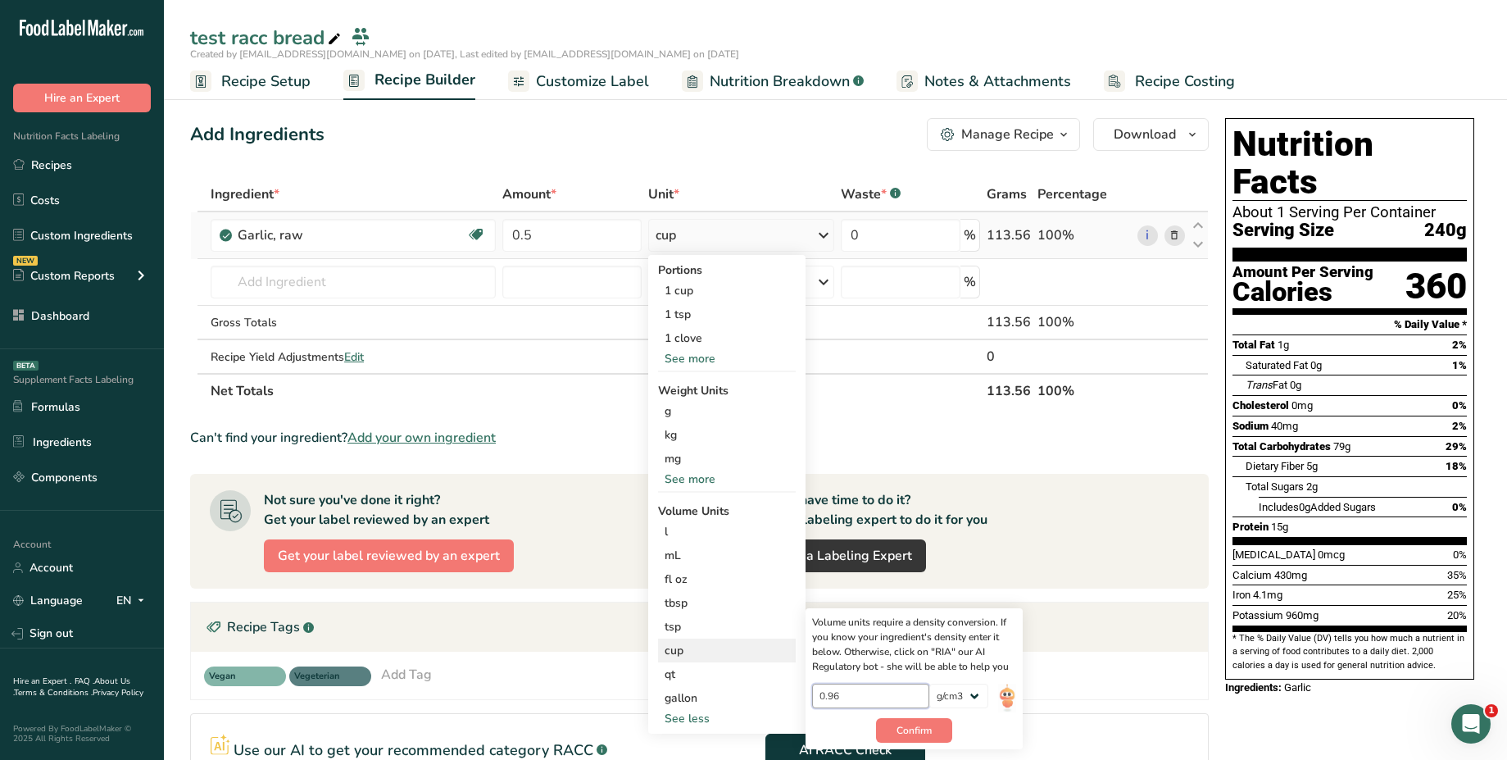
click at [865, 696] on input "0.96" at bounding box center [870, 695] width 117 height 25
type input "0.90"
click at [942, 728] on button "Confirm" at bounding box center [914, 730] width 76 height 25
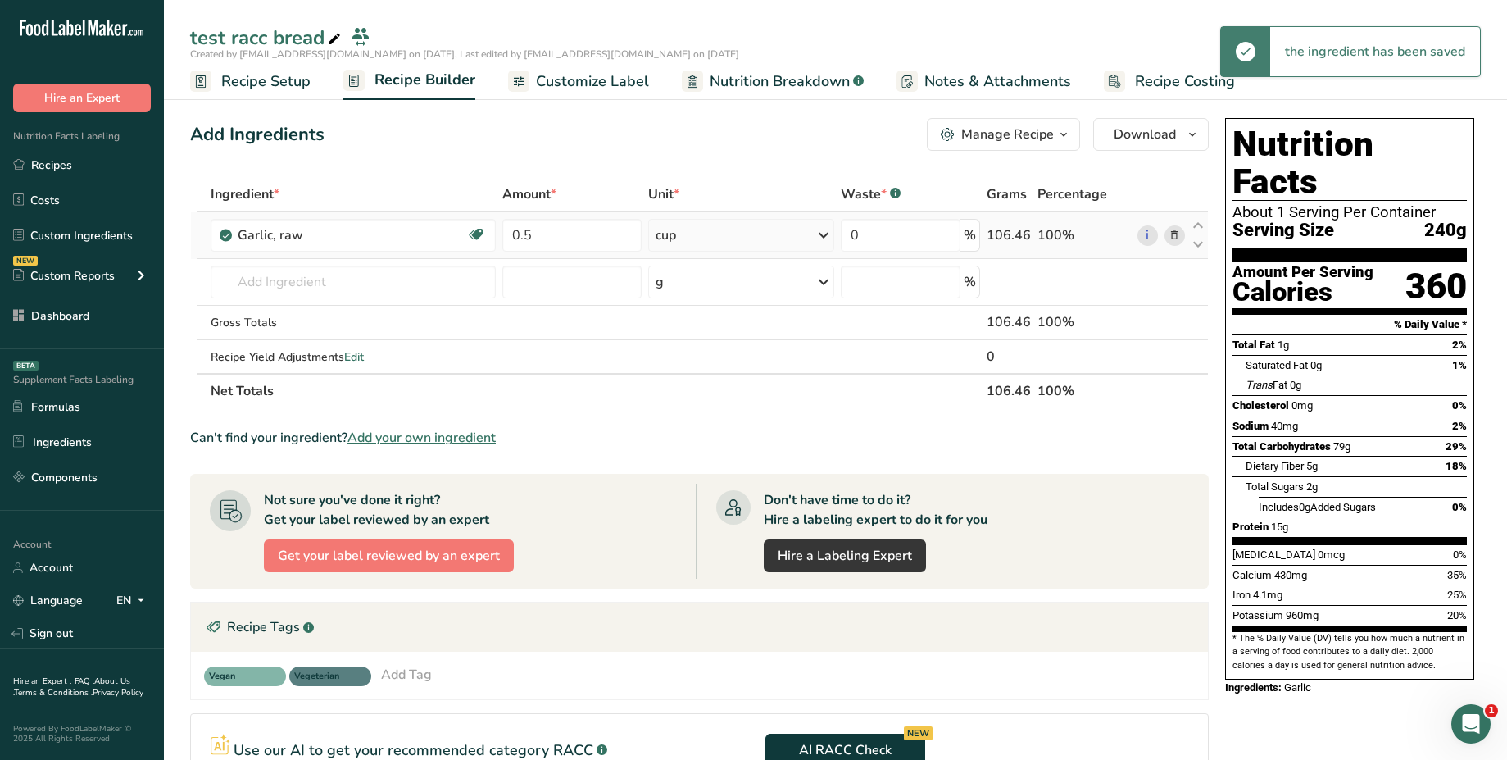
click at [768, 237] on div "cup" at bounding box center [741, 235] width 186 height 33
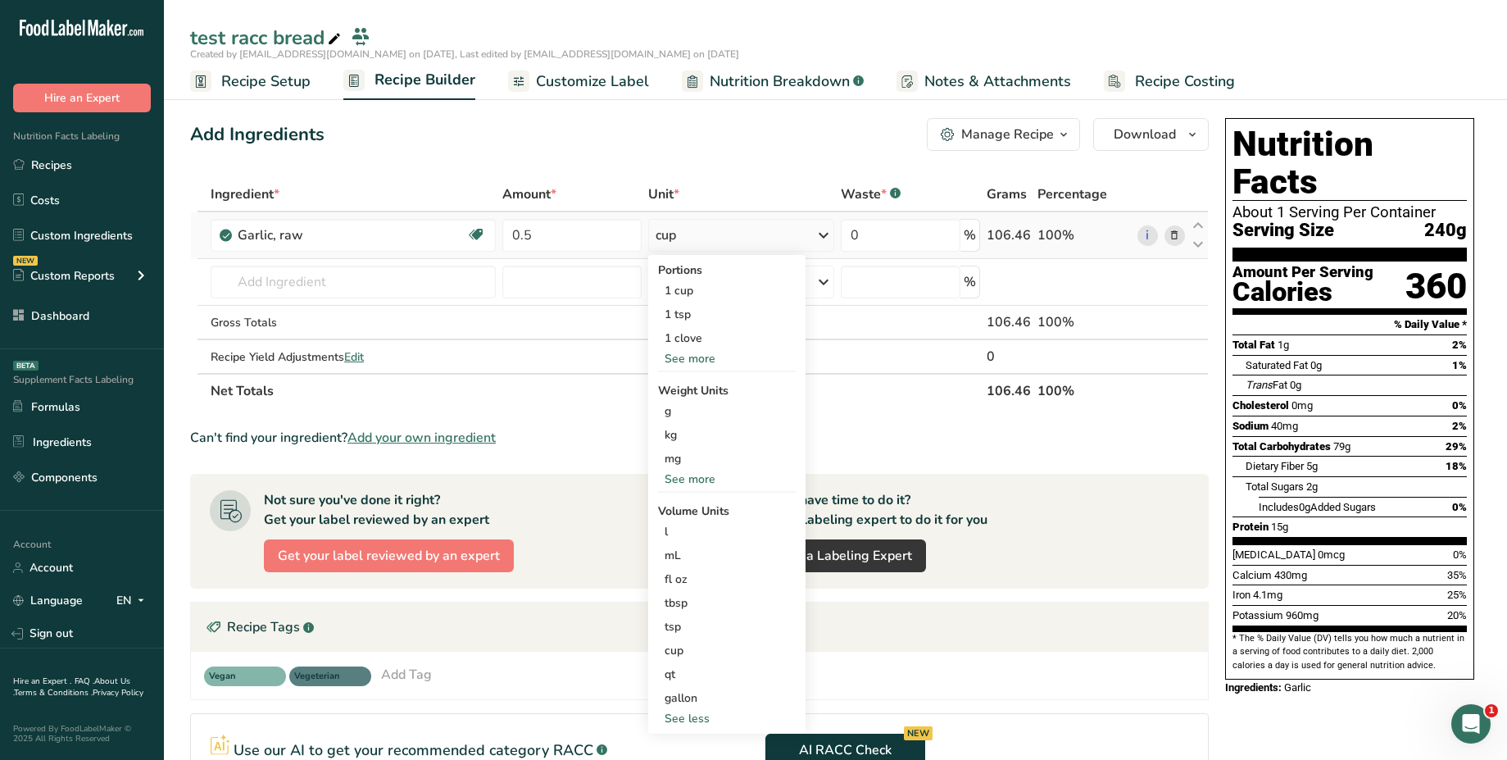
click at [726, 717] on div "See less" at bounding box center [727, 718] width 138 height 17
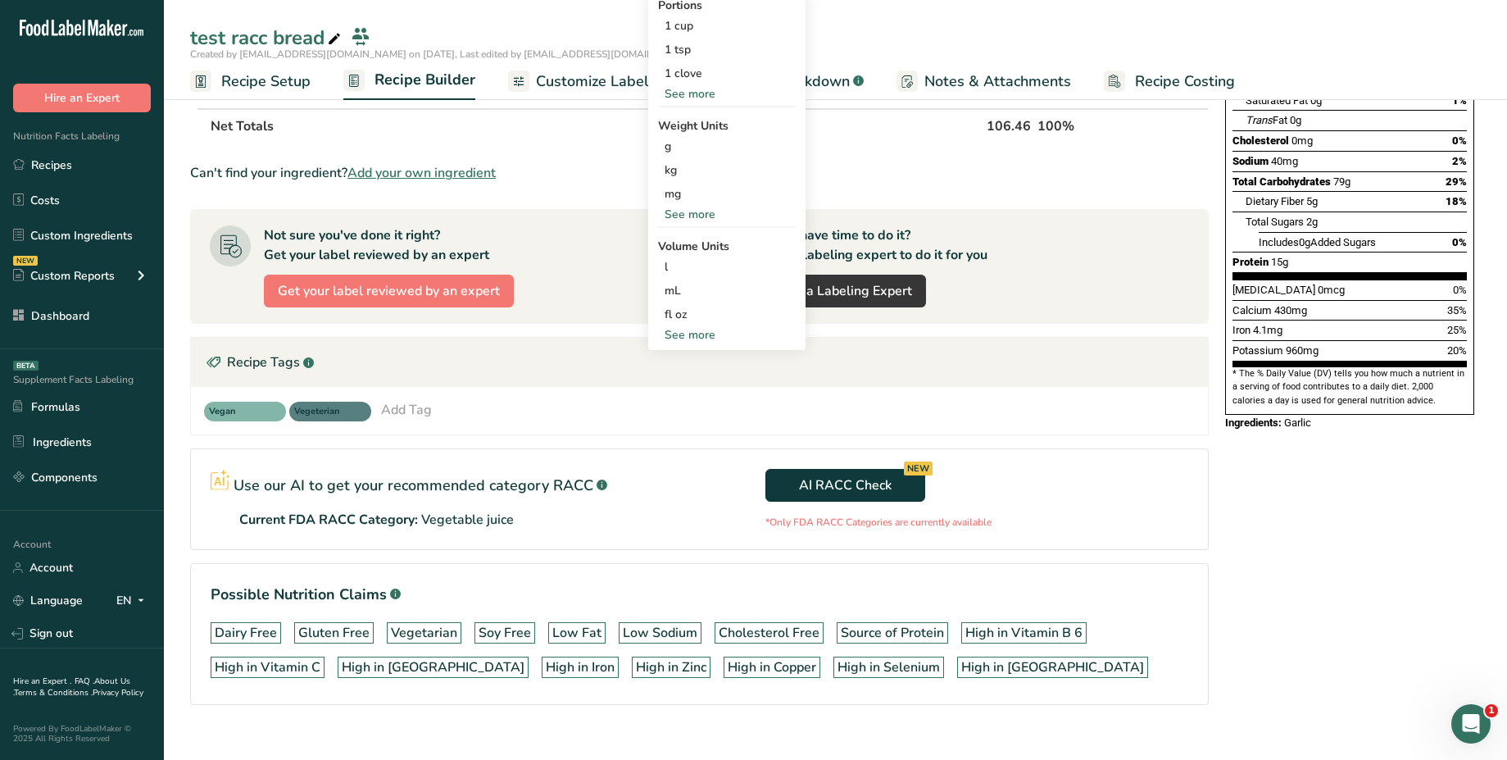
scroll to position [275, 0]
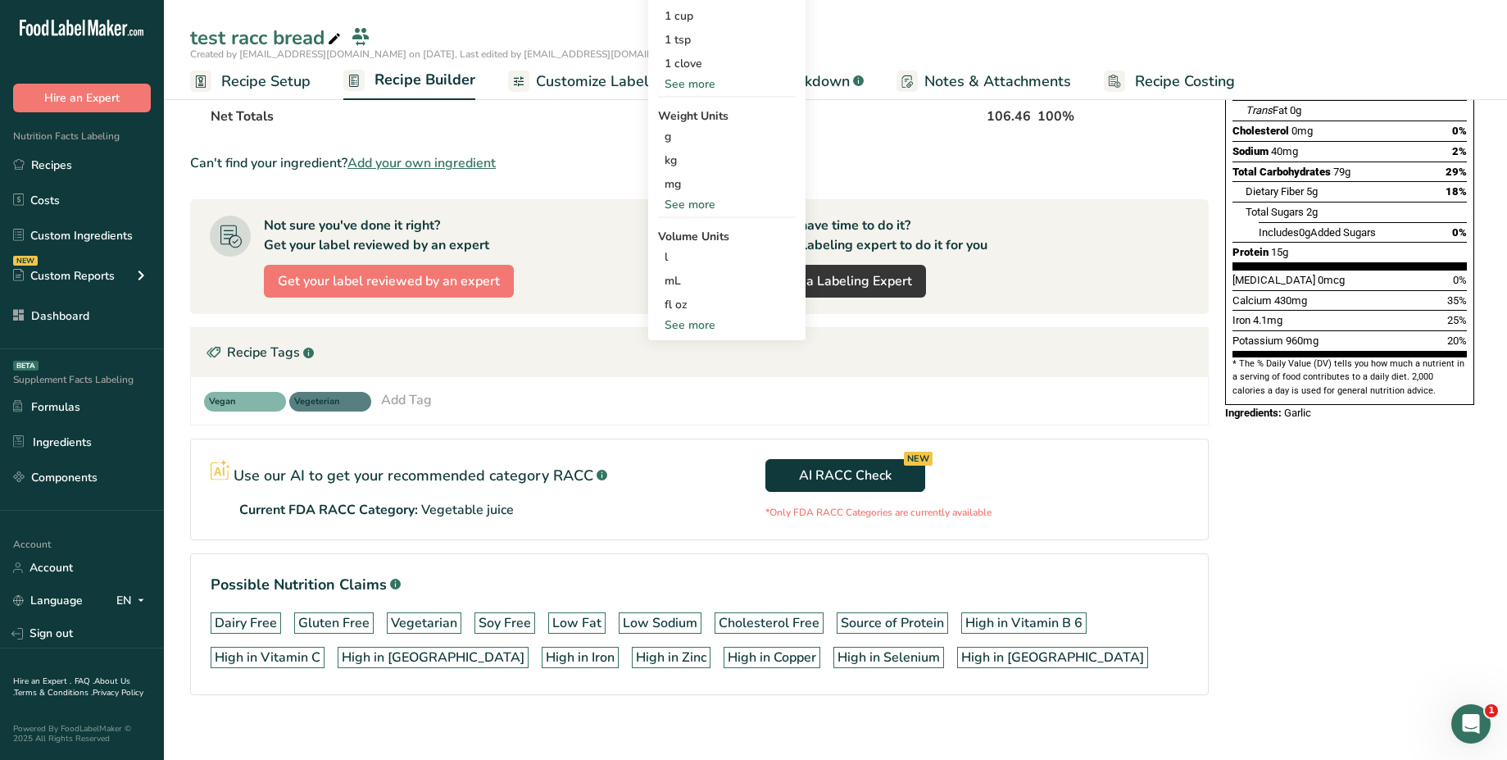
click at [690, 320] on div "See more" at bounding box center [727, 324] width 138 height 17
click at [690, 376] on div "cup" at bounding box center [727, 375] width 125 height 17
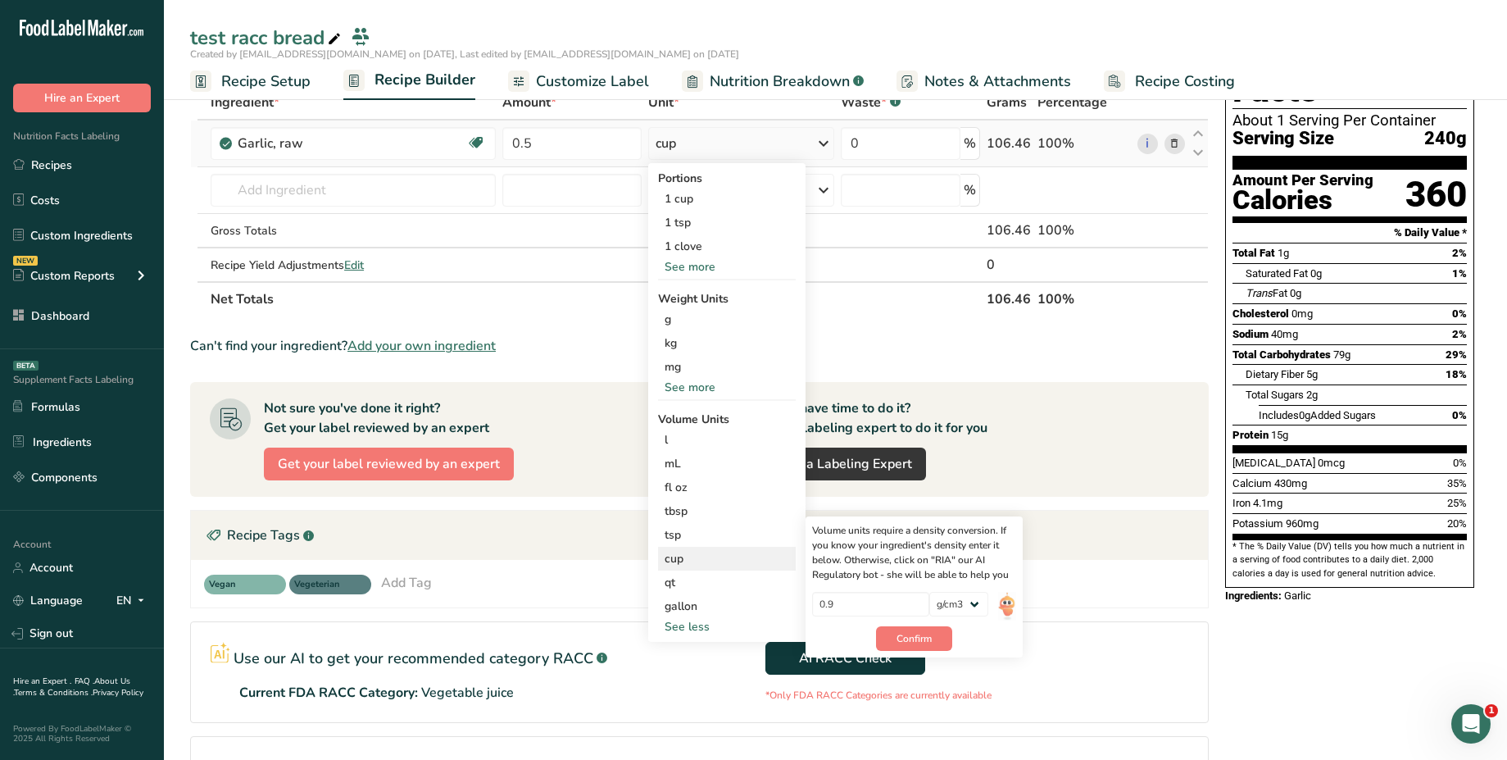
scroll to position [86, 0]
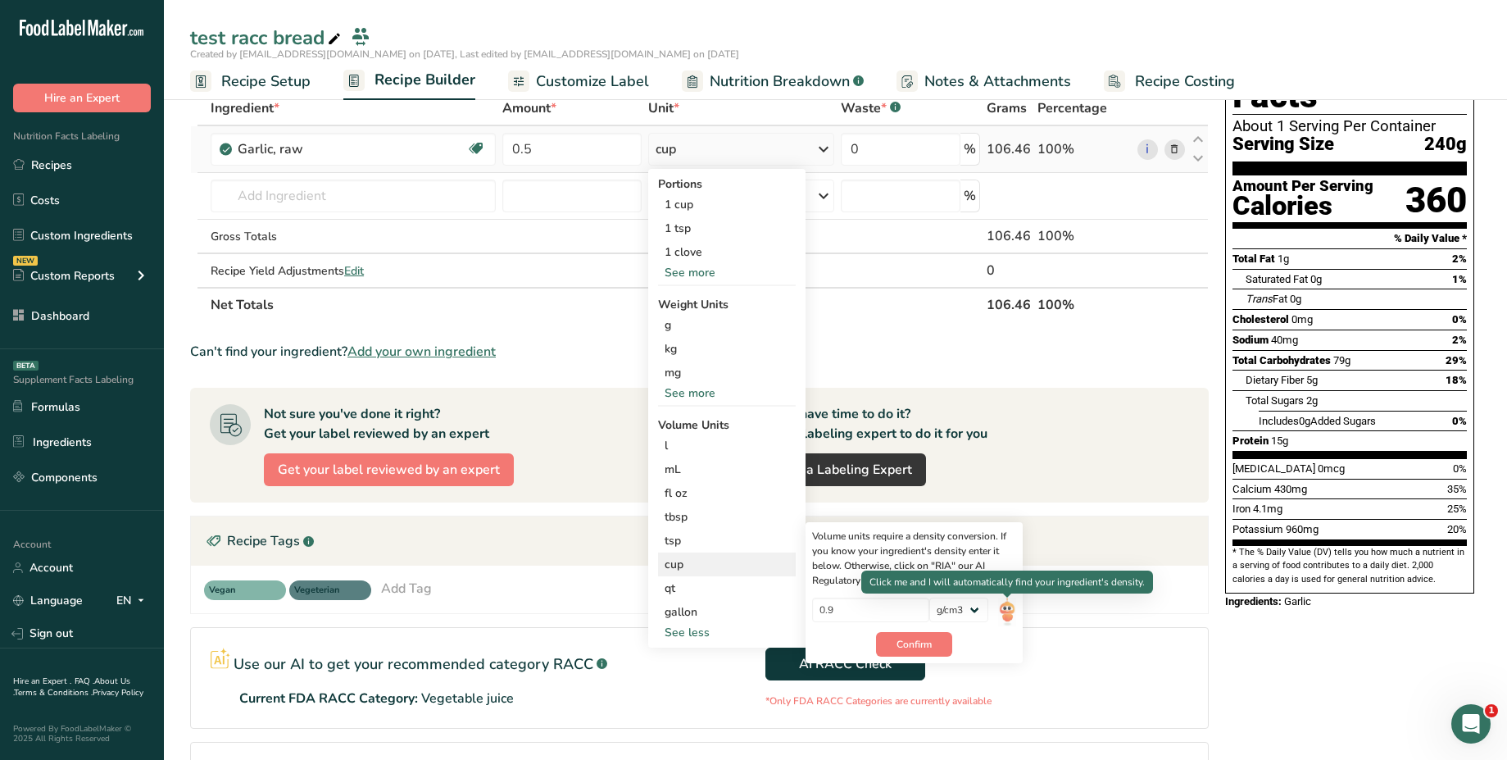
click at [1002, 611] on img at bounding box center [1007, 611] width 18 height 29
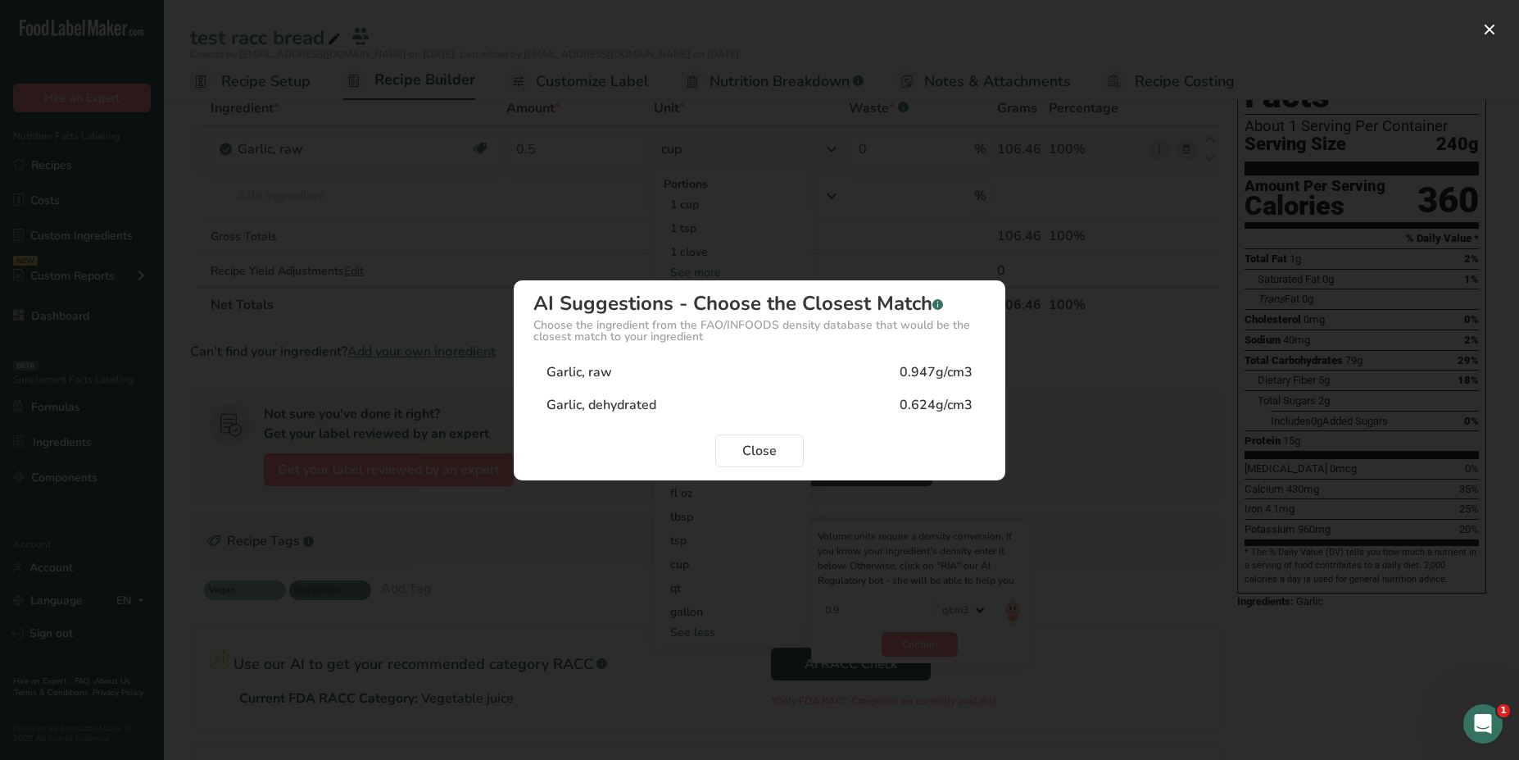
click at [858, 376] on div "Garlic, raw 0.947g/cm3" at bounding box center [760, 372] width 452 height 33
type input "0.947"
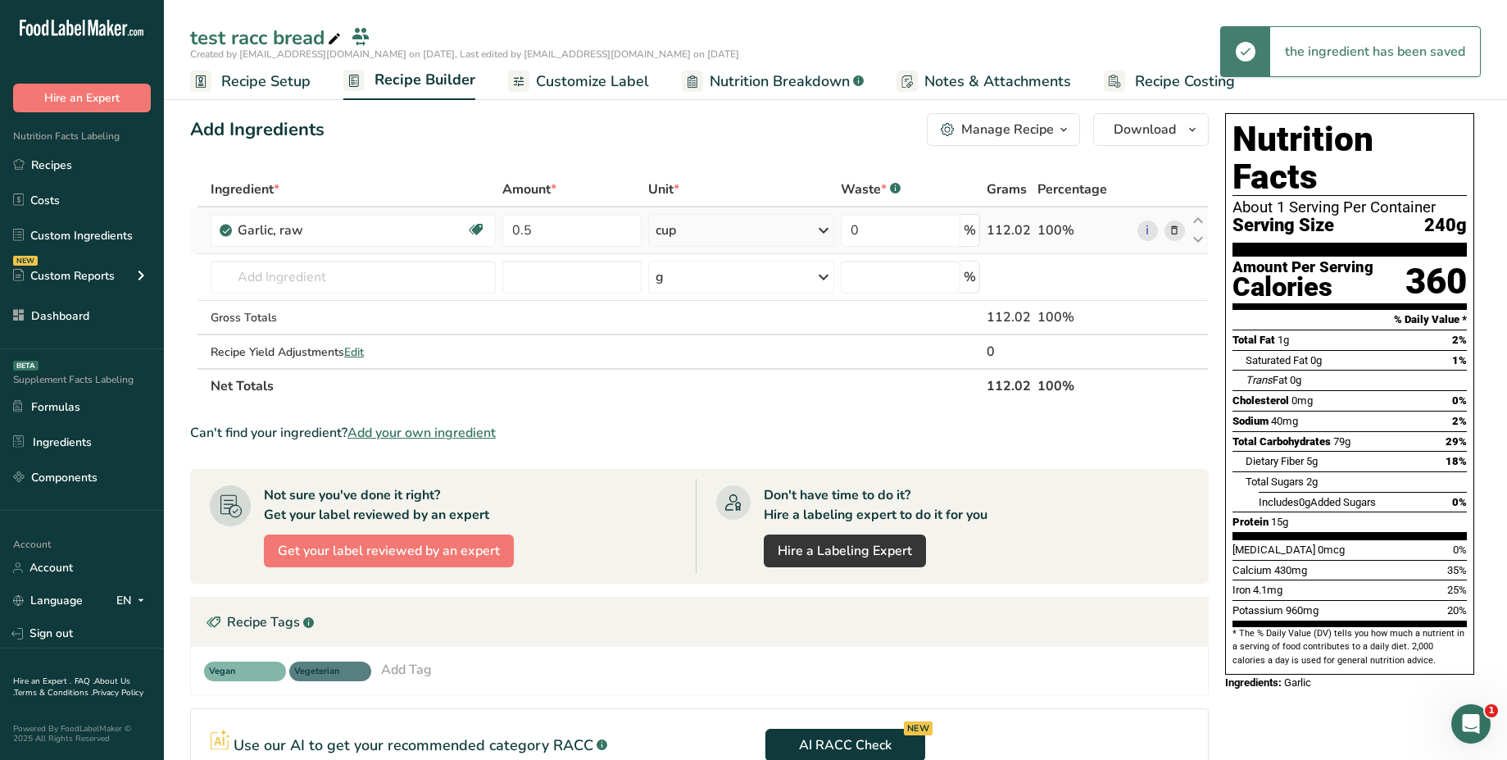
scroll to position [0, 0]
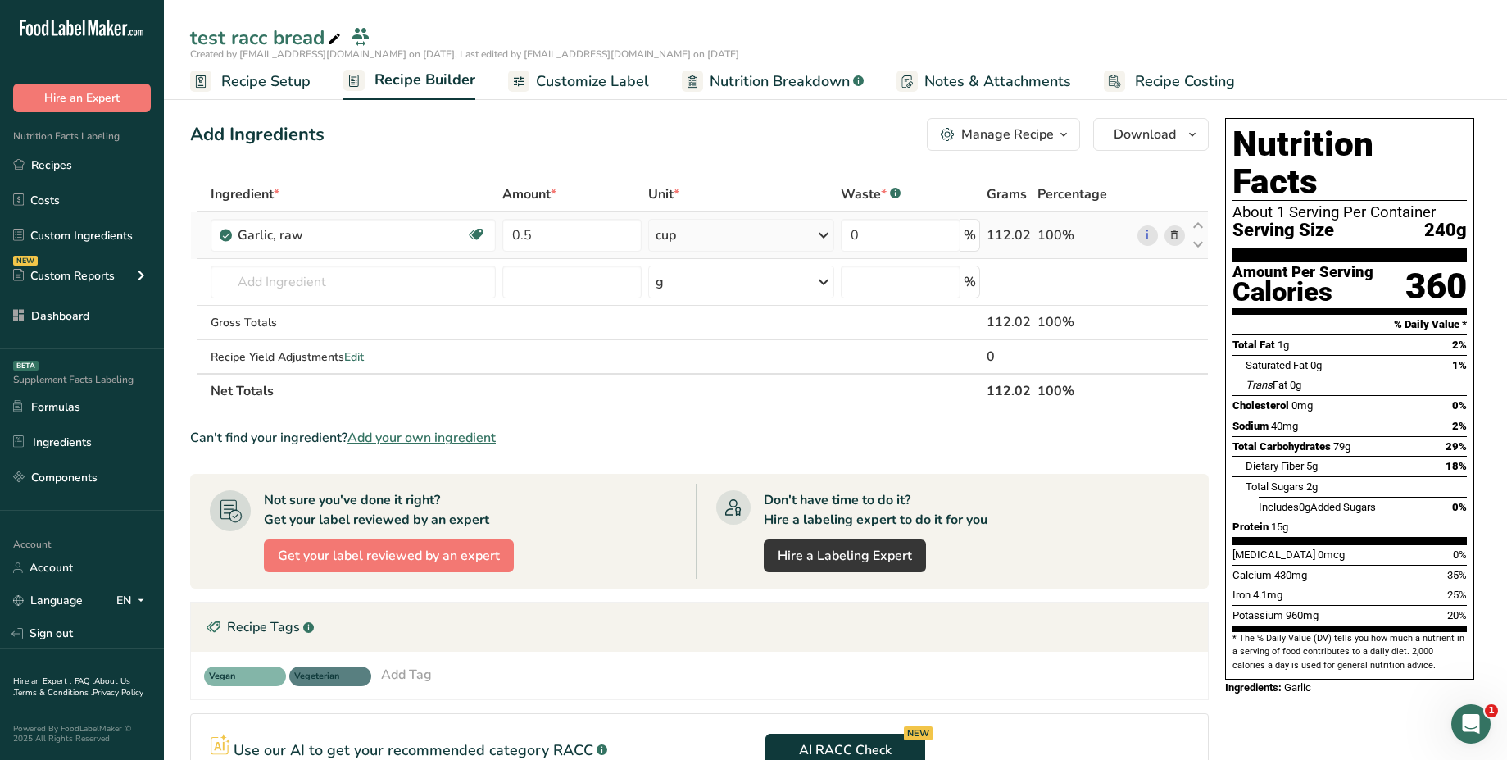
click at [797, 234] on div "cup" at bounding box center [741, 235] width 186 height 33
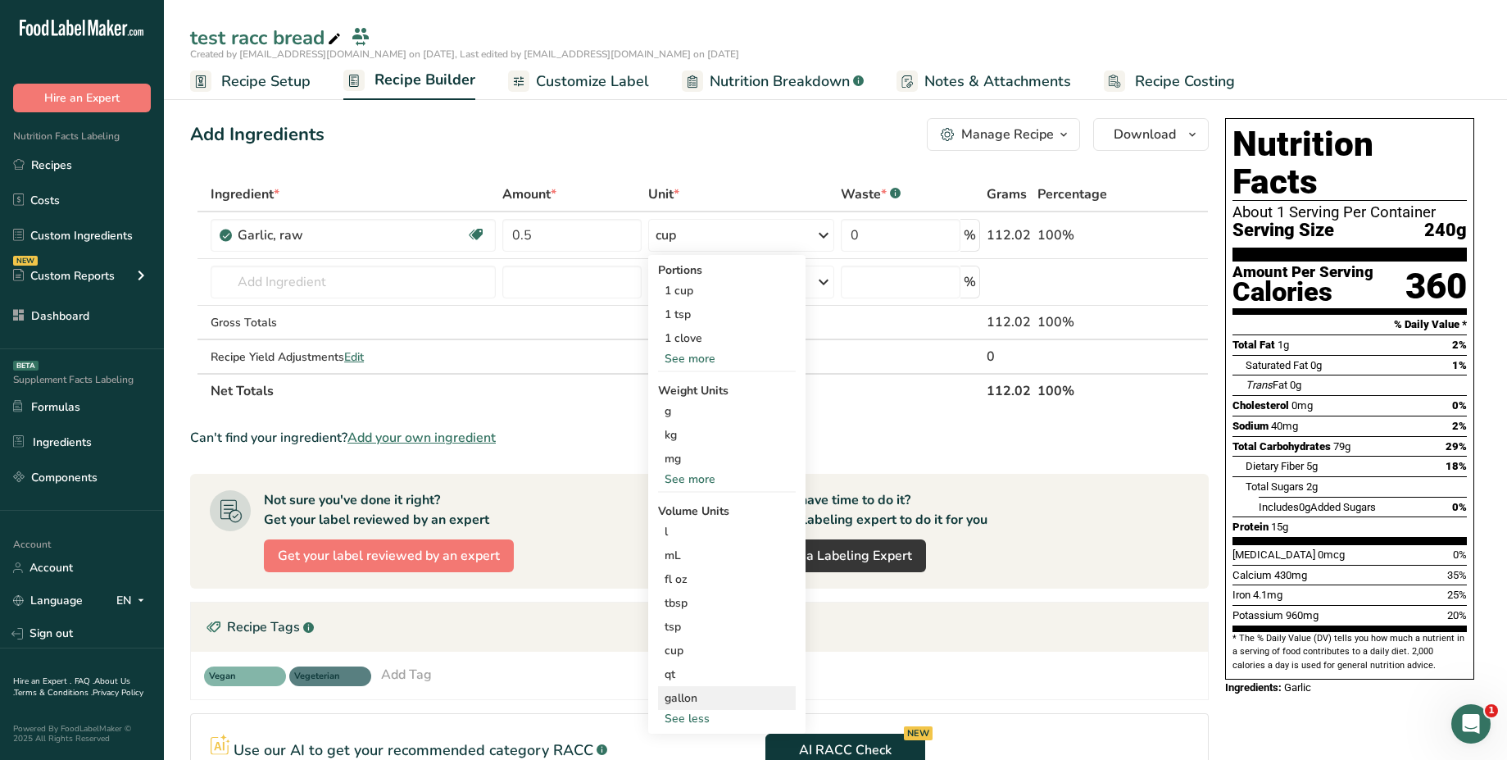
click at [683, 693] on div "gallon" at bounding box center [727, 697] width 125 height 17
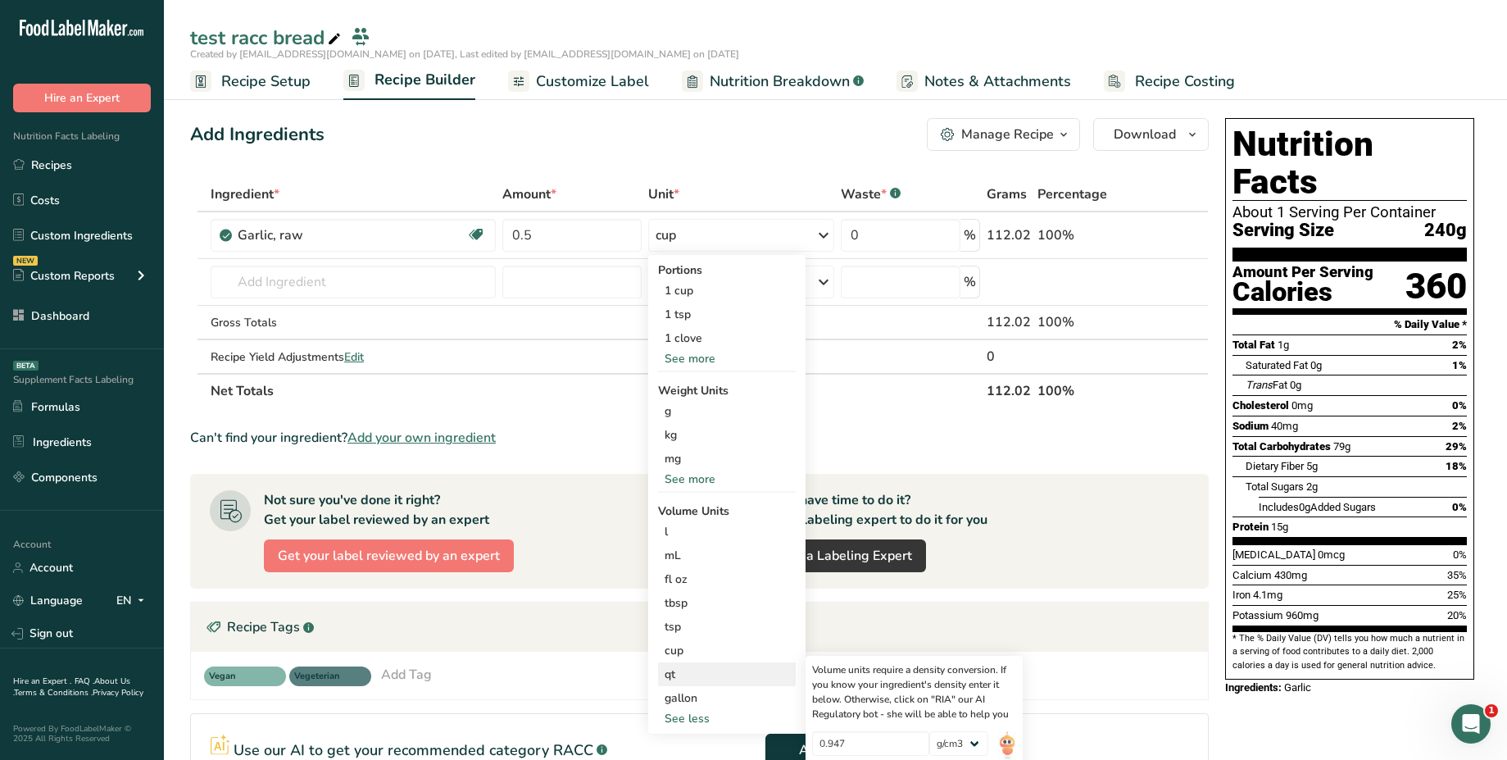
click at [697, 673] on div "qt" at bounding box center [727, 673] width 125 height 17
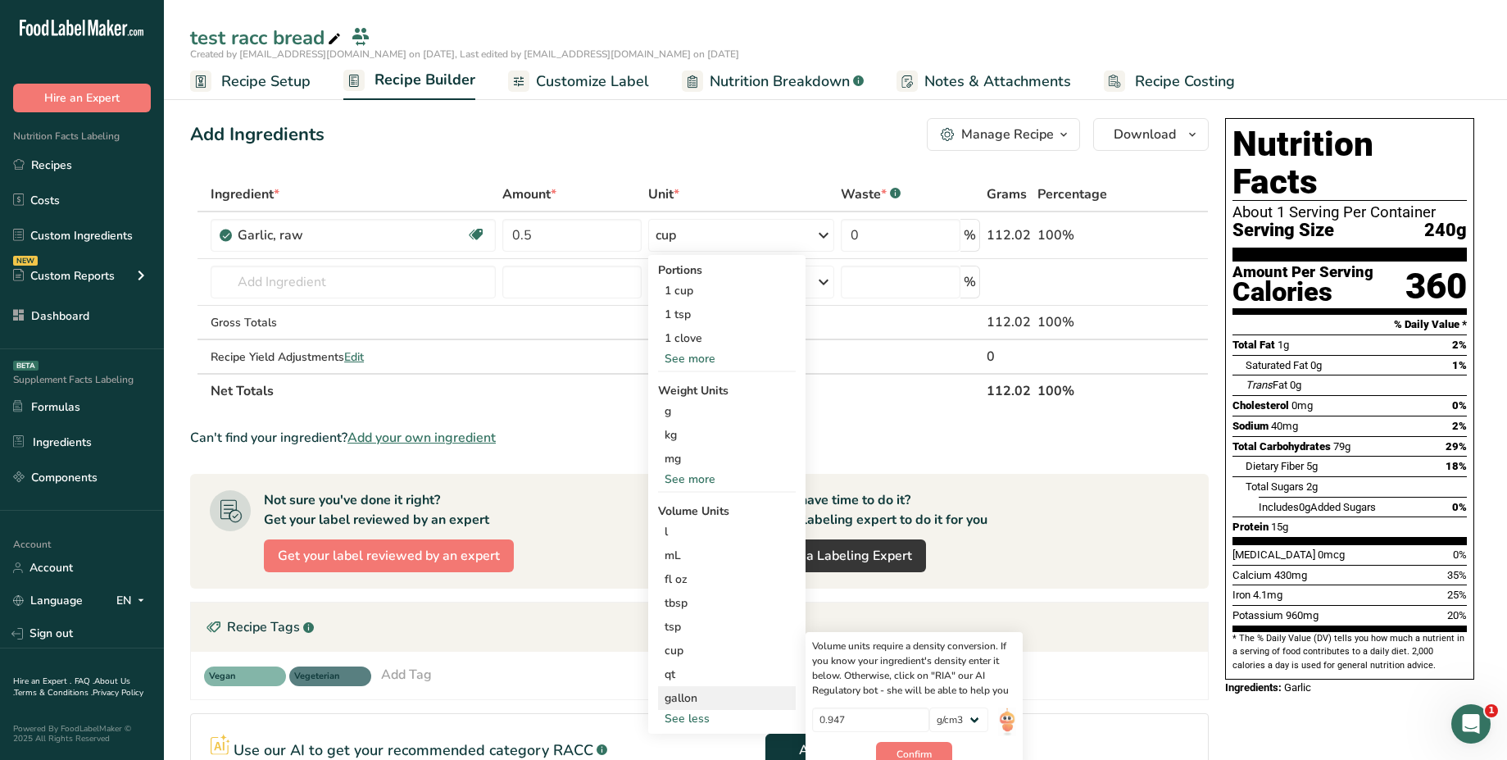
click at [719, 698] on div "gallon" at bounding box center [727, 697] width 125 height 17
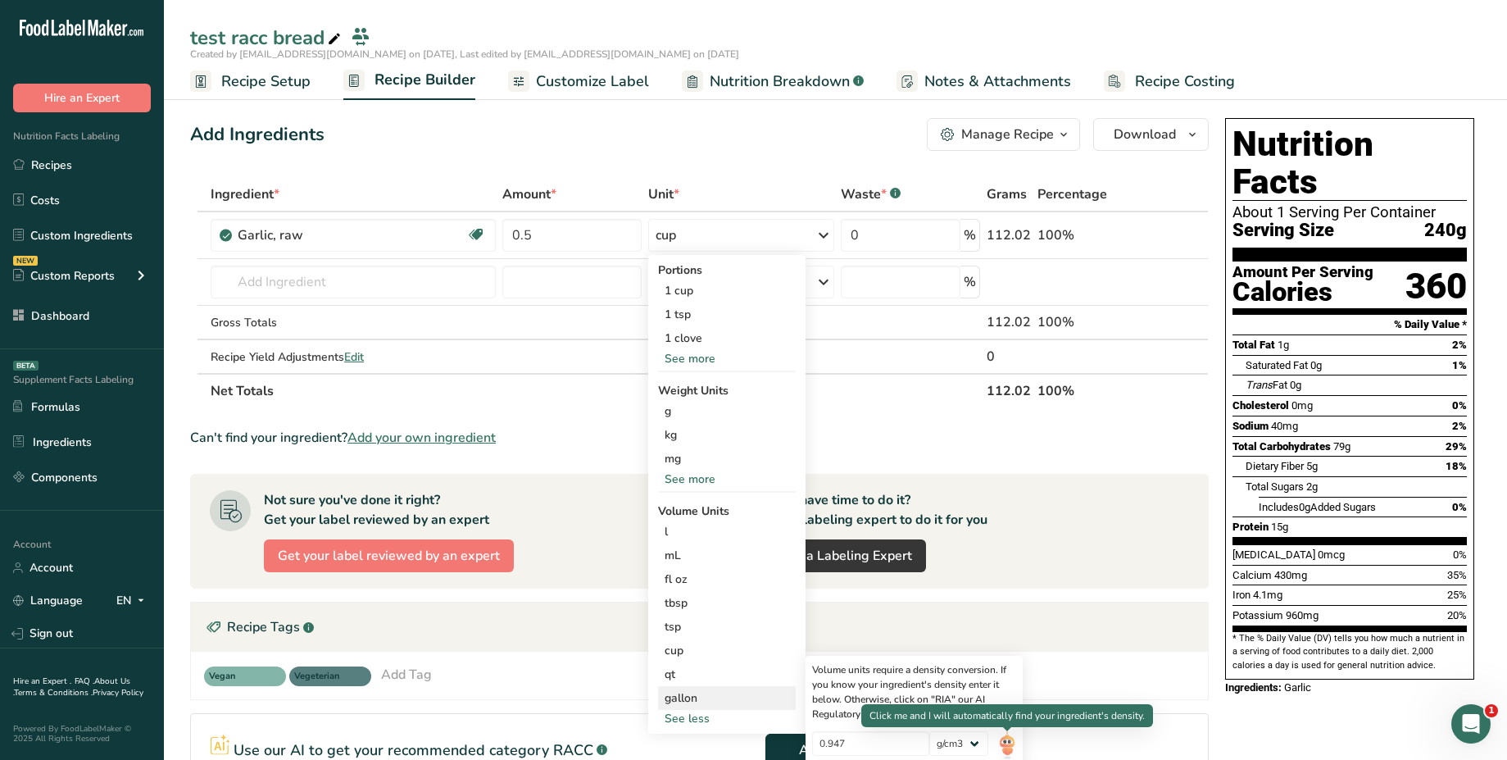
click at [1014, 739] on img at bounding box center [1007, 745] width 18 height 29
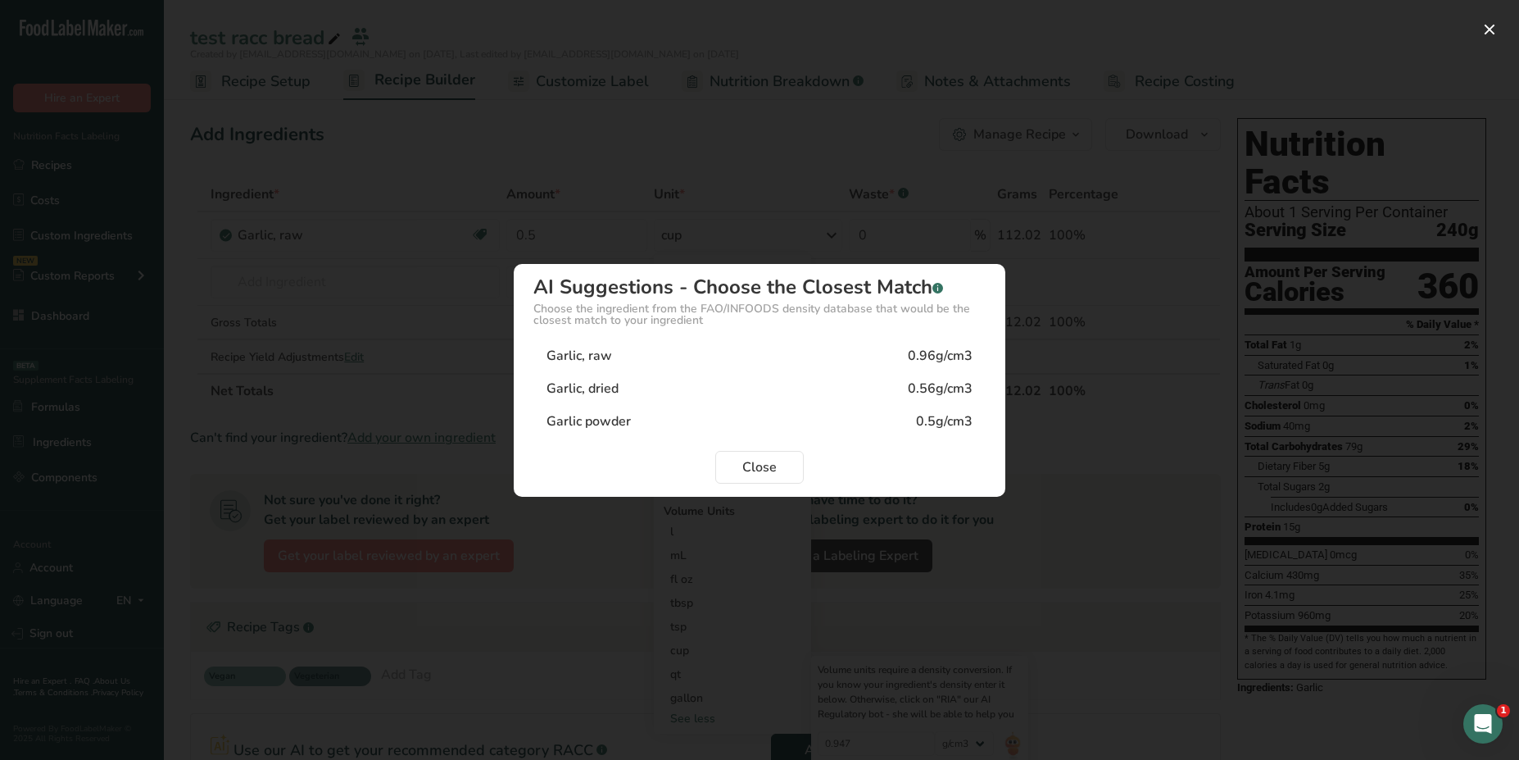
click at [886, 360] on div "Garlic, raw 0.96g/cm3" at bounding box center [760, 355] width 452 height 33
type input "0.96"
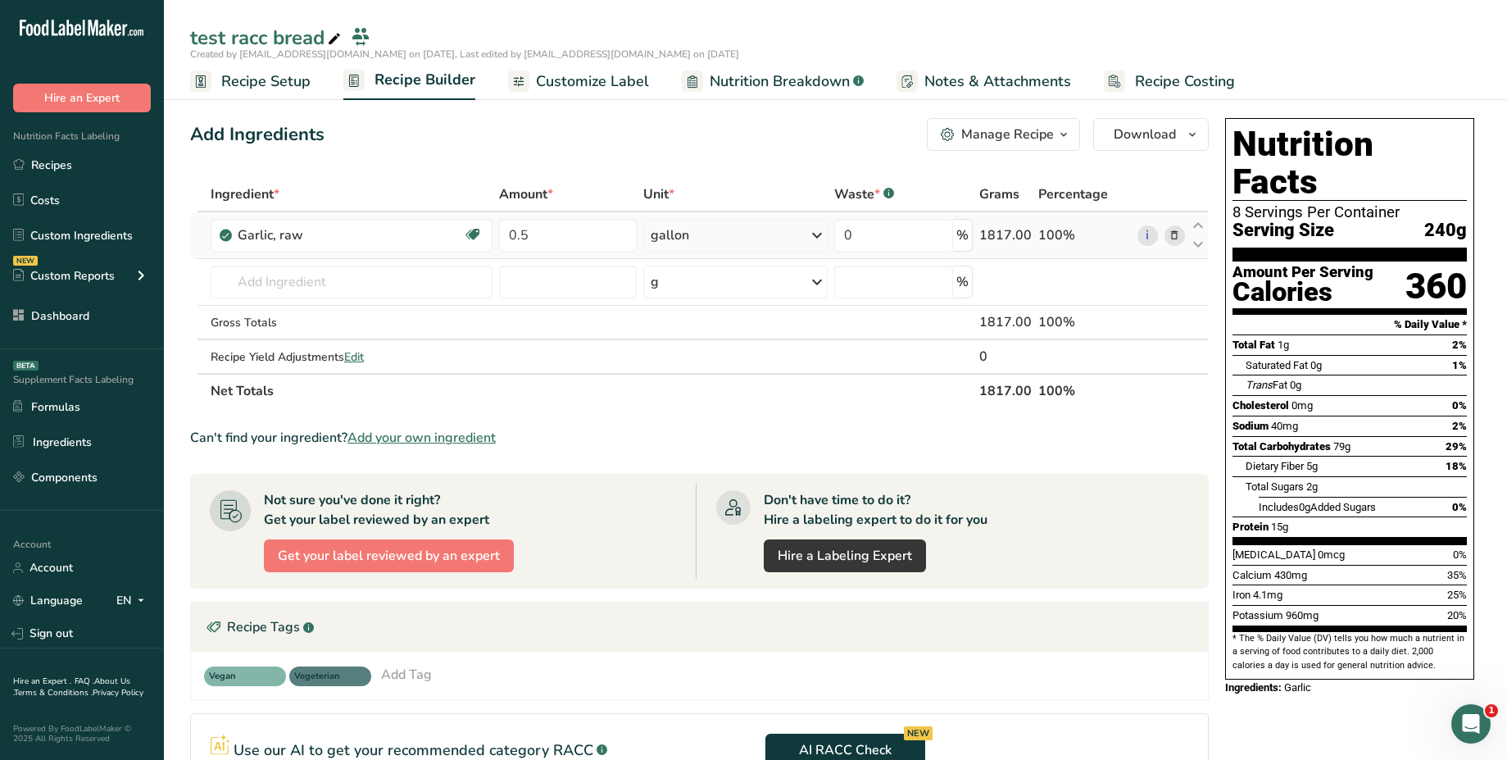
click at [798, 238] on div "gallon" at bounding box center [735, 235] width 184 height 33
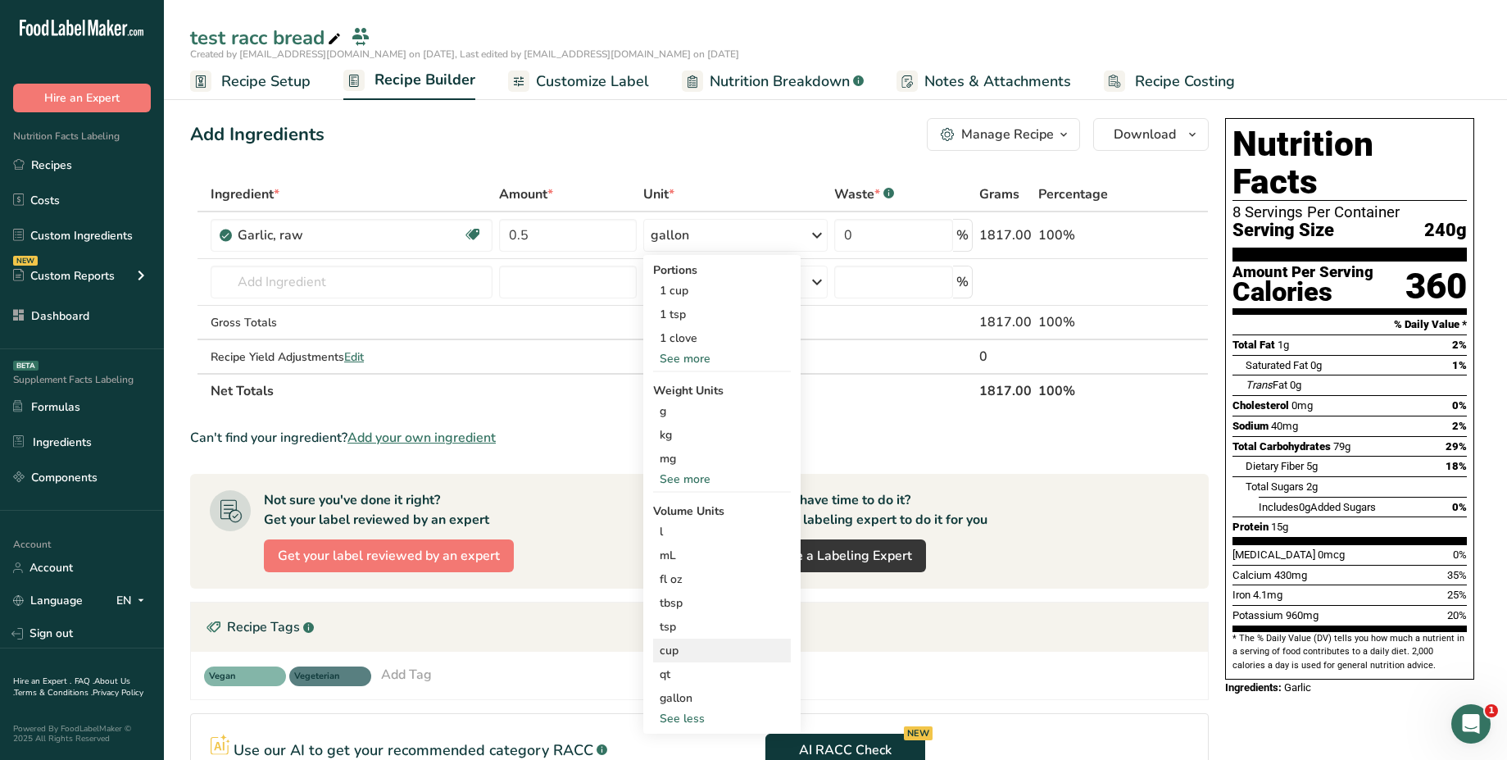
click at [686, 658] on div "cup" at bounding box center [722, 650] width 125 height 17
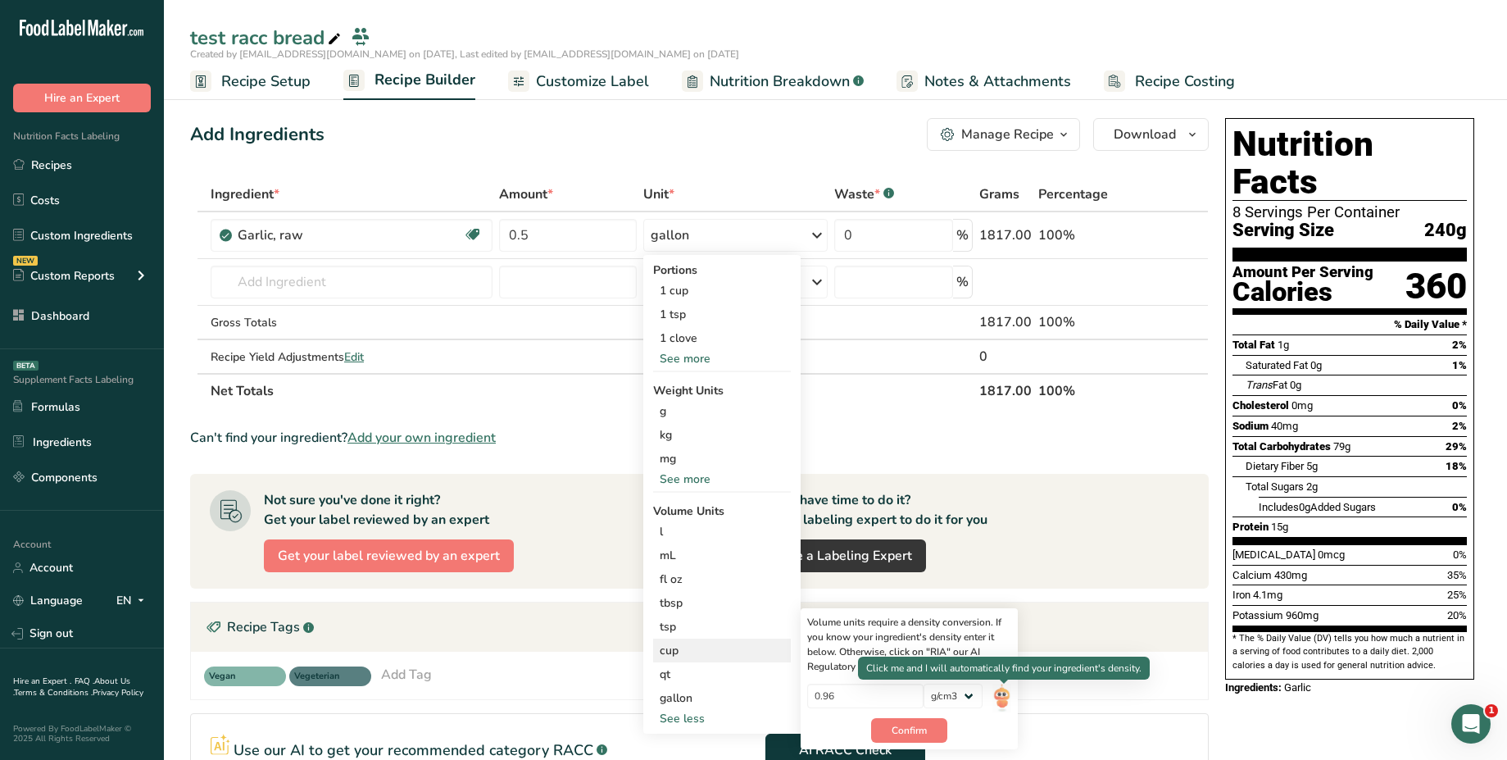
click at [1003, 695] on img at bounding box center [1001, 697] width 18 height 29
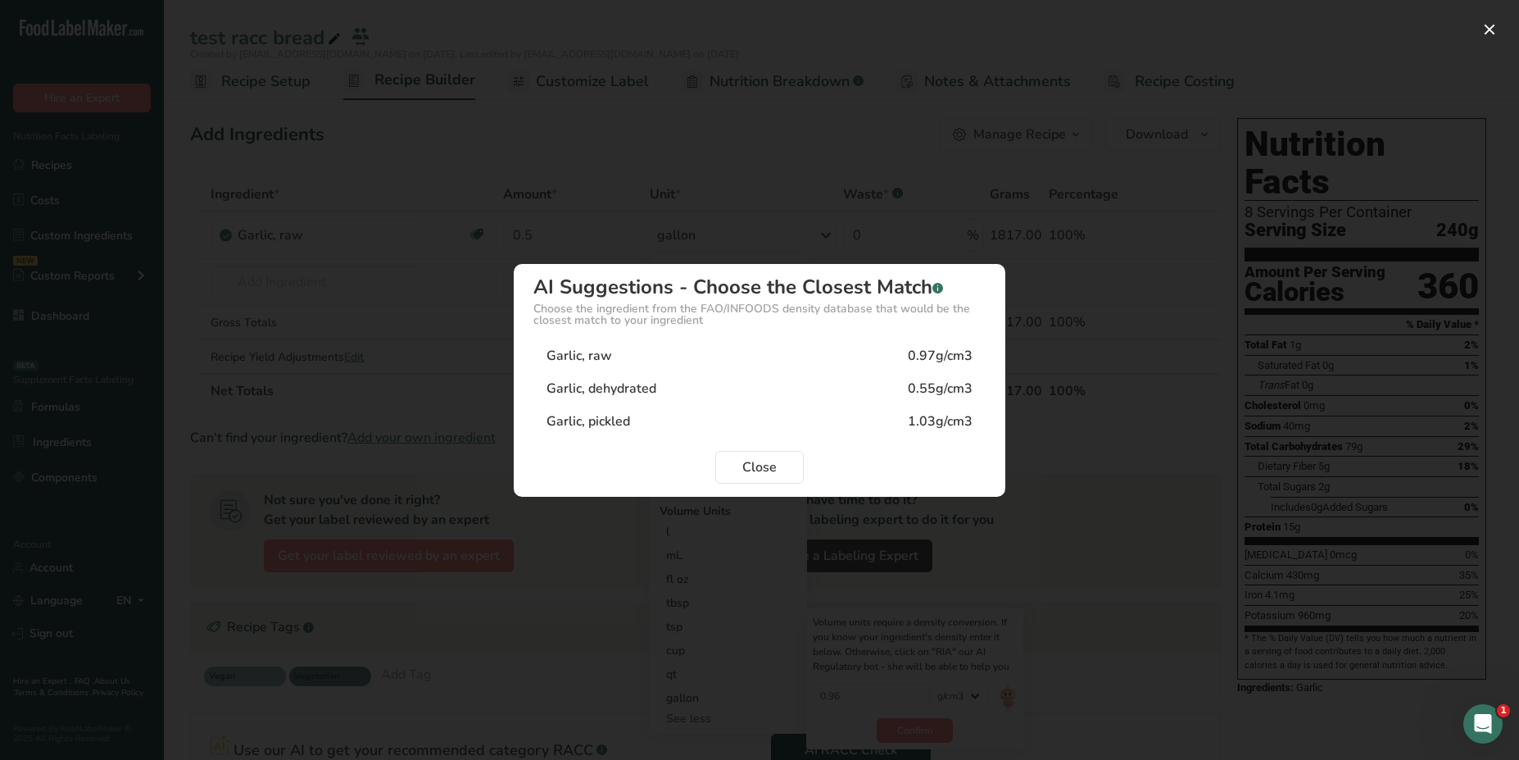
click at [742, 357] on div "Garlic, raw 0.97g/cm3" at bounding box center [760, 355] width 452 height 33
type input "0.97"
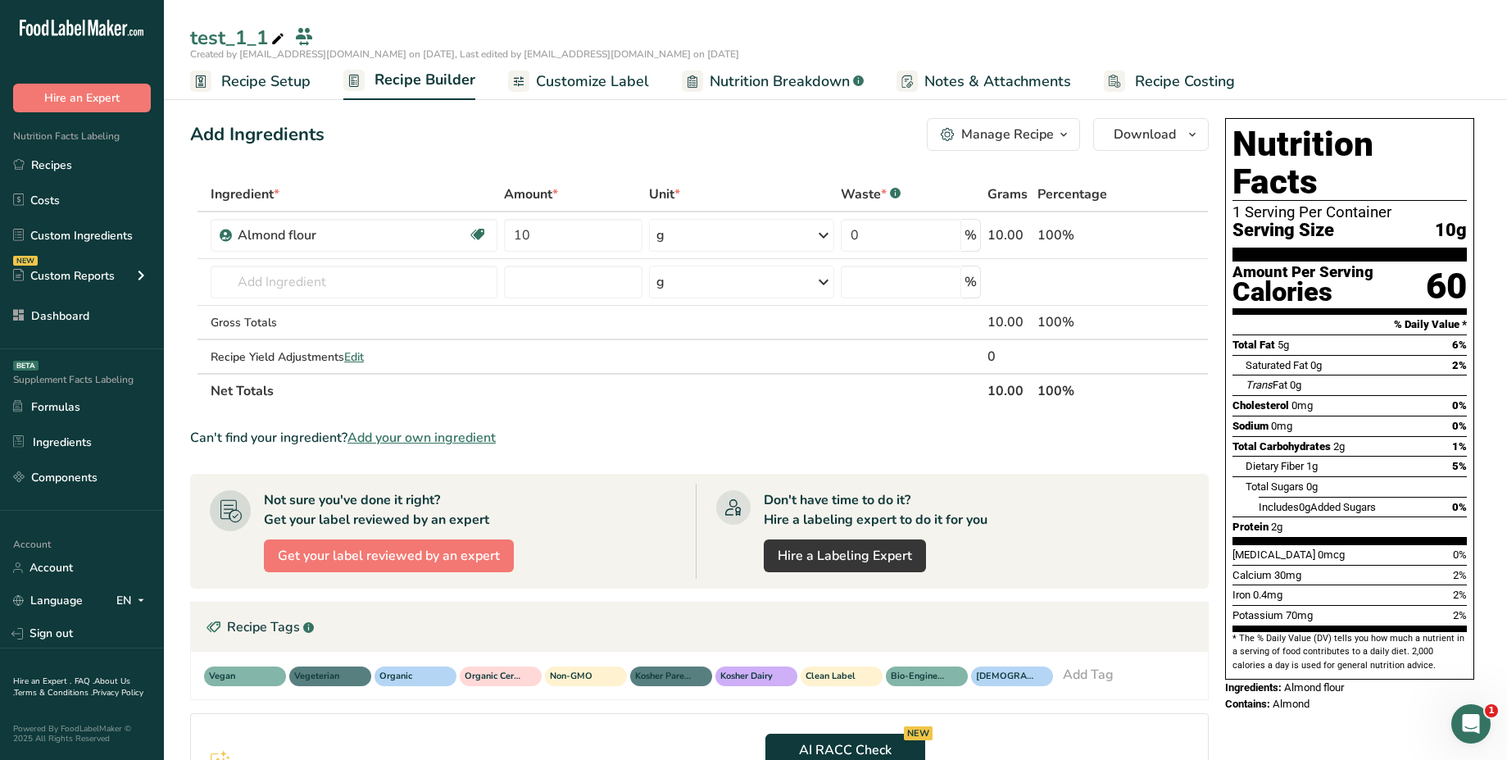
click at [758, 397] on th "Net Totals" at bounding box center [595, 390] width 776 height 34
